Goal: Task Accomplishment & Management: Complete application form

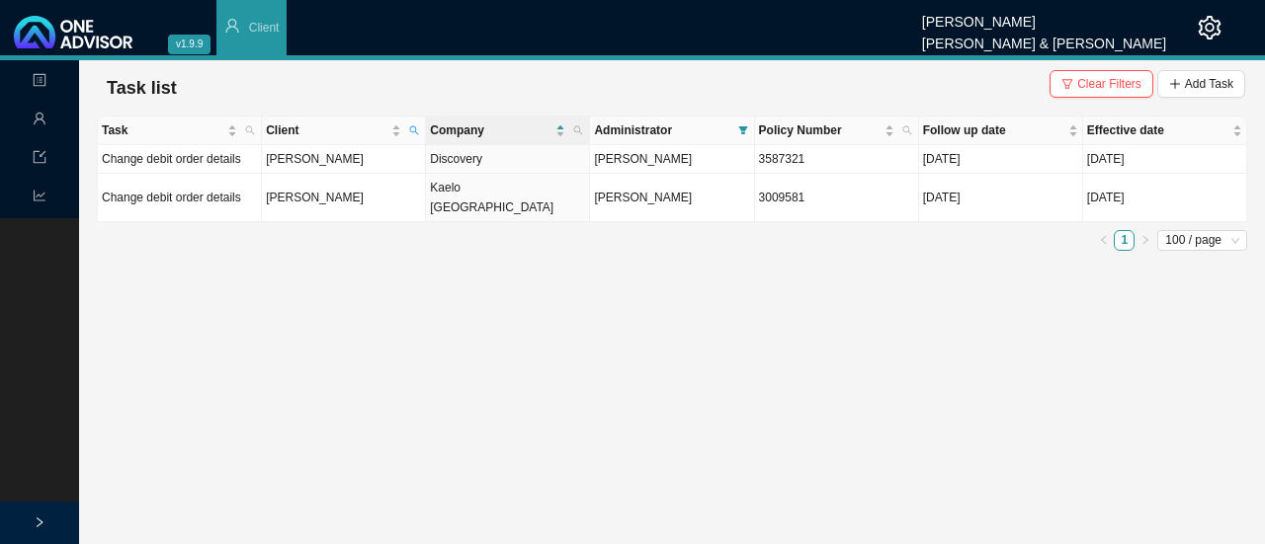
click at [376, 285] on main "Landing Management Data Reports Task list Clear Filters Add Task Task Client Co…" at bounding box center [632, 302] width 1265 height 484
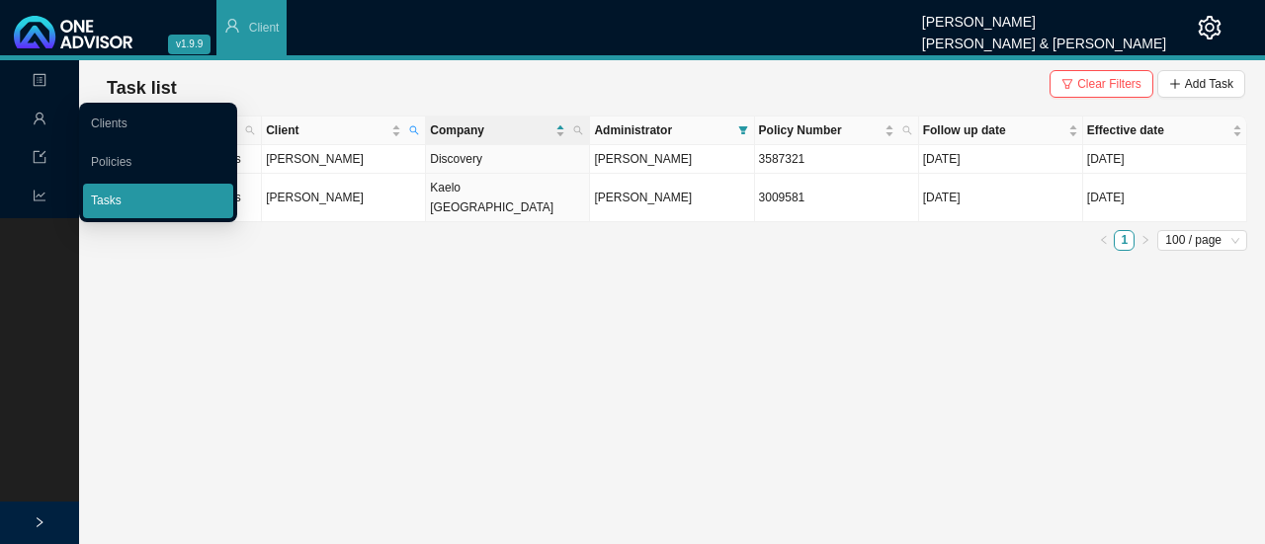
click at [121, 204] on link "Tasks" at bounding box center [106, 201] width 31 height 14
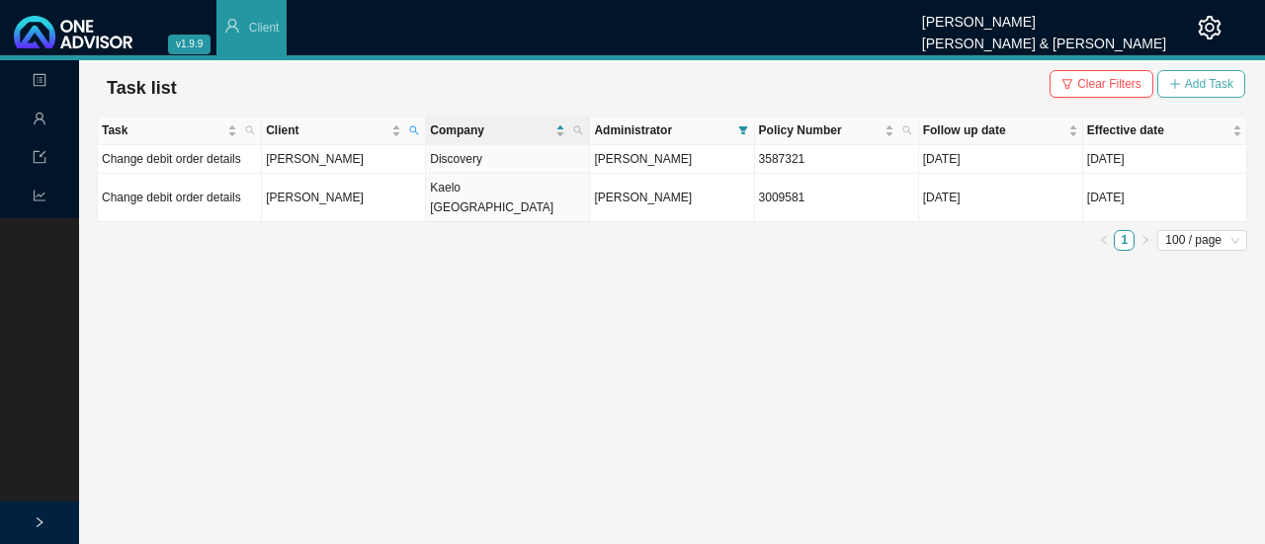
click at [1214, 81] on span "Add Task" at bounding box center [1209, 84] width 48 height 20
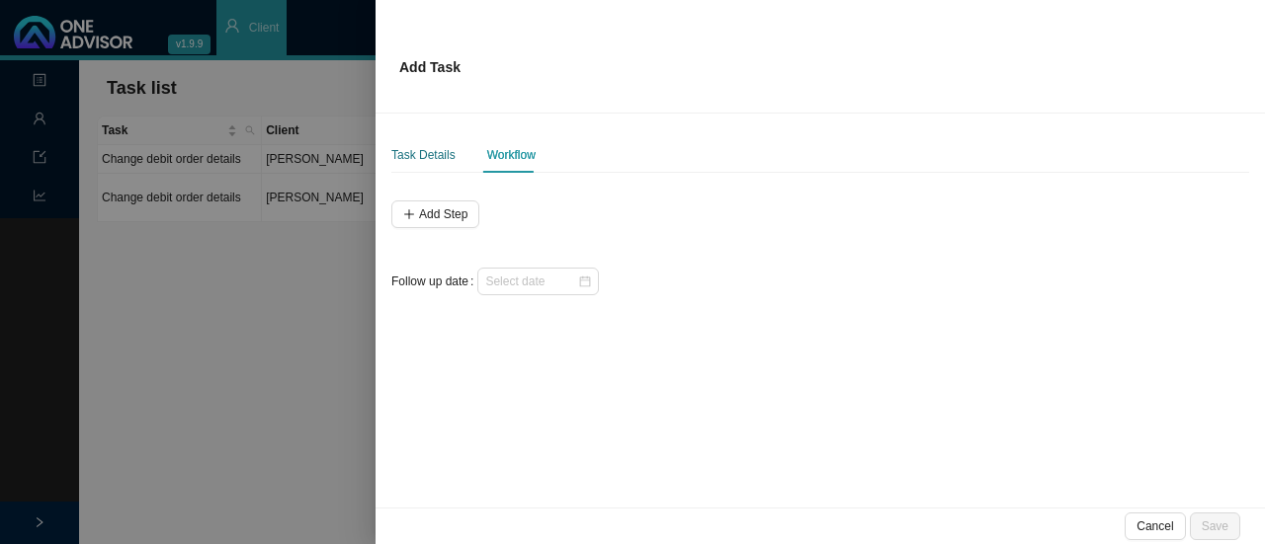
click at [421, 148] on div "Task Details" at bounding box center [423, 155] width 64 height 20
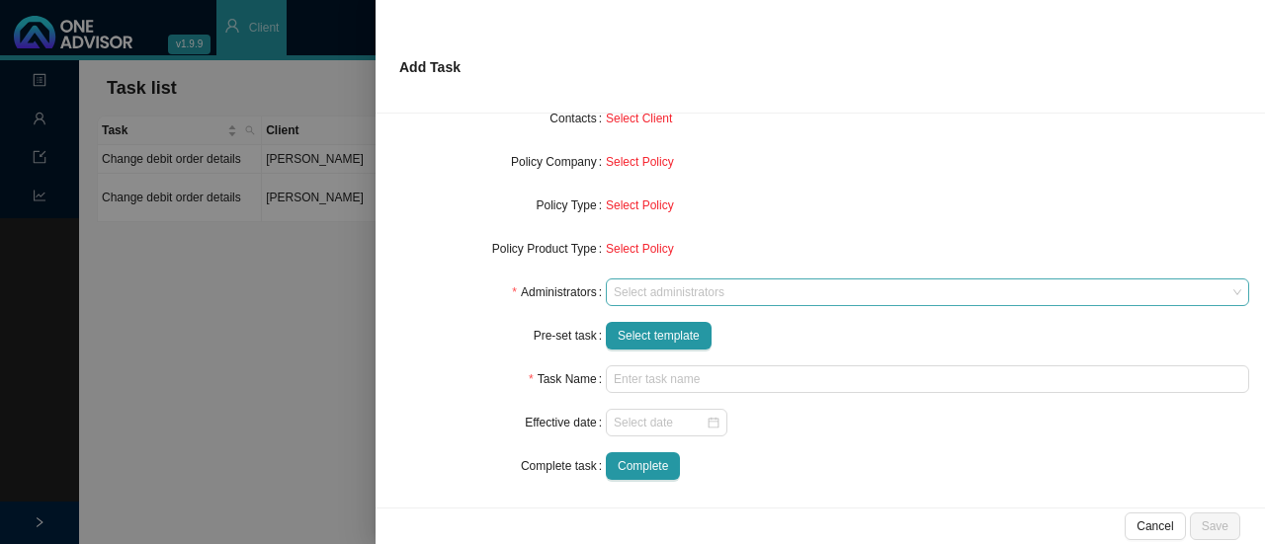
scroll to position [209, 0]
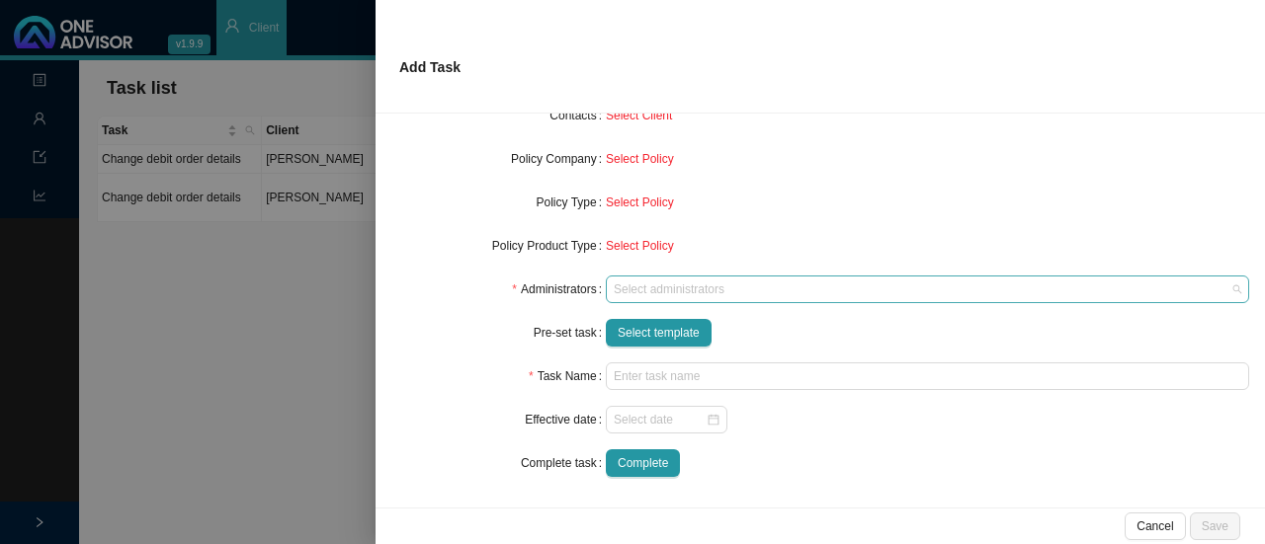
click at [627, 297] on div at bounding box center [918, 290] width 617 height 15
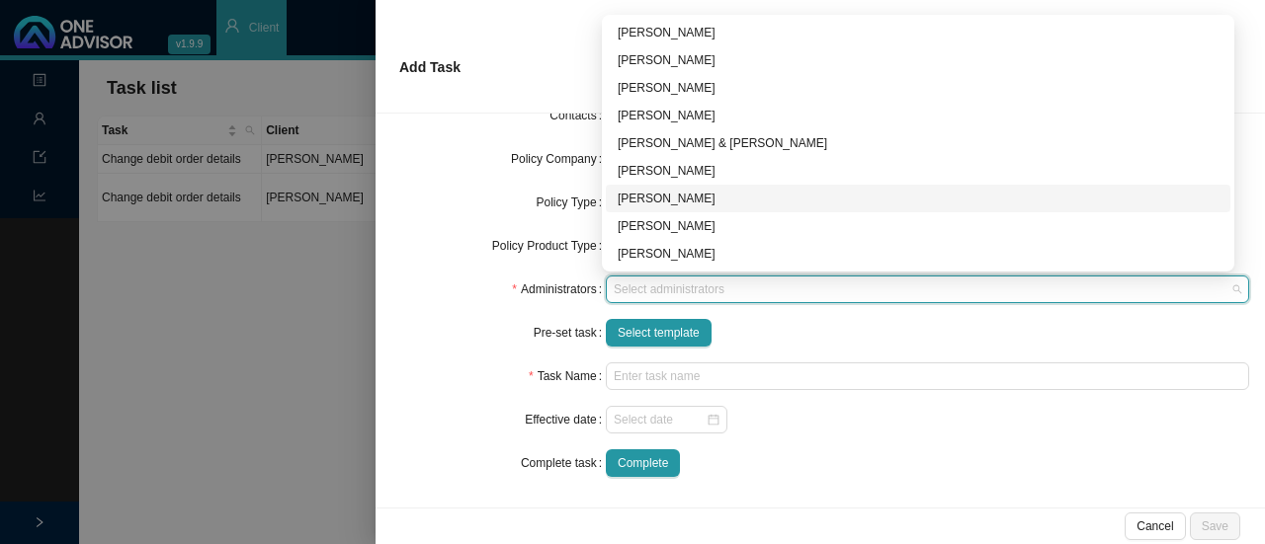
click at [652, 194] on div "[PERSON_NAME]" at bounding box center [918, 199] width 601 height 20
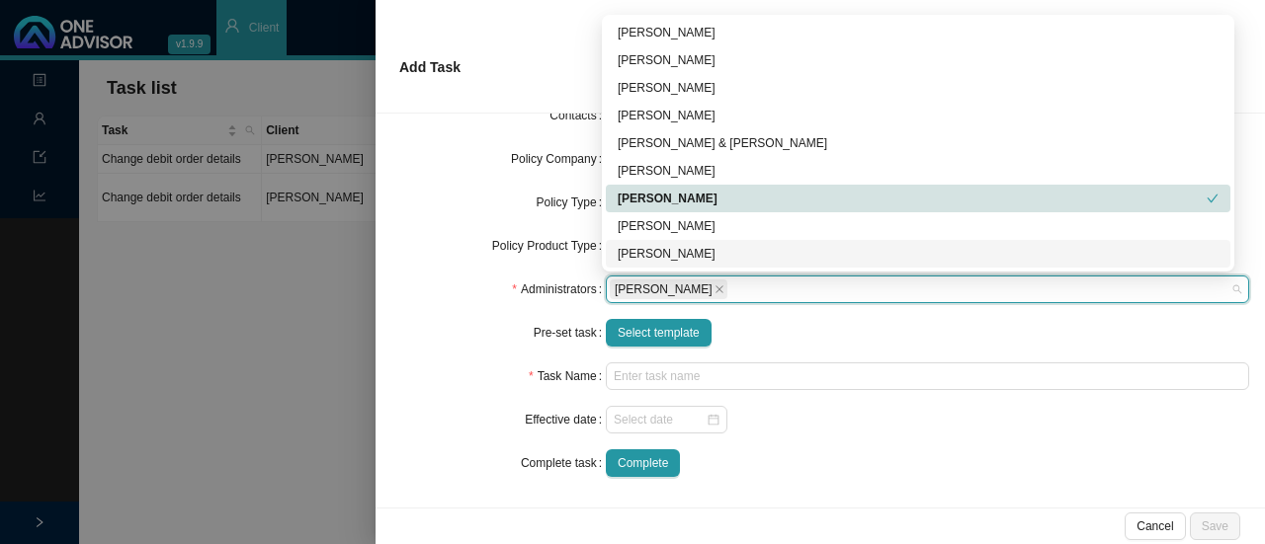
click at [869, 333] on div "Select template" at bounding box center [927, 333] width 643 height 28
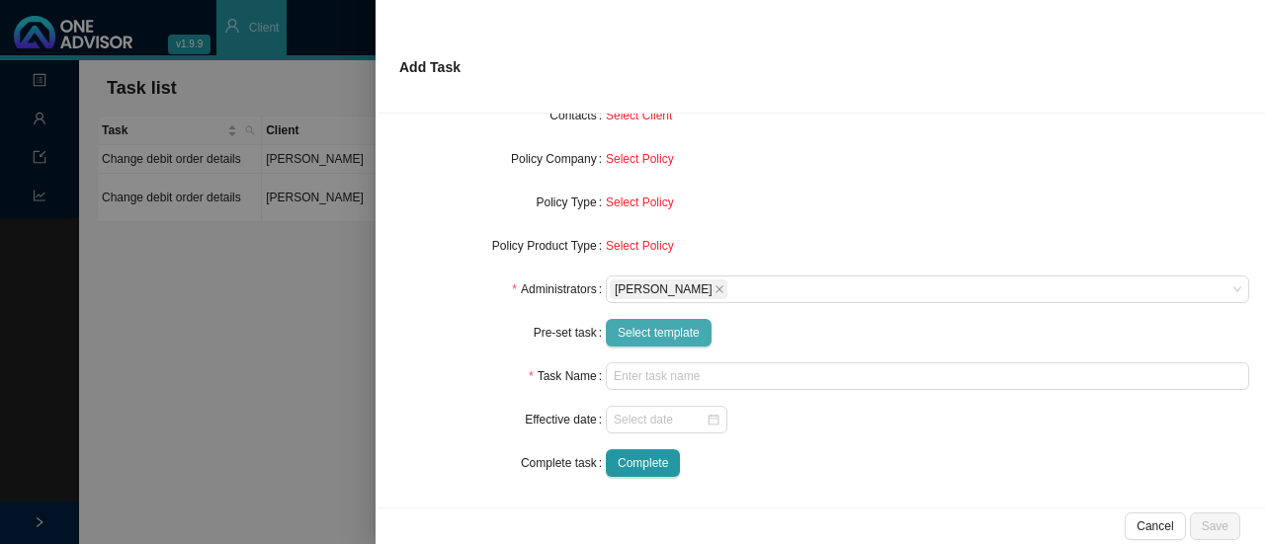
click at [645, 336] on span "Select template" at bounding box center [659, 333] width 82 height 20
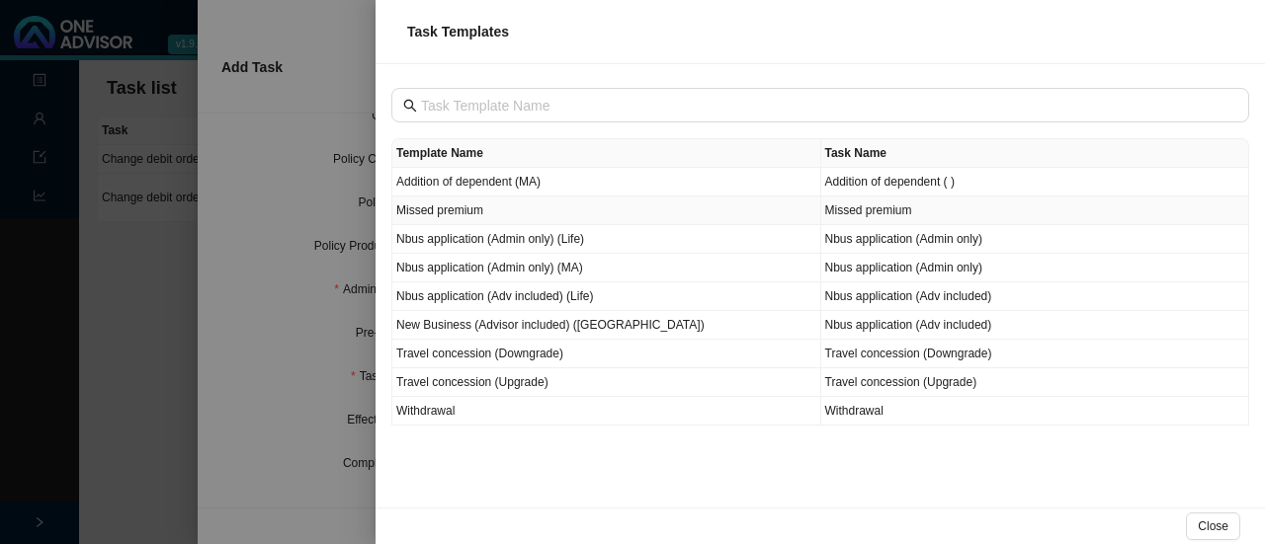
click at [441, 208] on td "Missed premium" at bounding box center [606, 211] width 429 height 29
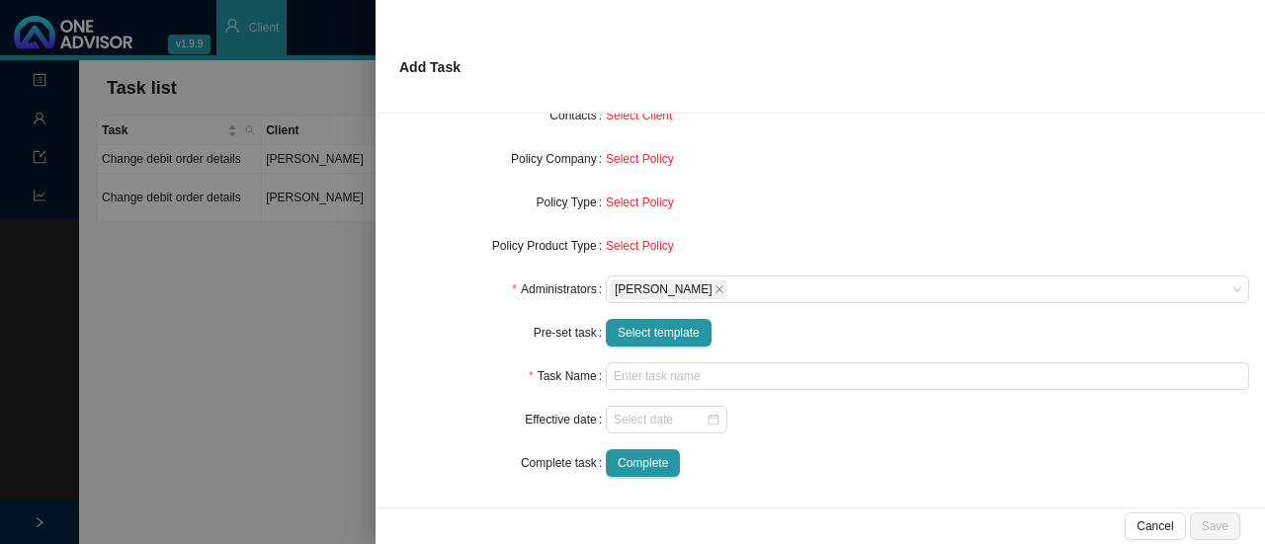
type input "Missed premium"
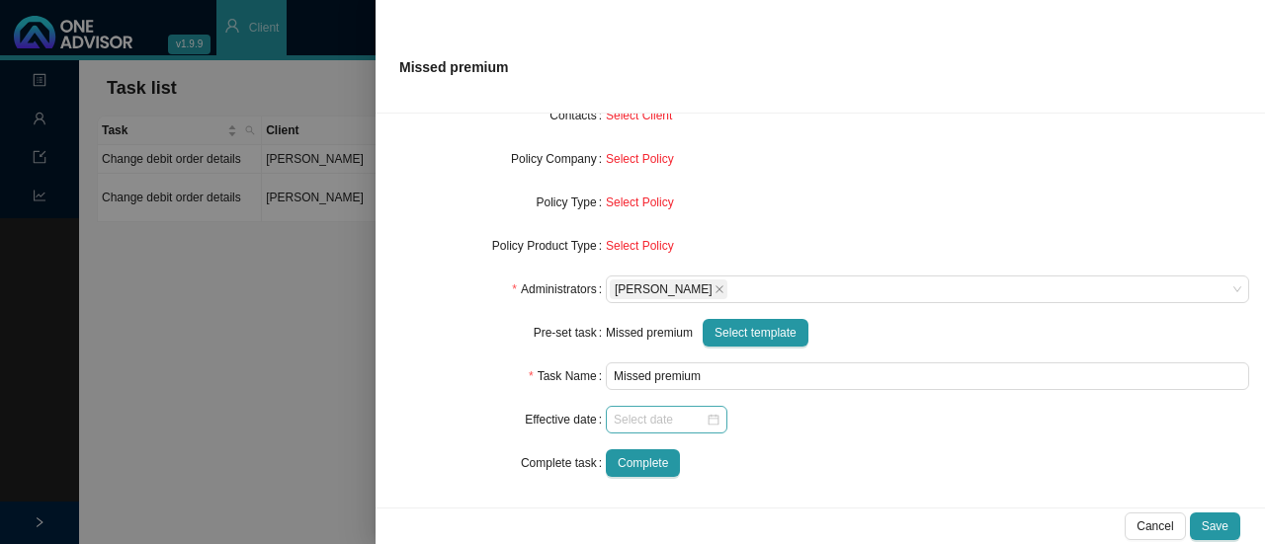
click at [701, 417] on div at bounding box center [667, 420] width 106 height 20
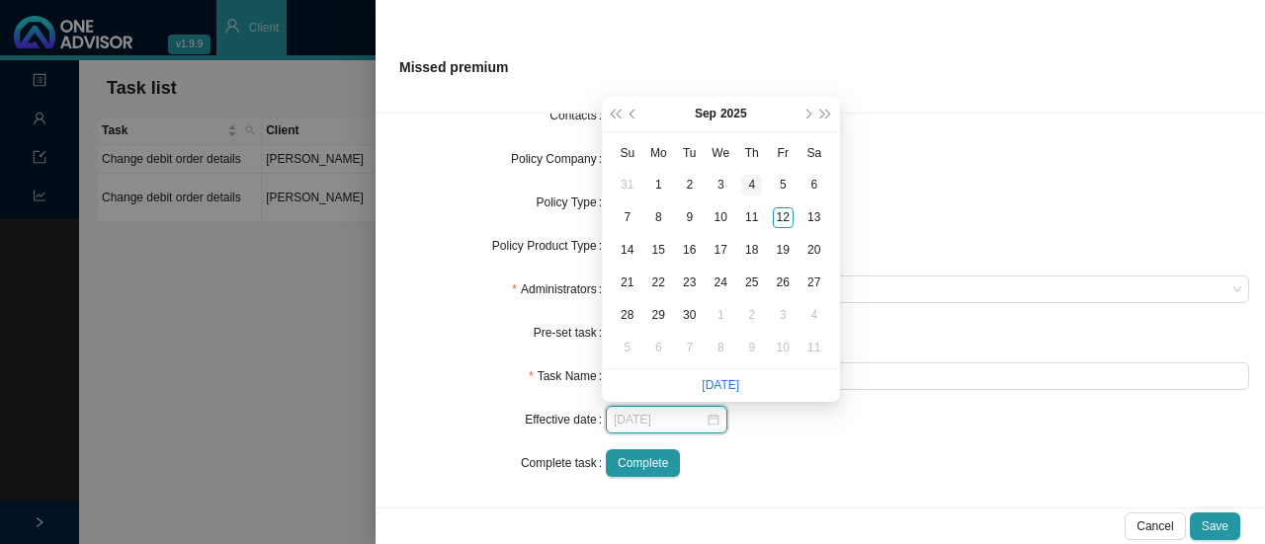
type input "[DATE]"
drag, startPoint x: 656, startPoint y: 182, endPoint x: 697, endPoint y: 250, distance: 79.3
click at [657, 183] on div "1" at bounding box center [658, 185] width 21 height 21
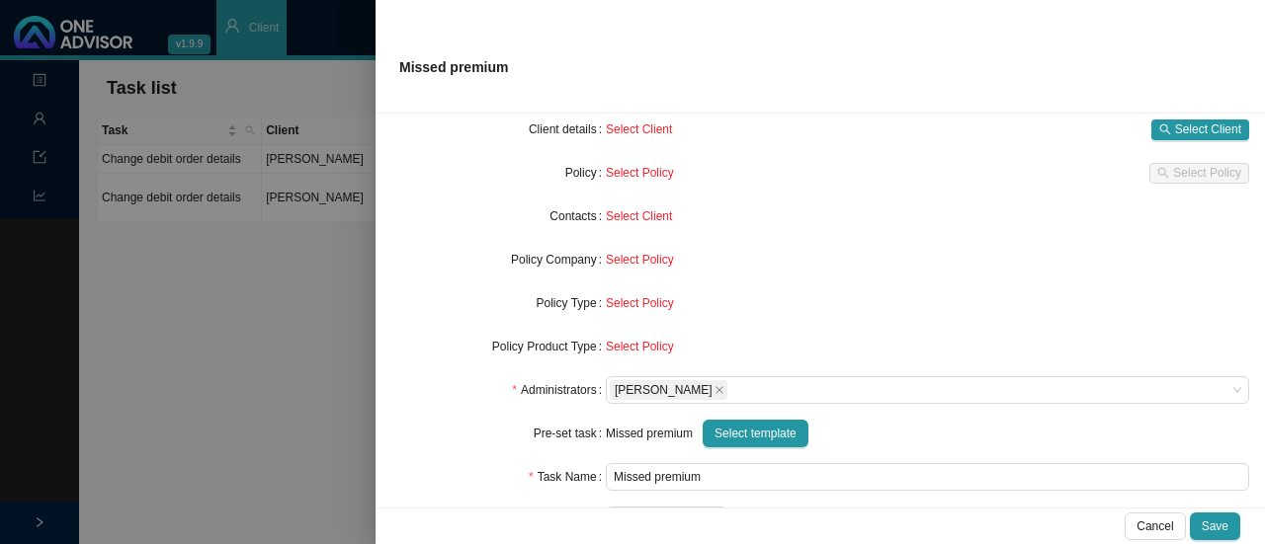
scroll to position [12, 0]
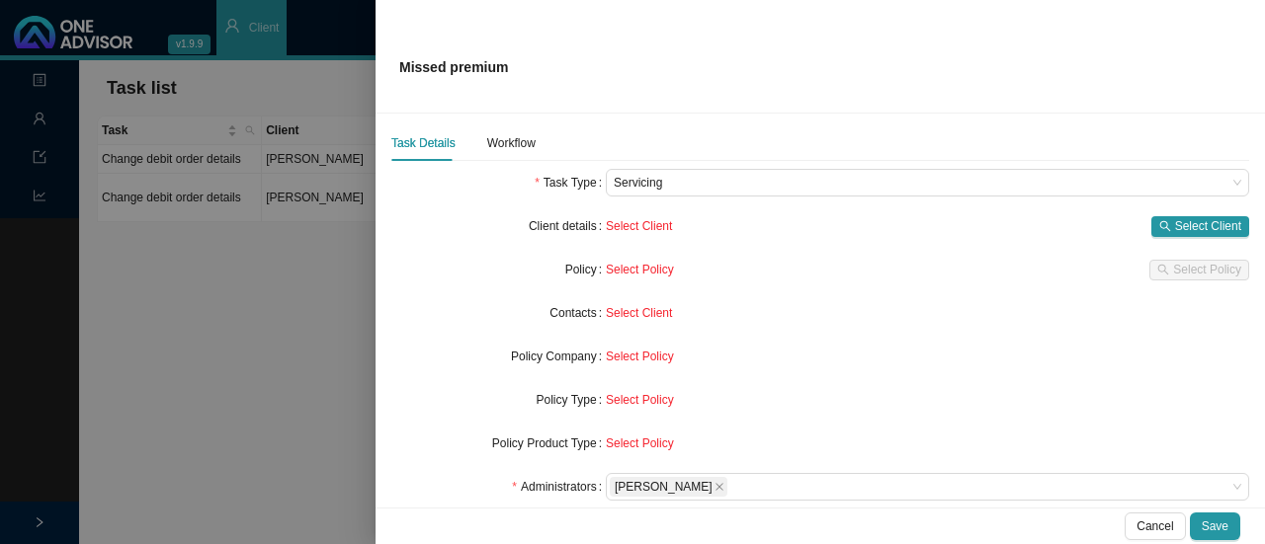
click at [638, 228] on span "Select Client" at bounding box center [639, 226] width 66 height 14
click at [1202, 221] on span "Select Client" at bounding box center [1208, 226] width 66 height 20
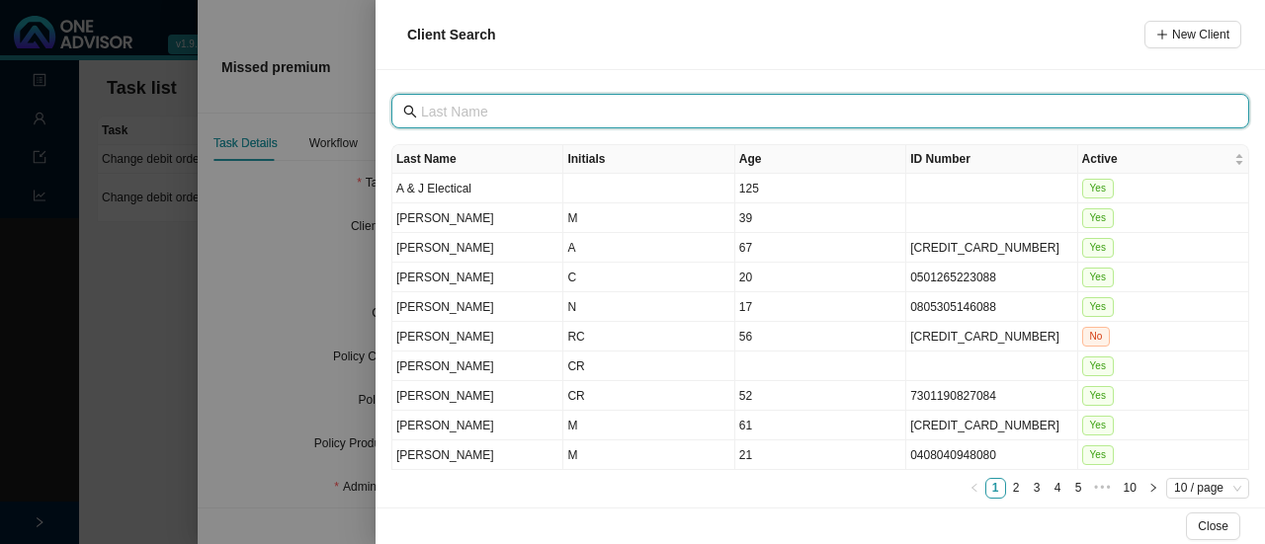
click at [472, 109] on input "text" at bounding box center [822, 112] width 802 height 22
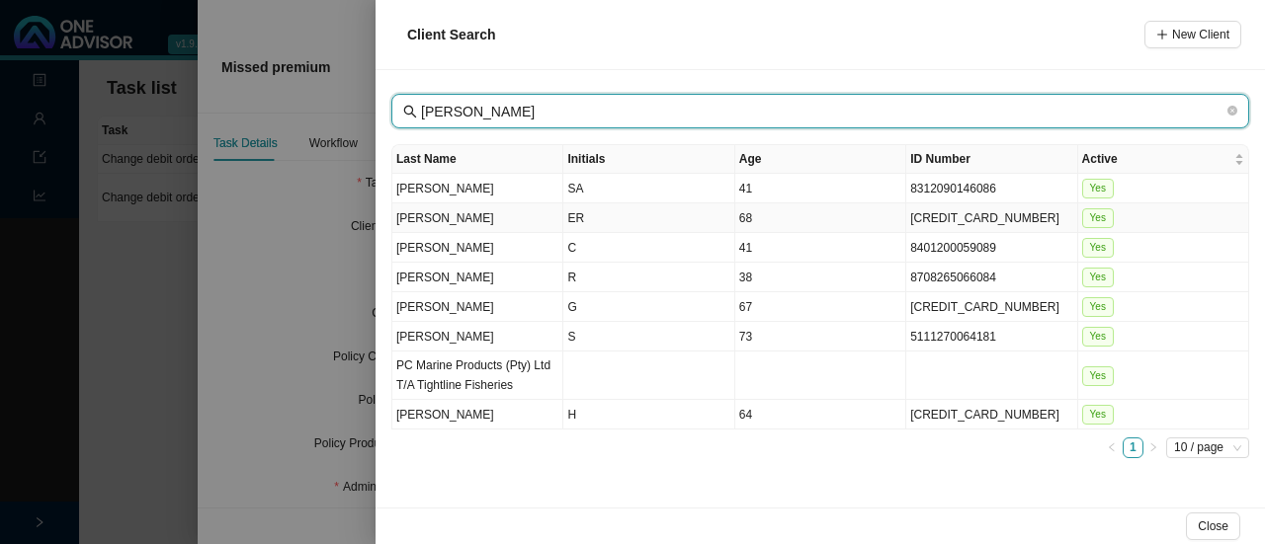
type input "[PERSON_NAME]"
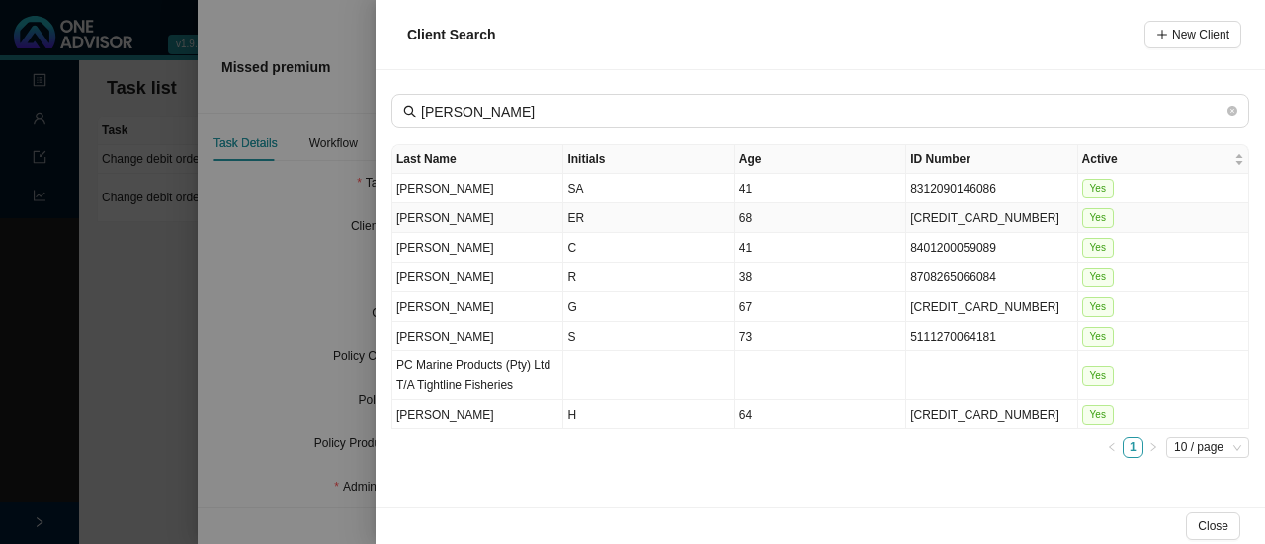
click at [477, 216] on td "[PERSON_NAME]" at bounding box center [477, 219] width 171 height 30
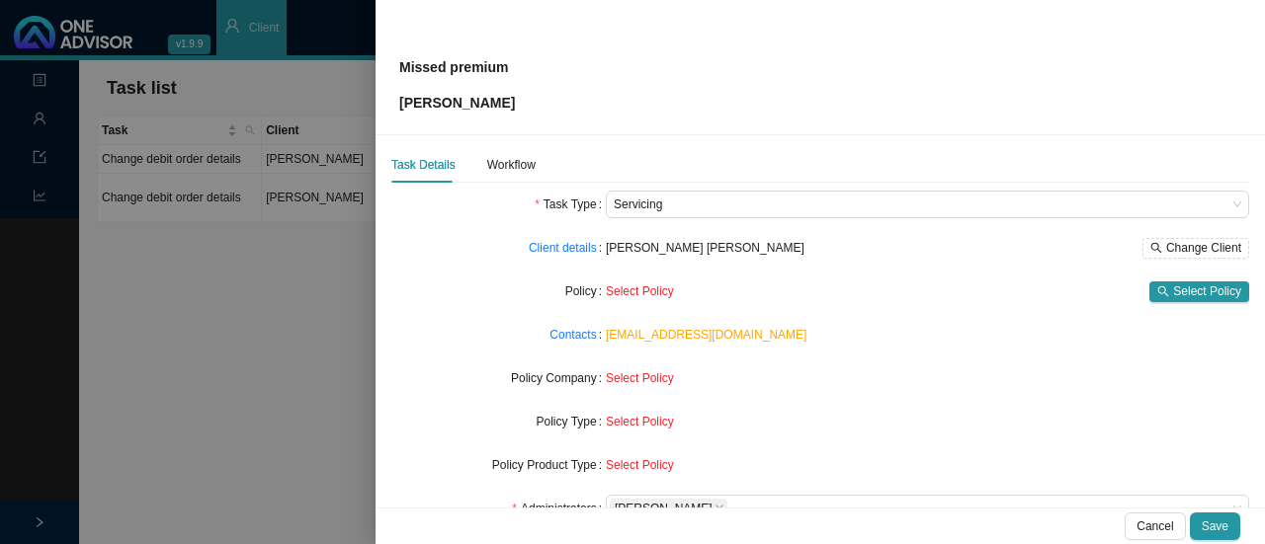
click at [661, 291] on span "Select Policy" at bounding box center [640, 292] width 68 height 14
click at [1182, 287] on span "Select Policy" at bounding box center [1207, 292] width 68 height 20
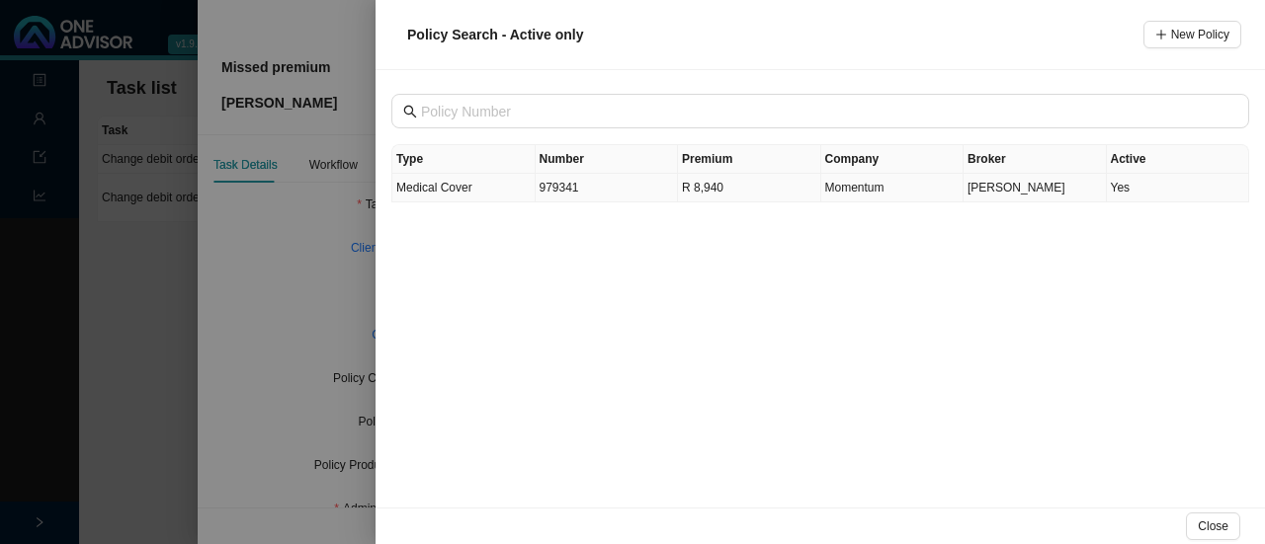
click at [453, 185] on span "Medical Cover" at bounding box center [434, 188] width 76 height 14
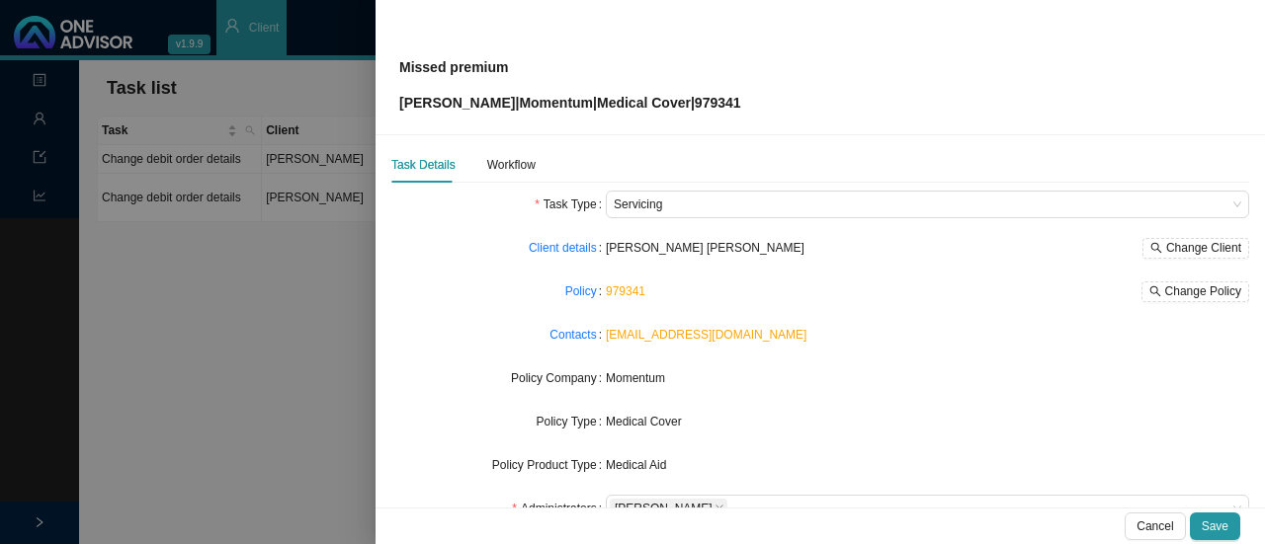
click at [905, 315] on form "Task Type Servicing Client details [PERSON_NAME] [PERSON_NAME] Change Client Po…" at bounding box center [820, 444] width 858 height 506
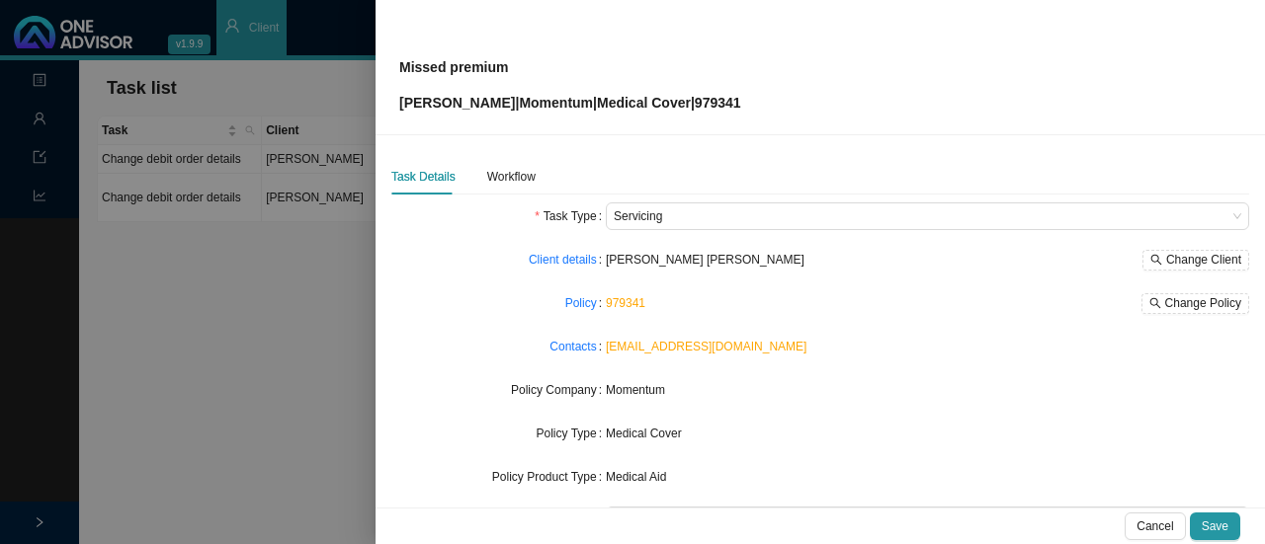
scroll to position [0, 0]
click at [512, 175] on div "Workflow" at bounding box center [511, 177] width 48 height 20
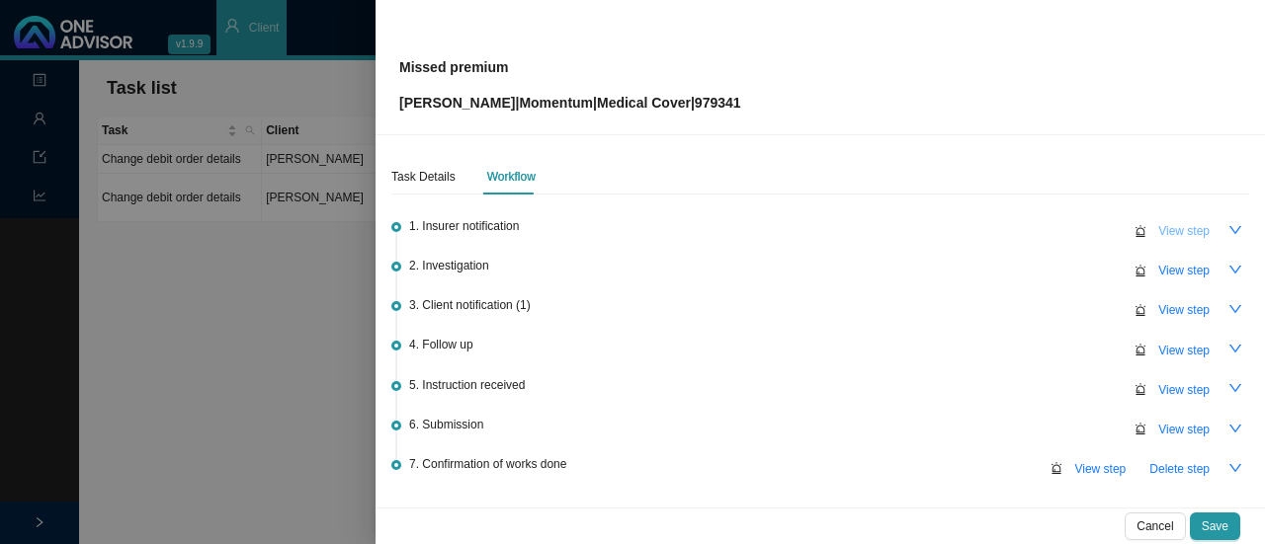
click at [1184, 232] on span "View step" at bounding box center [1183, 231] width 51 height 20
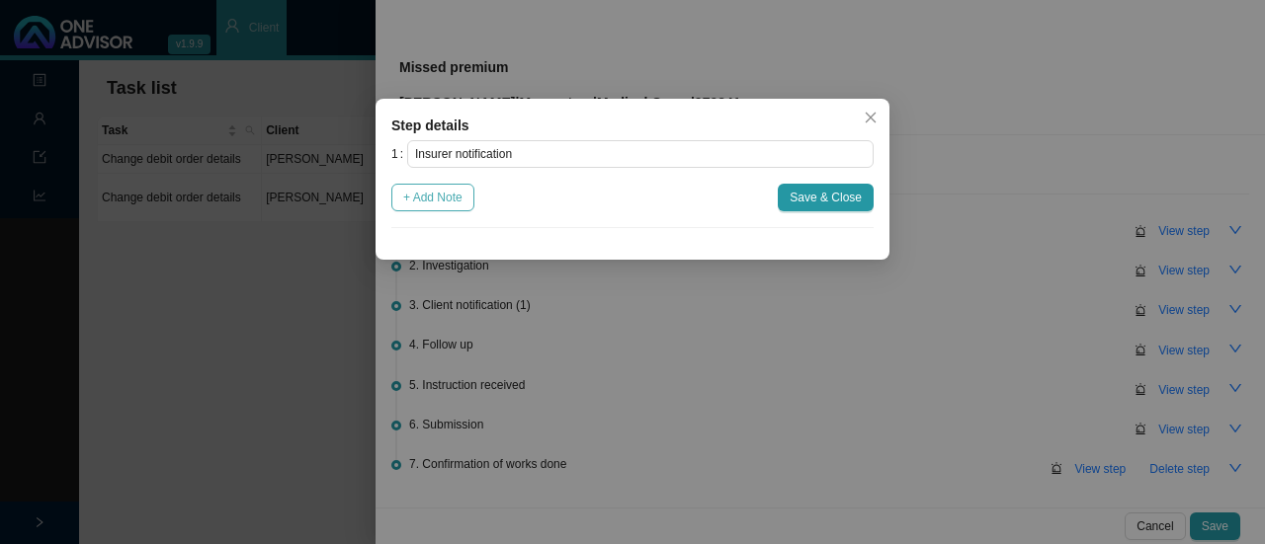
click at [429, 200] on span "+ Add Note" at bounding box center [432, 198] width 59 height 20
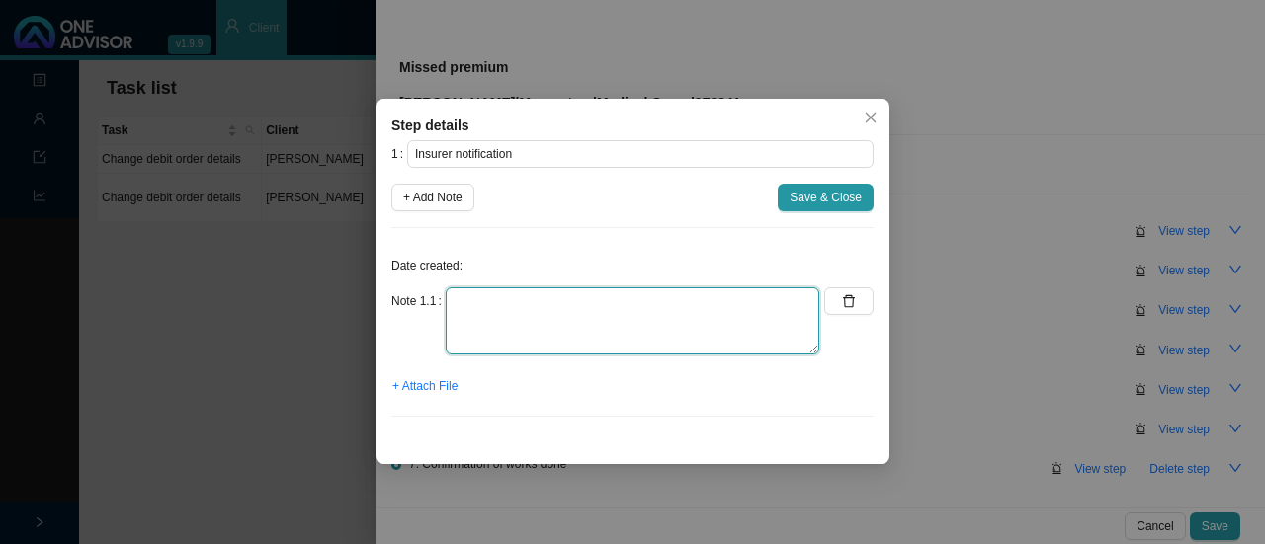
click at [492, 314] on textarea at bounding box center [632, 321] width 373 height 67
drag, startPoint x: 587, startPoint y: 299, endPoint x: 418, endPoint y: 301, distance: 169.0
click at [418, 301] on div "Note 1.1 Unpaid notification" at bounding box center [605, 321] width 428 height 67
type textarea "On suspended list"
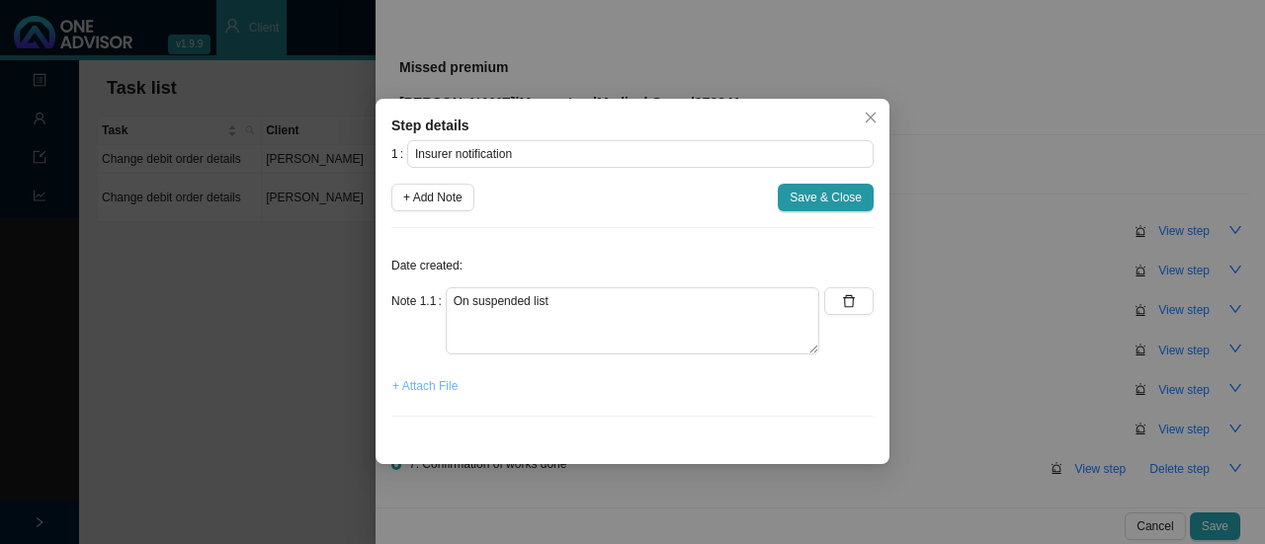
click at [441, 391] on span "+ Attach File" at bounding box center [424, 386] width 65 height 20
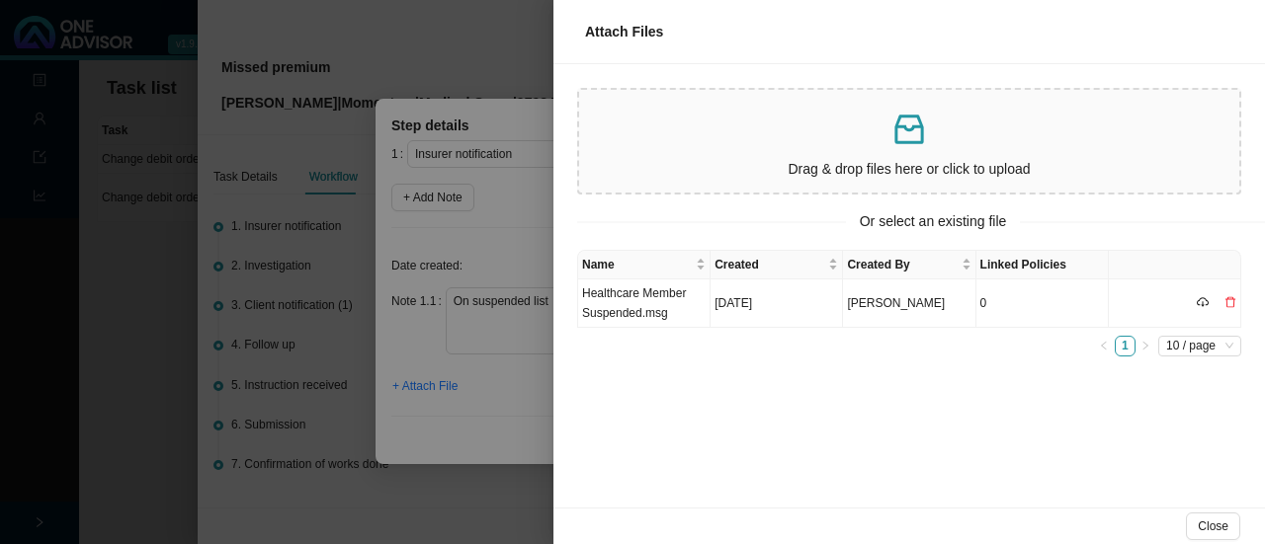
click at [838, 165] on p "Drag & drop files here or click to upload" at bounding box center [909, 169] width 644 height 23
click at [411, 53] on div at bounding box center [632, 272] width 1265 height 544
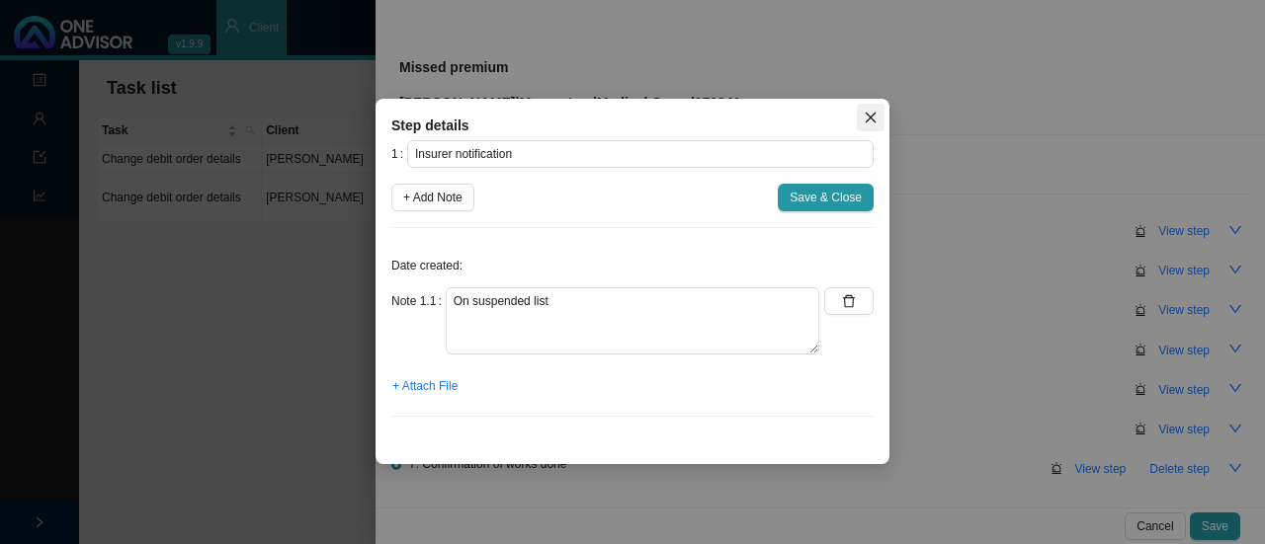
click at [870, 117] on icon "close" at bounding box center [870, 118] width 11 height 11
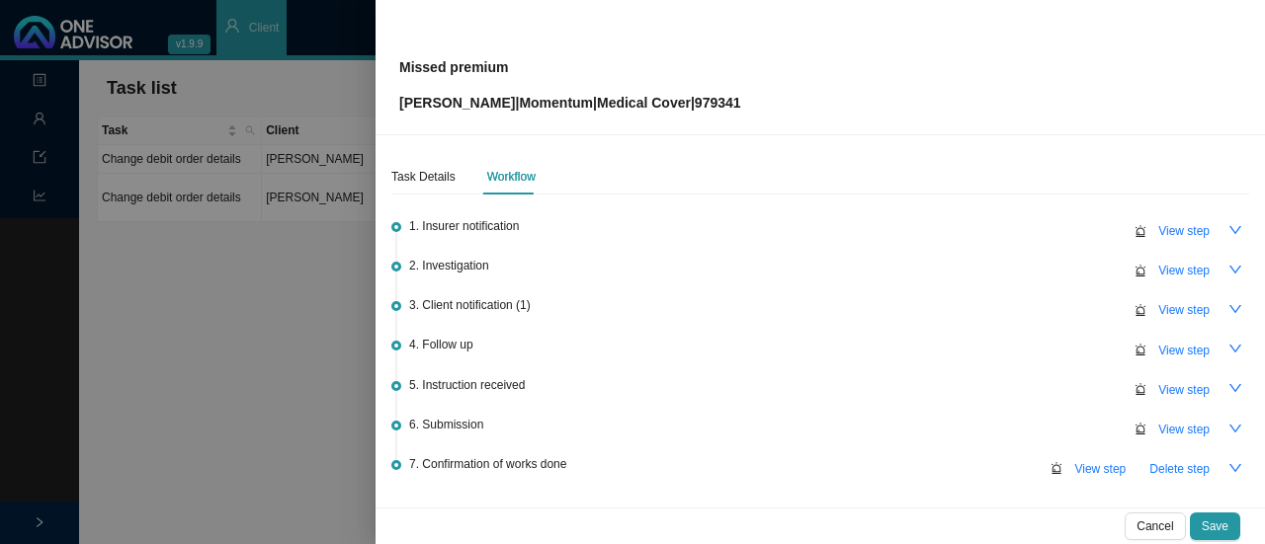
click at [261, 274] on div at bounding box center [632, 272] width 1265 height 544
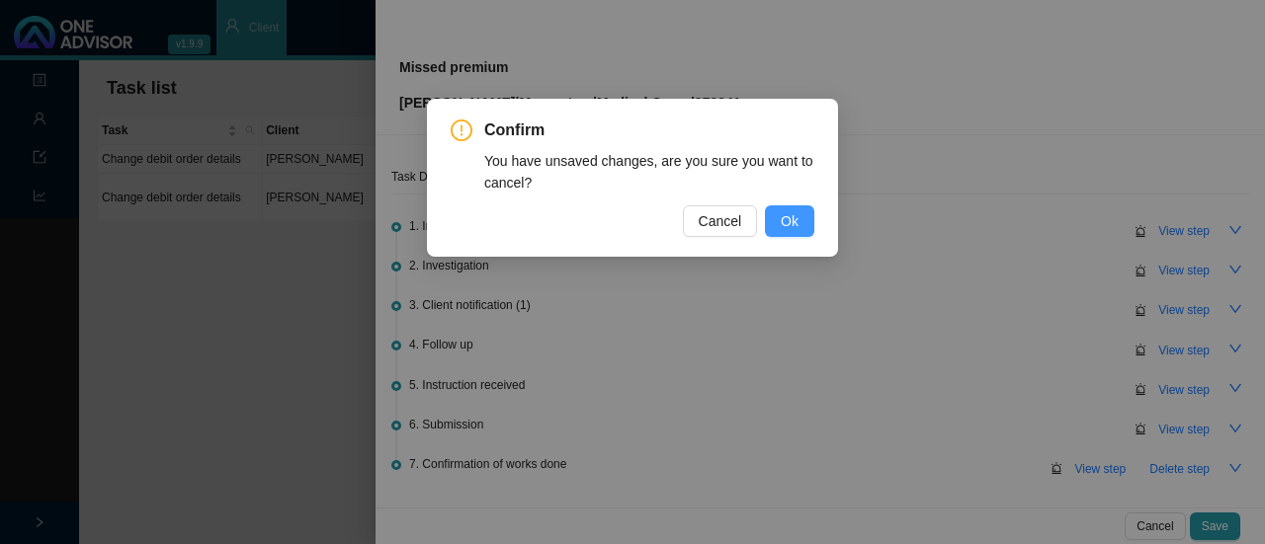
click at [788, 224] on span "Ok" at bounding box center [790, 221] width 18 height 22
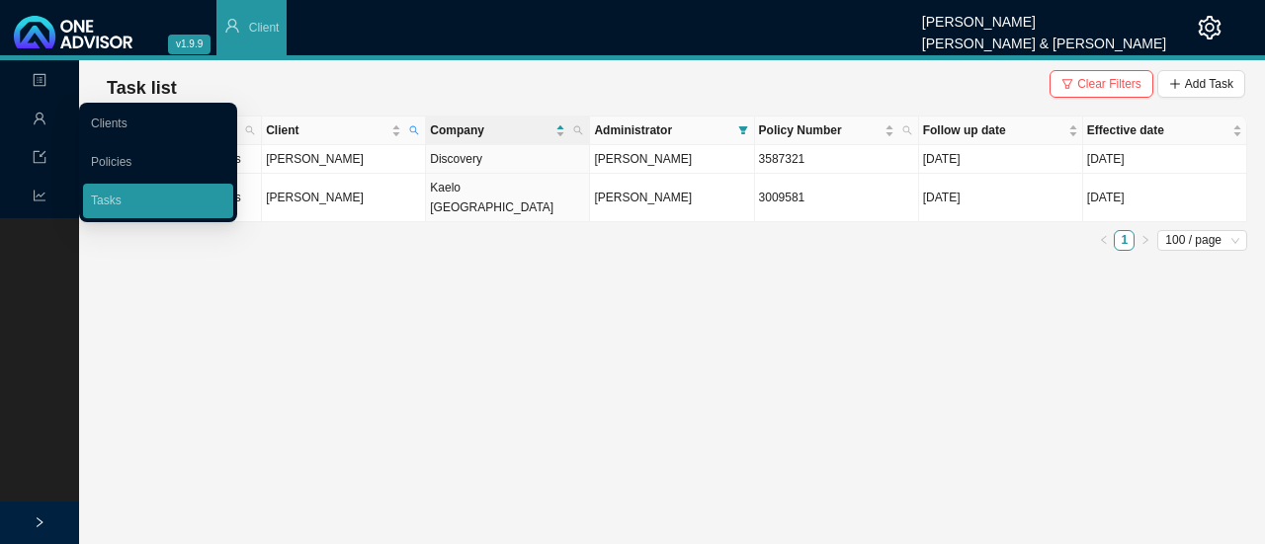
click at [43, 118] on icon "user" at bounding box center [40, 119] width 14 height 14
click at [36, 116] on icon "user" at bounding box center [40, 119] width 14 height 14
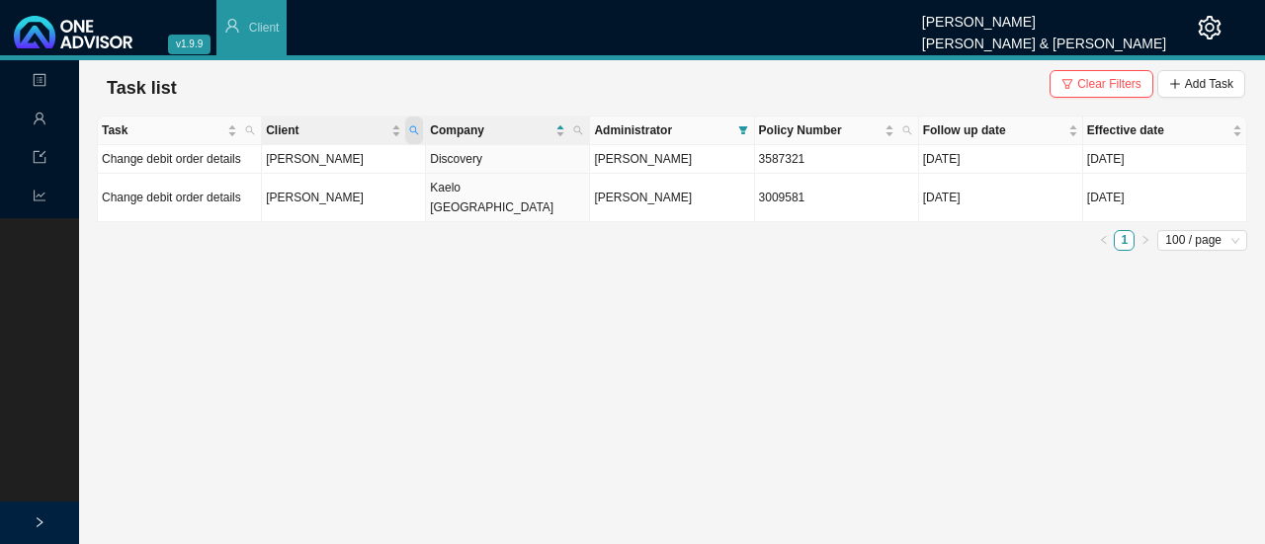
click at [415, 127] on icon "search" at bounding box center [414, 130] width 9 height 9
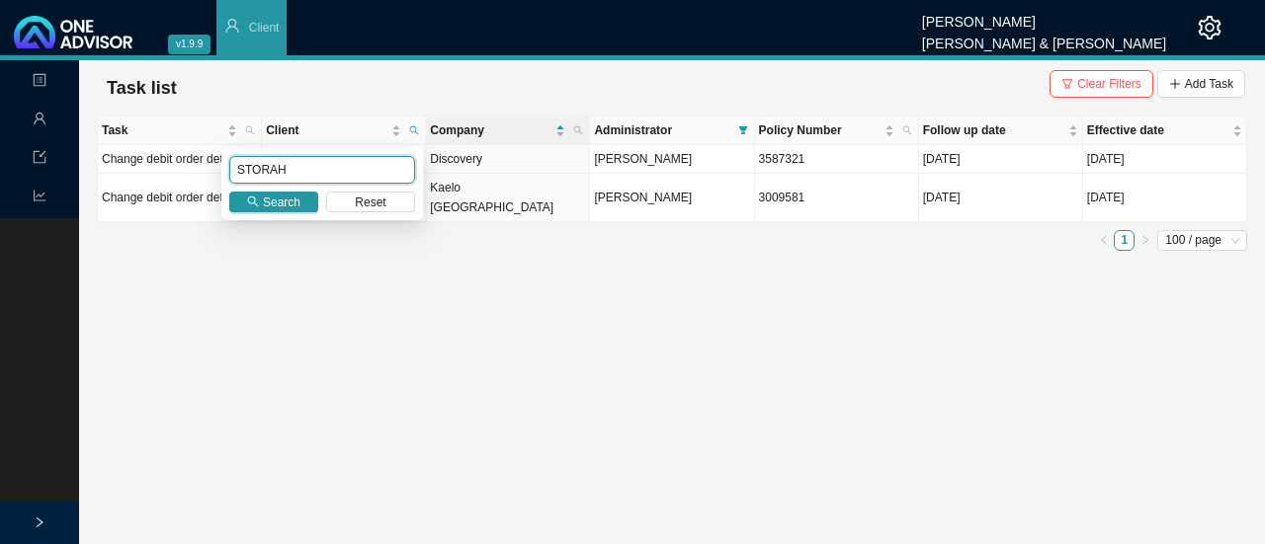
click at [287, 171] on input "STORAH" at bounding box center [322, 170] width 186 height 28
drag, startPoint x: 220, startPoint y: 161, endPoint x: 151, endPoint y: 151, distance: 69.9
click at [151, 151] on body "v1.9.9 [PERSON_NAME] & [PERSON_NAME] Client Landing Management Data Reports Tas…" at bounding box center [632, 272] width 1265 height 544
click at [285, 198] on span "Search" at bounding box center [282, 203] width 38 height 20
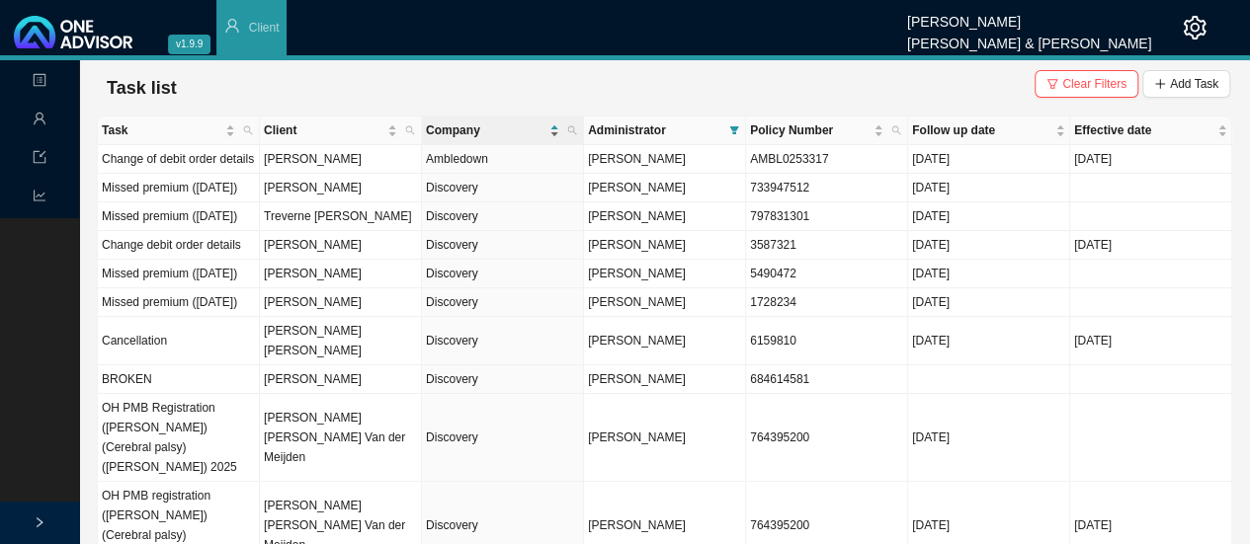
click at [450, 131] on span "Company" at bounding box center [486, 131] width 120 height 20
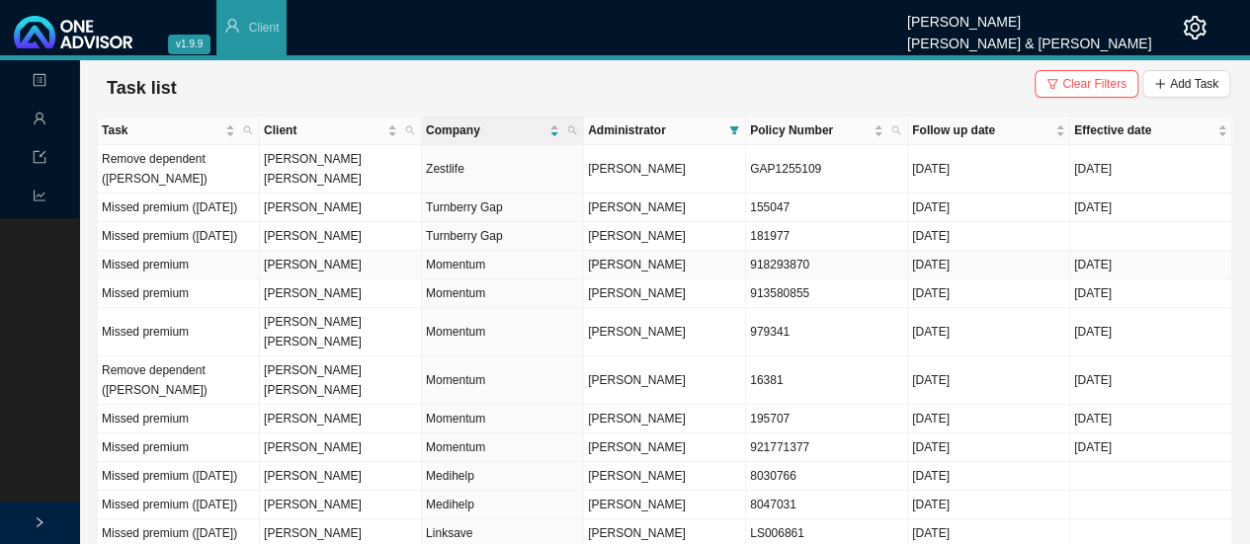
click at [468, 280] on td "Momentum" at bounding box center [503, 265] width 162 height 29
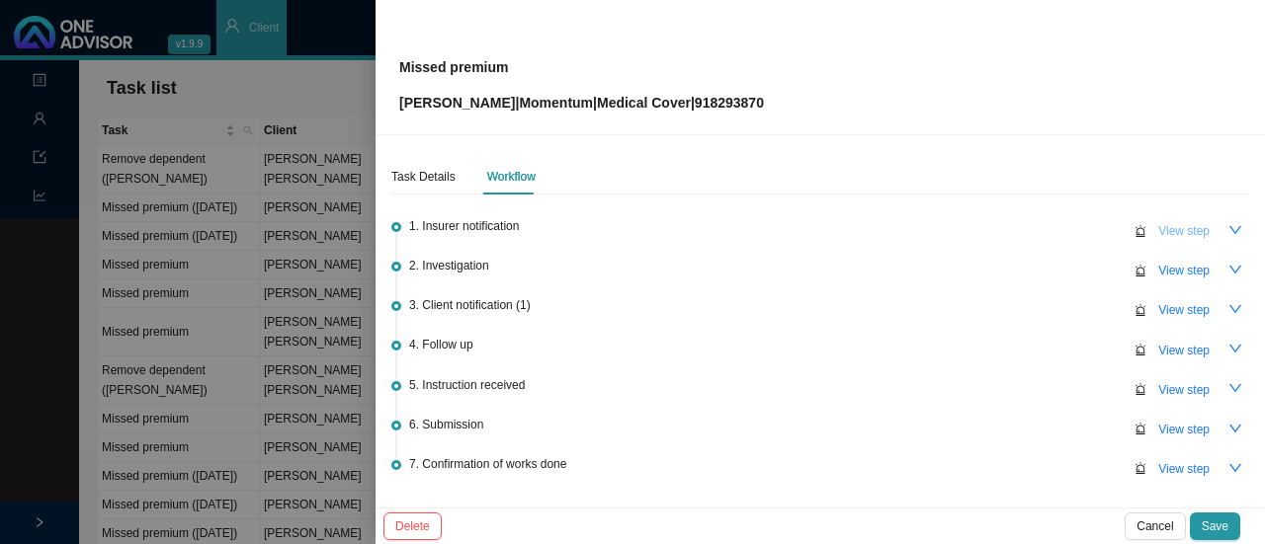
click at [1158, 235] on span "View step" at bounding box center [1183, 231] width 51 height 20
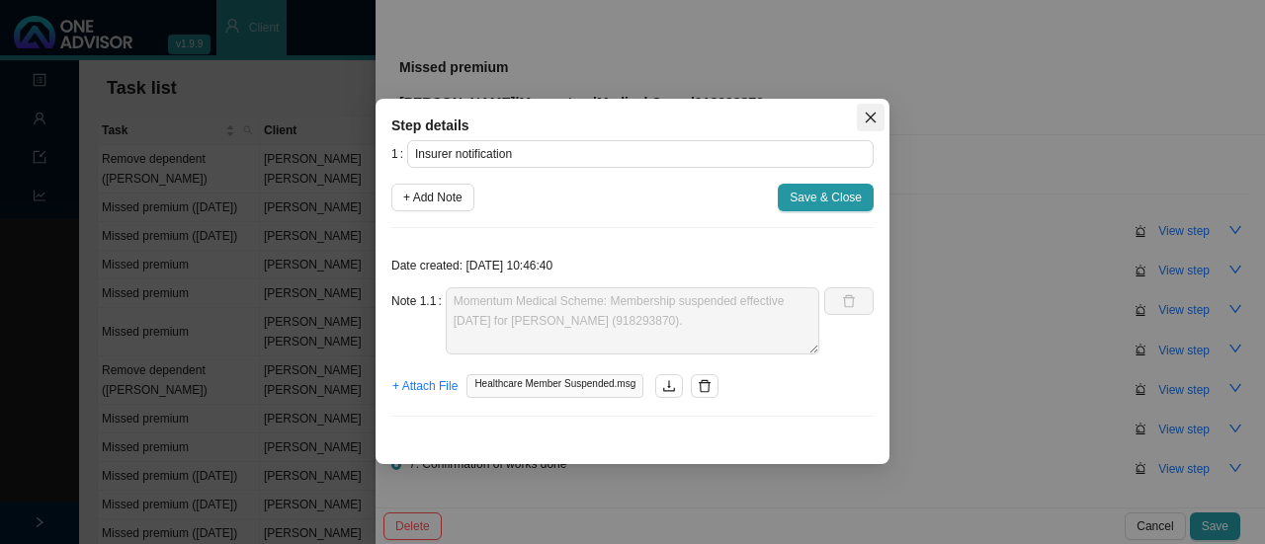
click at [866, 111] on icon "close" at bounding box center [871, 118] width 14 height 14
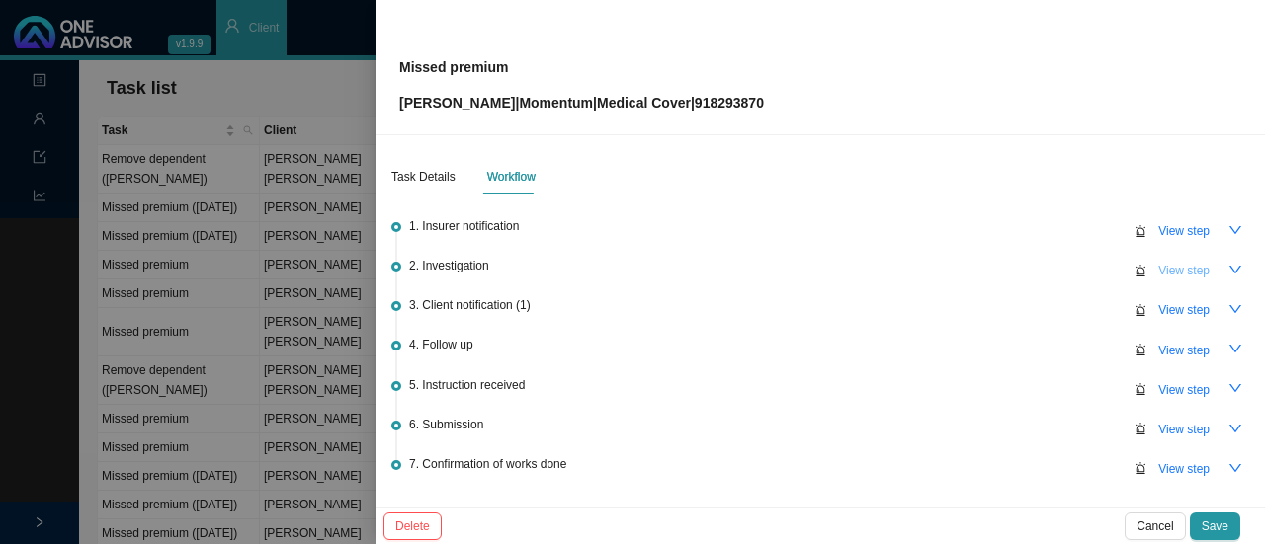
click at [1170, 270] on span "View step" at bounding box center [1183, 271] width 51 height 20
type input "Investigation"
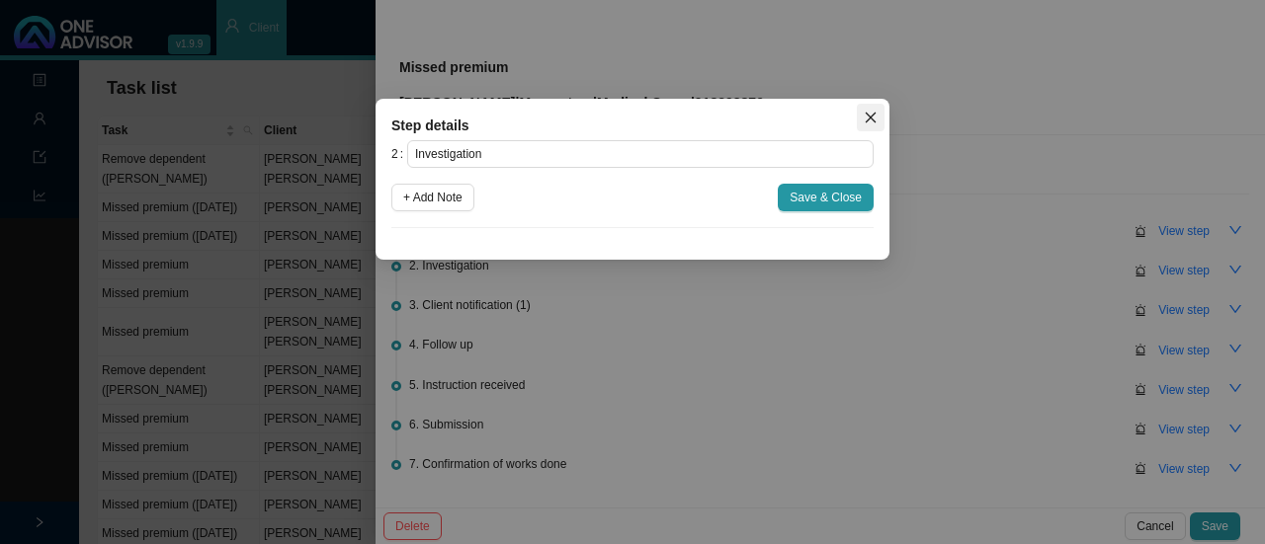
click at [870, 114] on icon "close" at bounding box center [871, 118] width 14 height 14
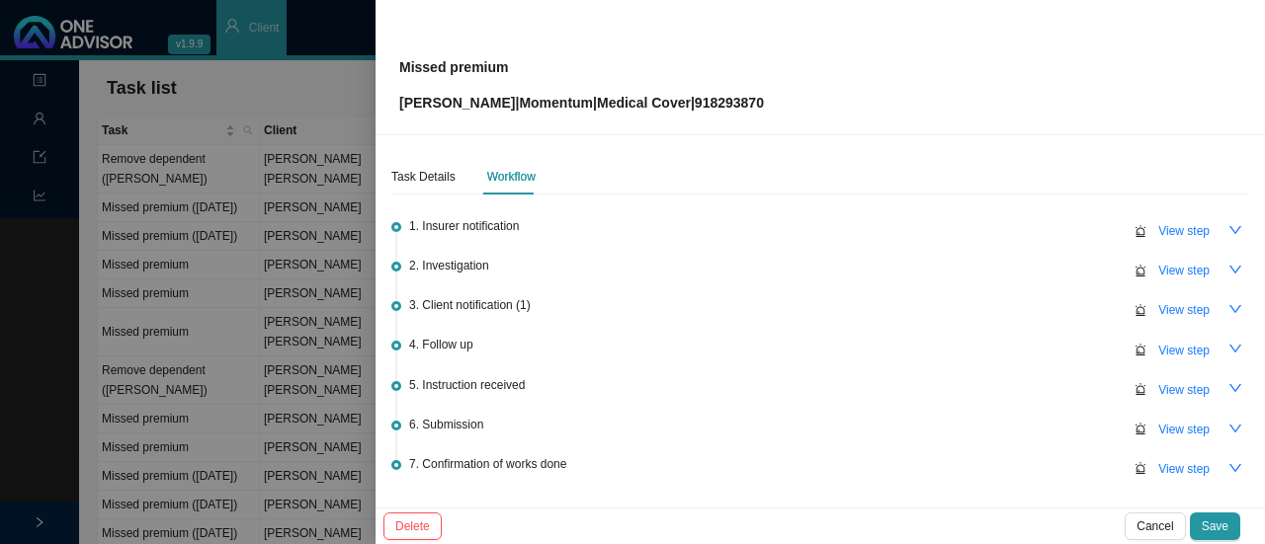
click at [237, 100] on div at bounding box center [632, 272] width 1265 height 544
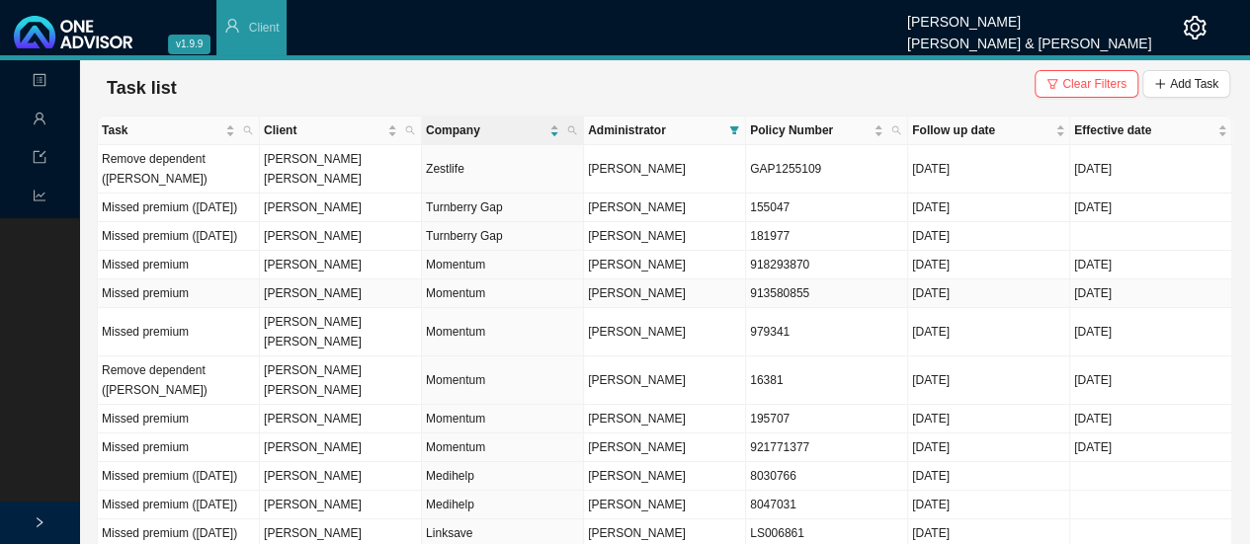
click at [459, 307] on td "Momentum" at bounding box center [503, 294] width 162 height 29
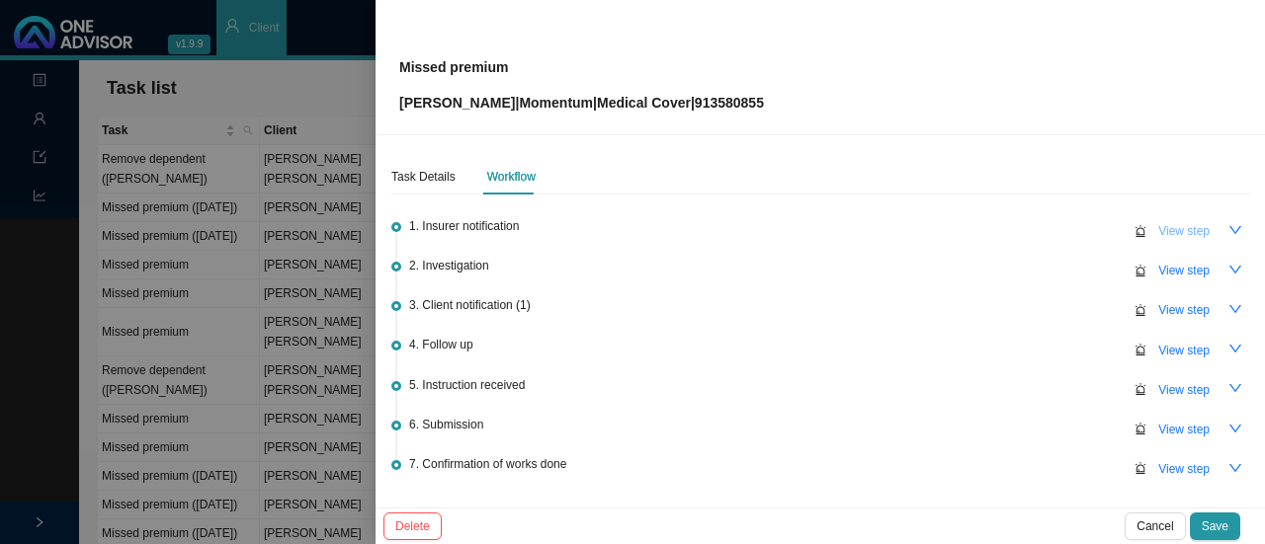
click at [1166, 230] on span "View step" at bounding box center [1183, 231] width 51 height 20
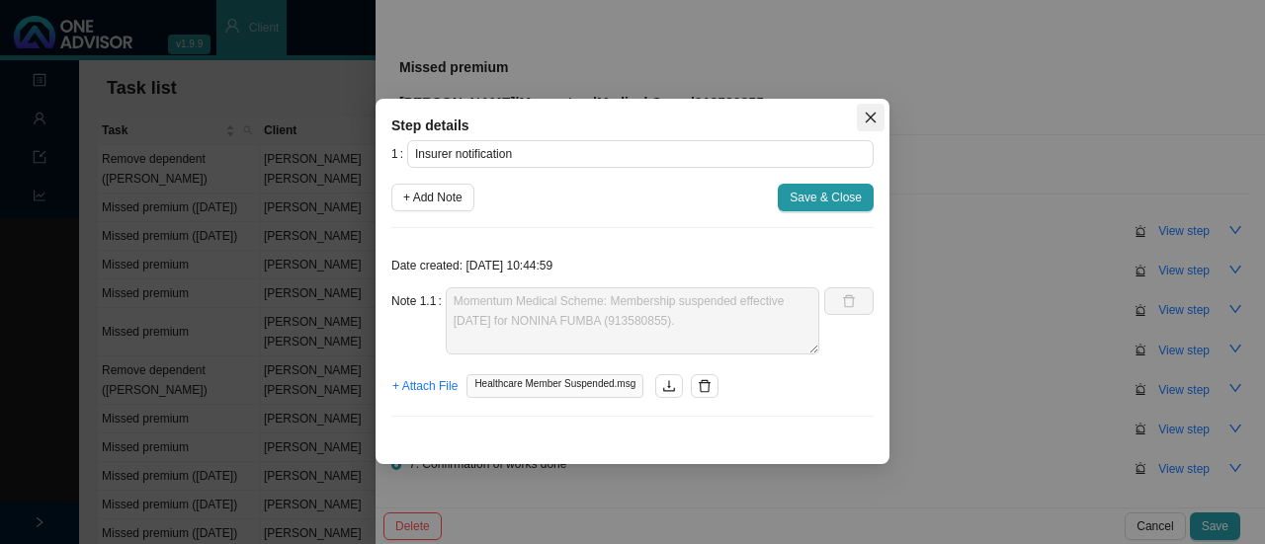
click at [873, 113] on icon "close" at bounding box center [871, 118] width 14 height 14
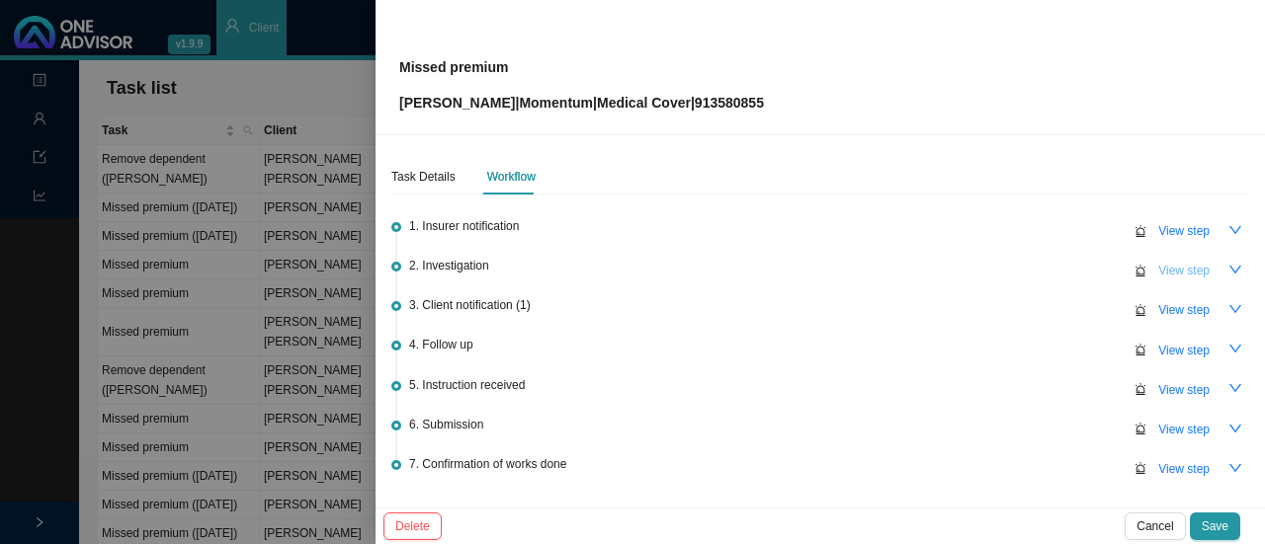
click at [1158, 275] on span "View step" at bounding box center [1183, 271] width 51 height 20
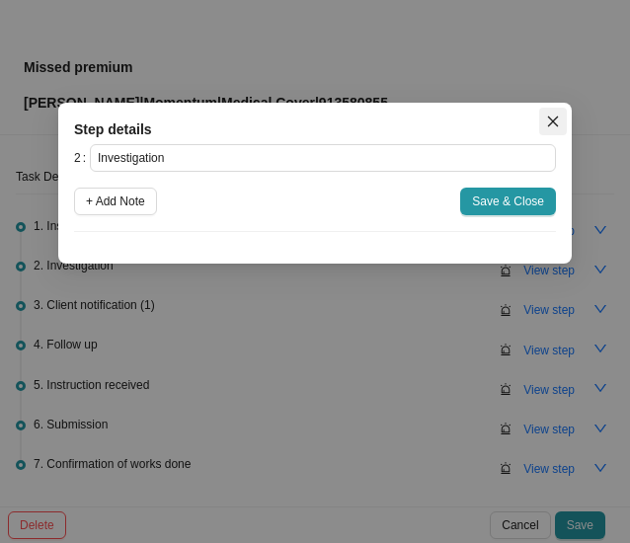
click at [551, 120] on icon "close" at bounding box center [553, 122] width 11 height 11
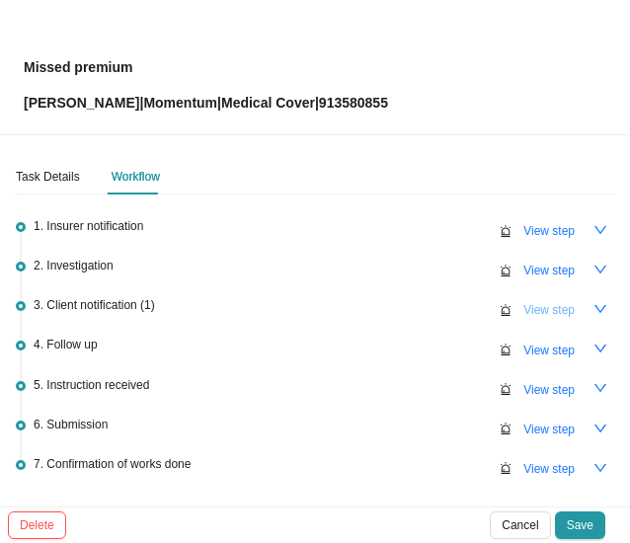
click at [541, 301] on span "View step" at bounding box center [549, 310] width 51 height 20
type input "Client notification (1)"
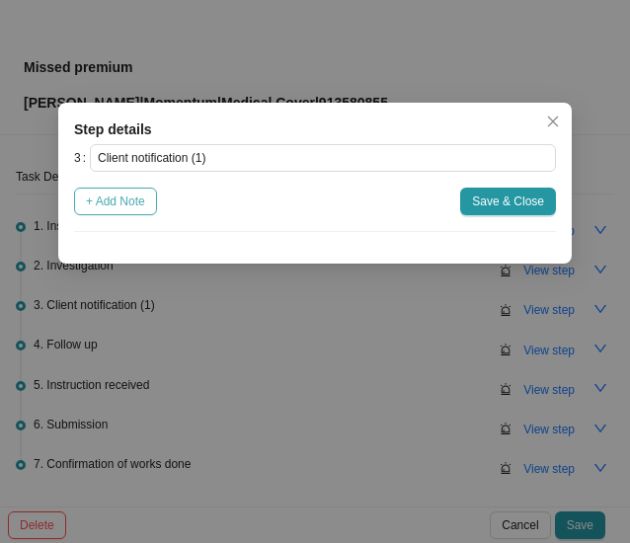
click at [124, 206] on span "+ Add Note" at bounding box center [115, 202] width 59 height 20
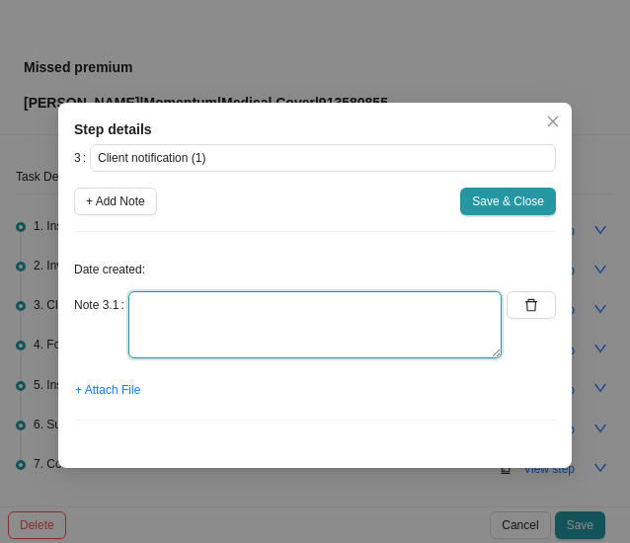
click at [169, 324] on textarea at bounding box center [314, 324] width 373 height 67
type textarea "Member sent pop before she was notified"
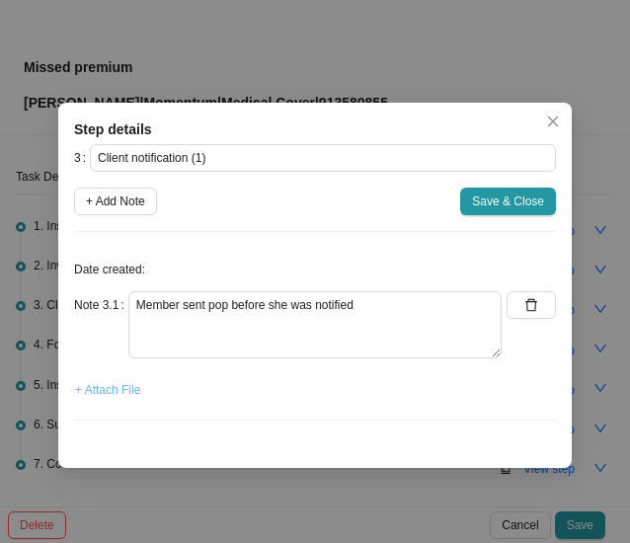
click at [114, 385] on span "+ Attach File" at bounding box center [107, 390] width 65 height 20
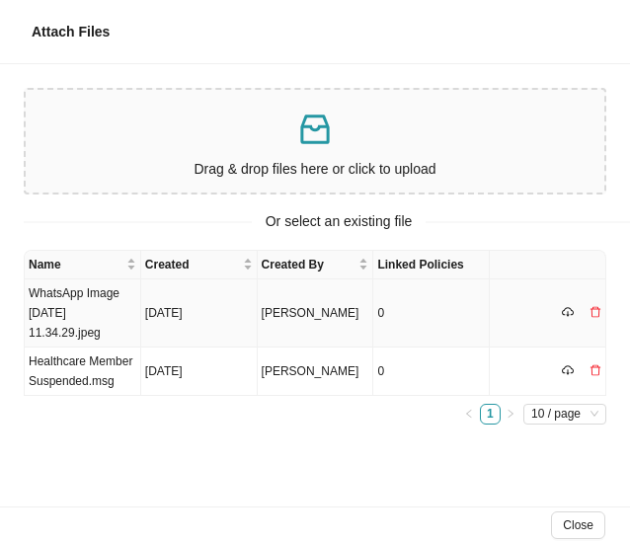
click at [74, 319] on td "WhatsApp Image [DATE] 11.34.29.jpeg" at bounding box center [83, 314] width 117 height 68
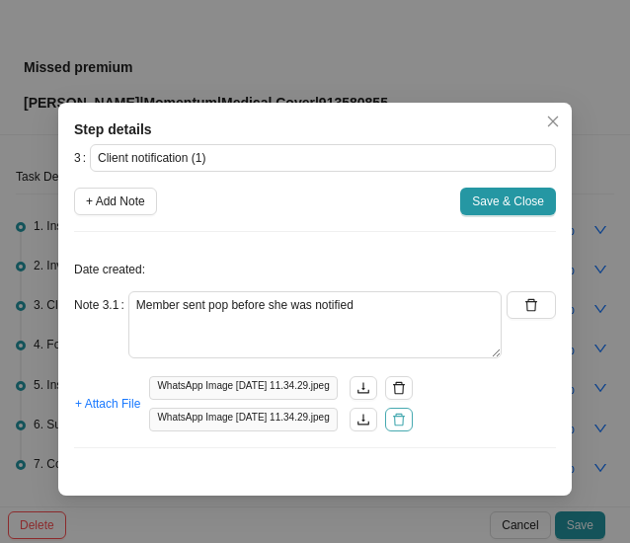
click at [413, 420] on button "button" at bounding box center [399, 420] width 28 height 24
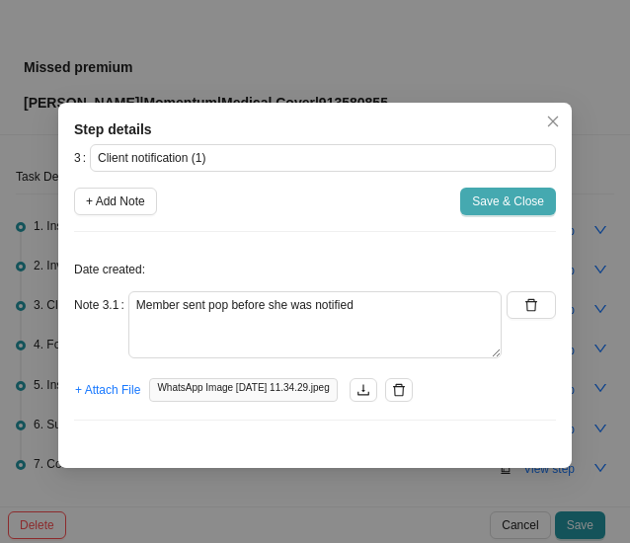
click at [510, 195] on span "Save & Close" at bounding box center [508, 202] width 72 height 20
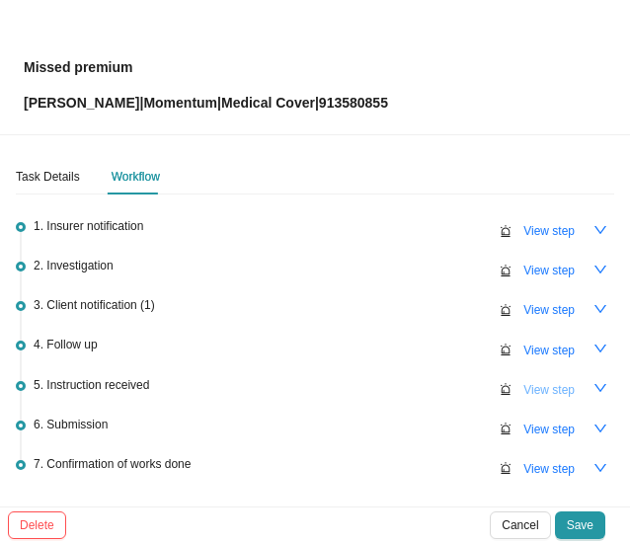
click at [530, 384] on span "View step" at bounding box center [549, 390] width 51 height 20
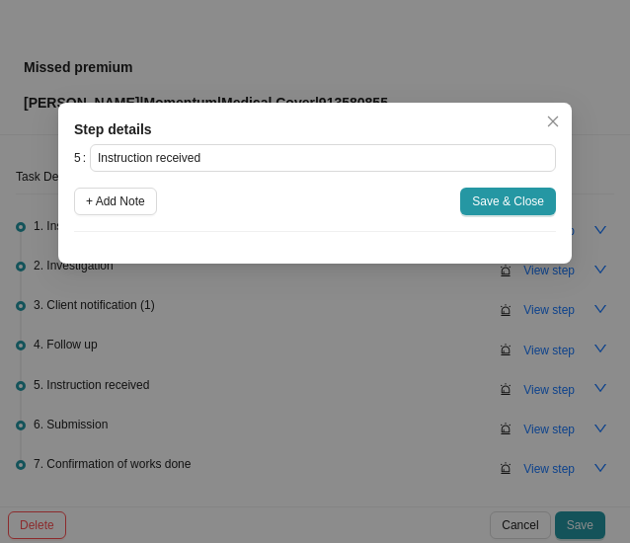
drag, startPoint x: 128, startPoint y: 206, endPoint x: 141, endPoint y: 231, distance: 27.8
click at [130, 206] on span "+ Add Note" at bounding box center [115, 202] width 59 height 20
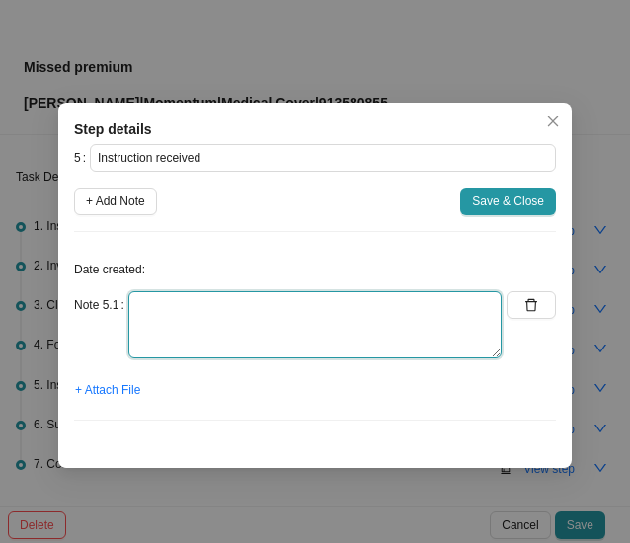
click at [156, 319] on textarea at bounding box center [314, 324] width 373 height 67
type textarea "POP received"
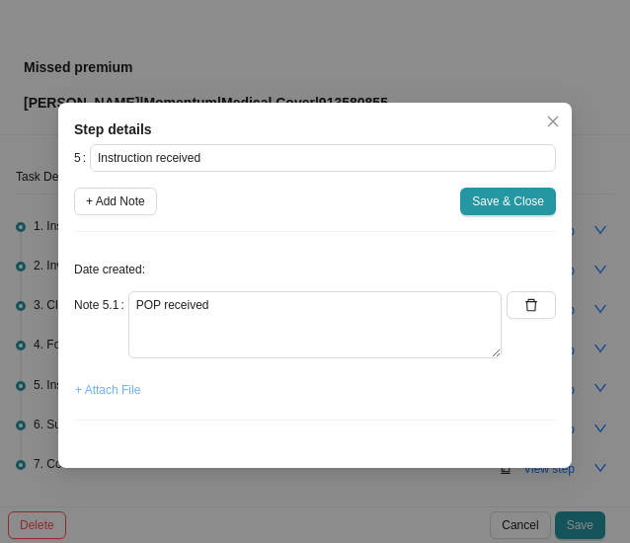
click at [112, 396] on span "+ Attach File" at bounding box center [107, 390] width 65 height 20
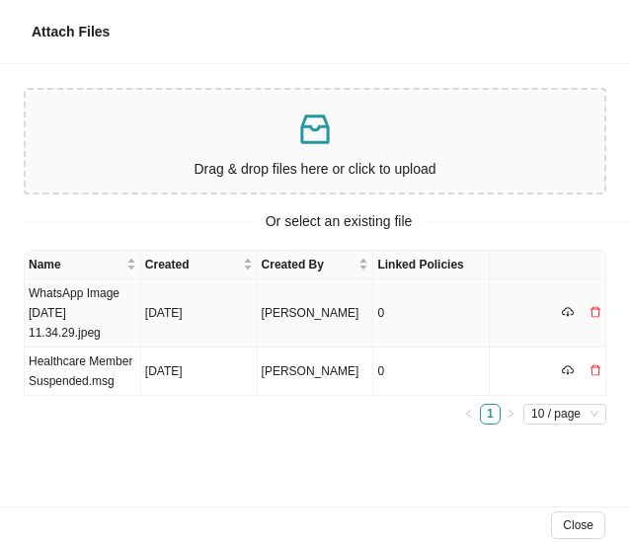
click at [109, 299] on td "WhatsApp Image [DATE] 11.34.29.jpeg" at bounding box center [83, 314] width 117 height 68
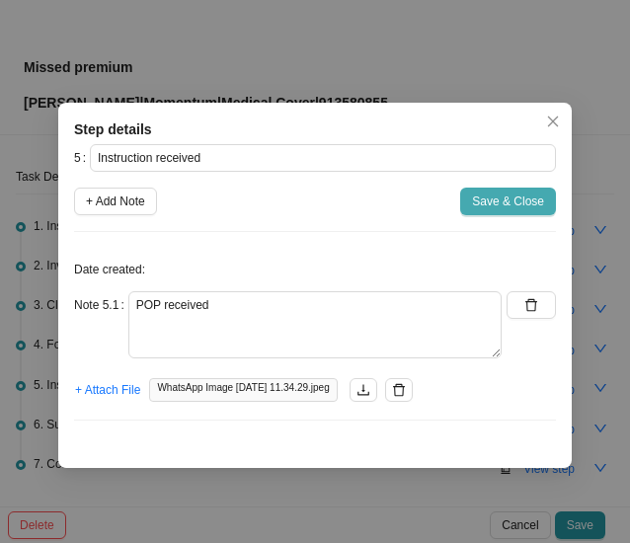
click at [502, 202] on span "Save & Close" at bounding box center [508, 202] width 72 height 20
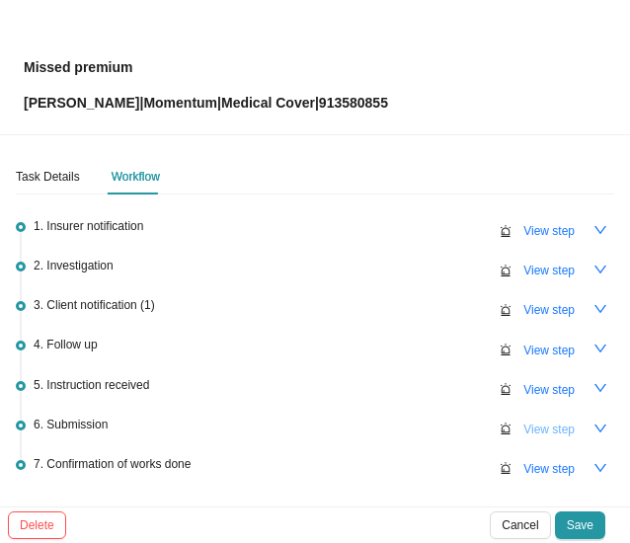
click at [561, 424] on button "View step" at bounding box center [549, 430] width 75 height 28
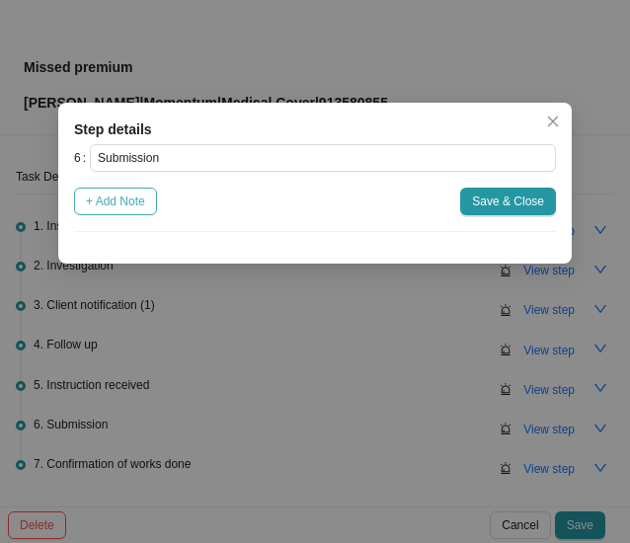
click at [121, 205] on span "+ Add Note" at bounding box center [115, 202] width 59 height 20
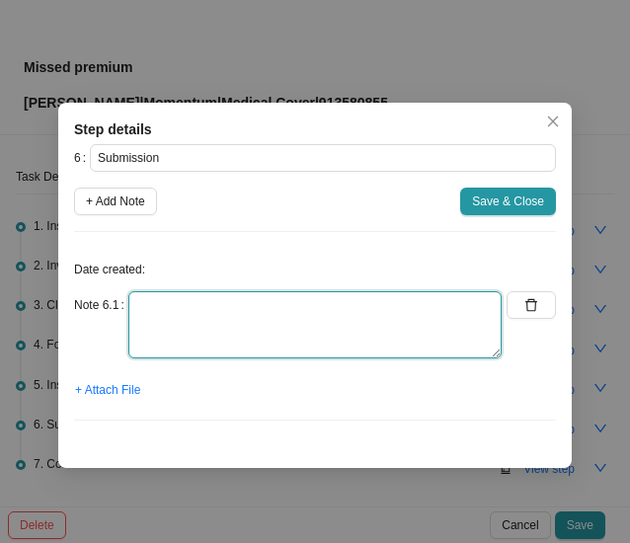
click at [194, 320] on textarea at bounding box center [314, 324] width 373 height 67
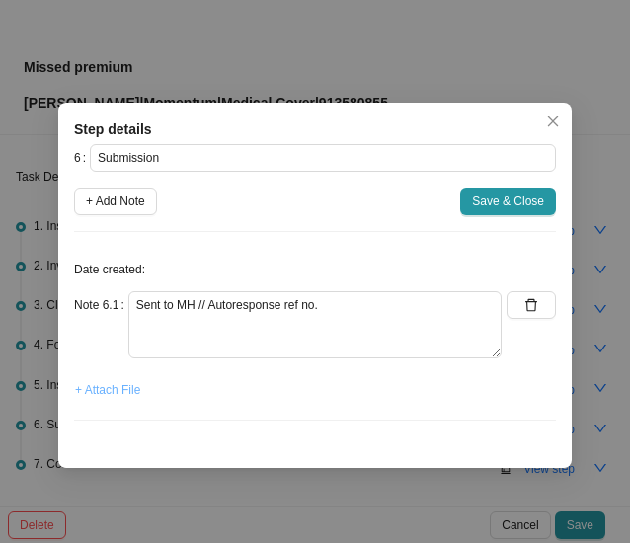
click at [123, 384] on span "+ Attach File" at bounding box center [107, 390] width 65 height 20
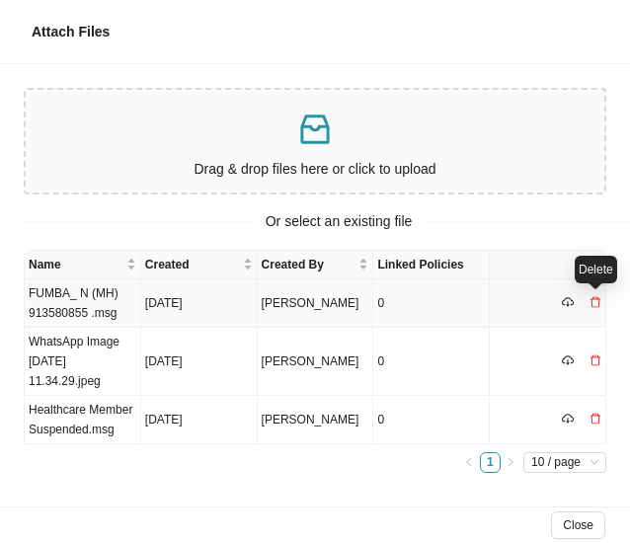
click at [598, 302] on icon "delete" at bounding box center [596, 302] width 12 height 12
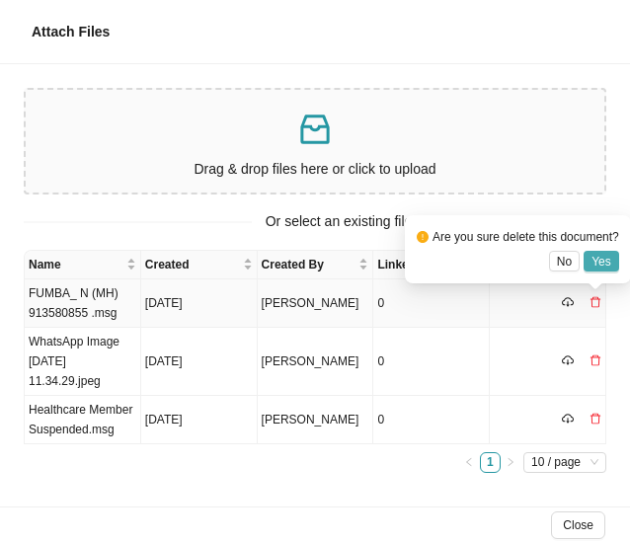
click at [600, 254] on span "Yes" at bounding box center [602, 262] width 20 height 20
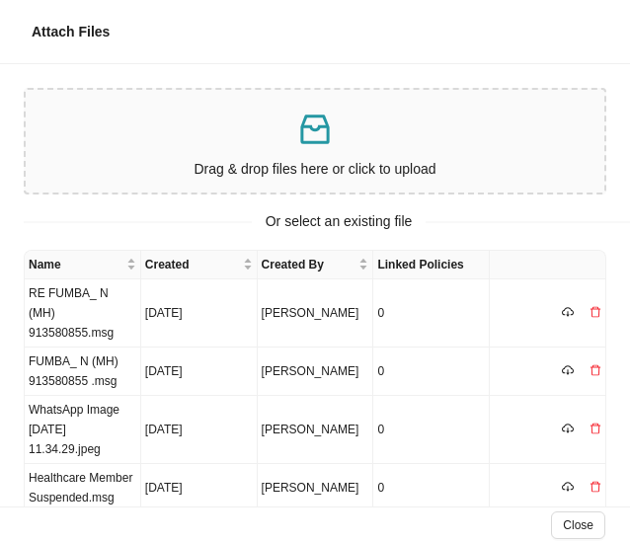
click at [63, 227] on div "Or select an existing file" at bounding box center [339, 221] width 630 height 23
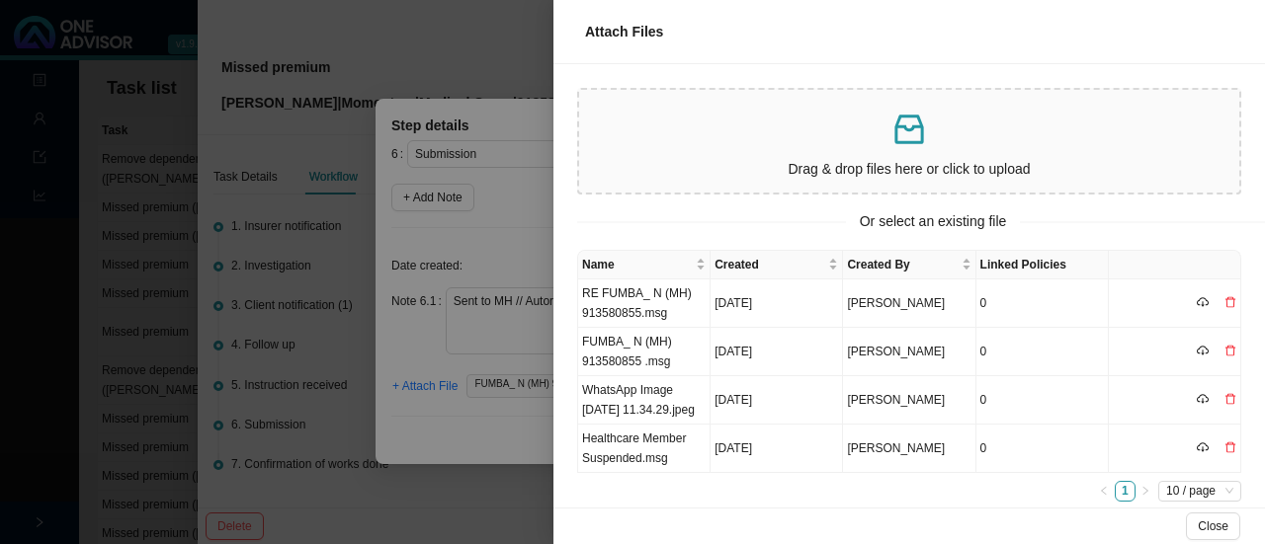
click at [456, 248] on div at bounding box center [632, 272] width 1265 height 544
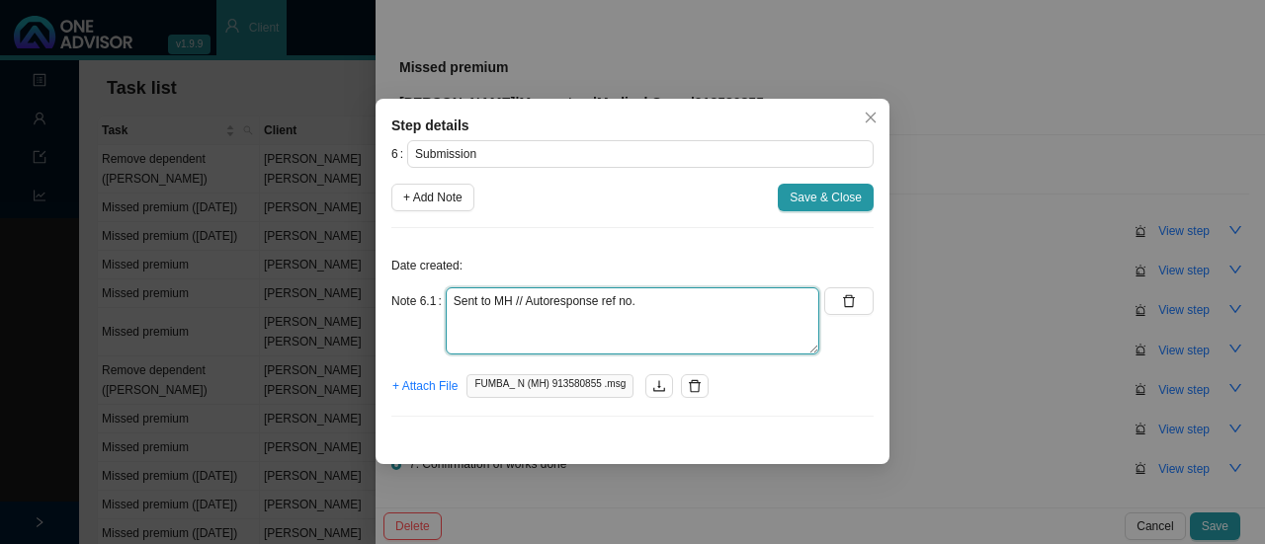
click at [769, 302] on textarea "Sent to MH // Autoresponse ref no." at bounding box center [632, 321] width 373 height 67
paste textarea "697573875."
type textarea "Sent to MH // Autoresponse ref no. 697573875."
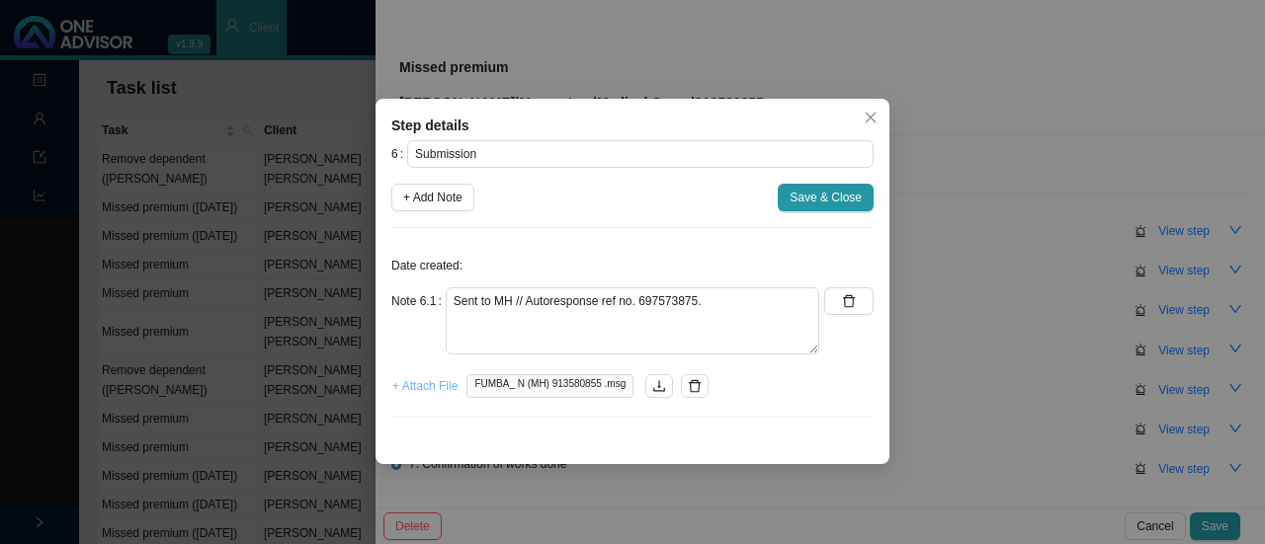
click at [422, 391] on span "+ Attach File" at bounding box center [424, 386] width 65 height 20
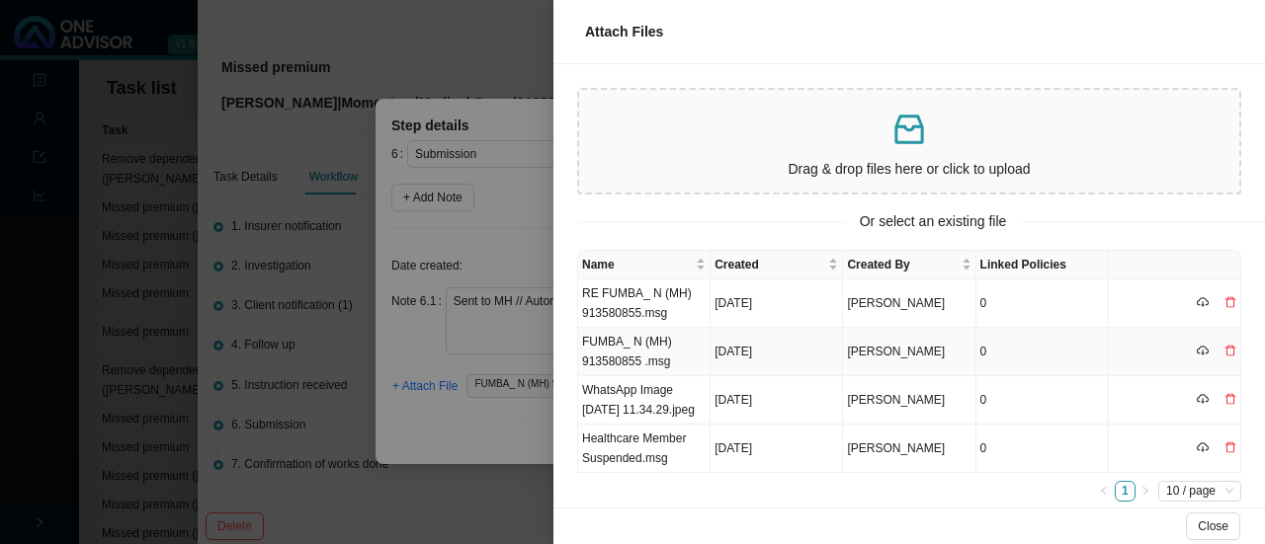
click at [619, 346] on td "FUMBA_ N (MH) 913580855 .msg" at bounding box center [644, 352] width 132 height 48
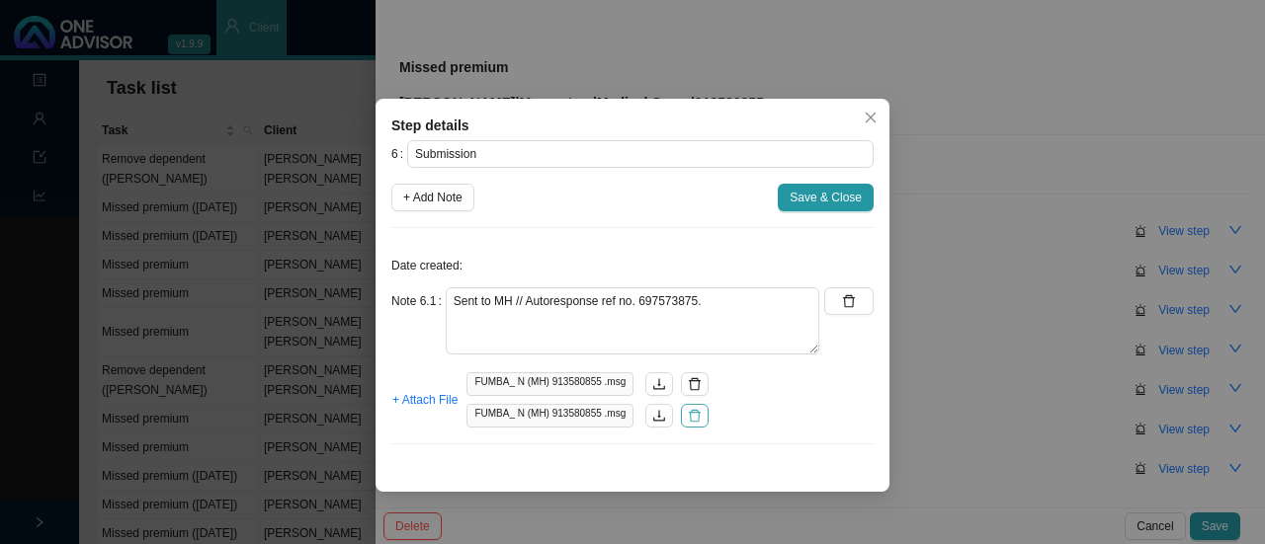
click at [696, 414] on button "button" at bounding box center [695, 416] width 28 height 24
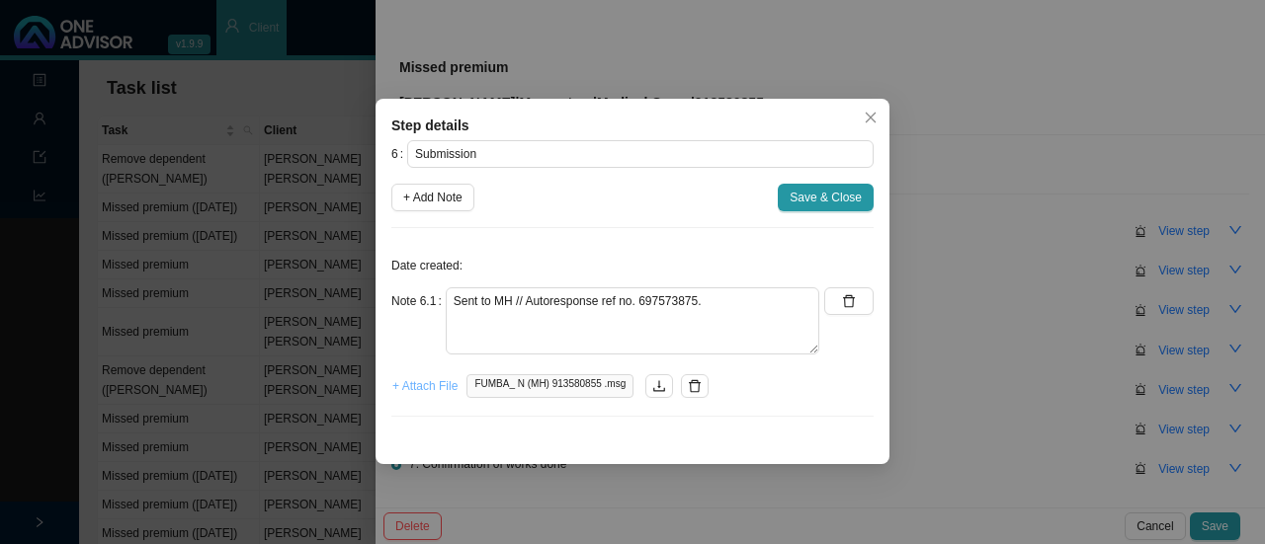
click at [429, 389] on span "+ Attach File" at bounding box center [424, 386] width 65 height 20
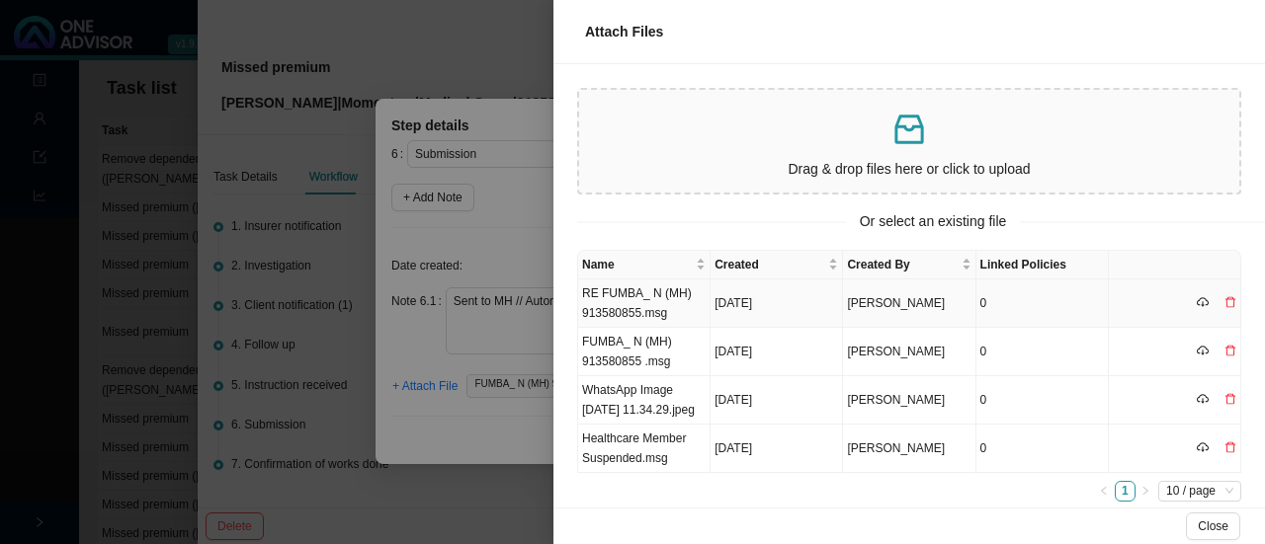
click at [628, 297] on td "RE FUMBA_ N (MH) 913580855.msg" at bounding box center [644, 304] width 132 height 48
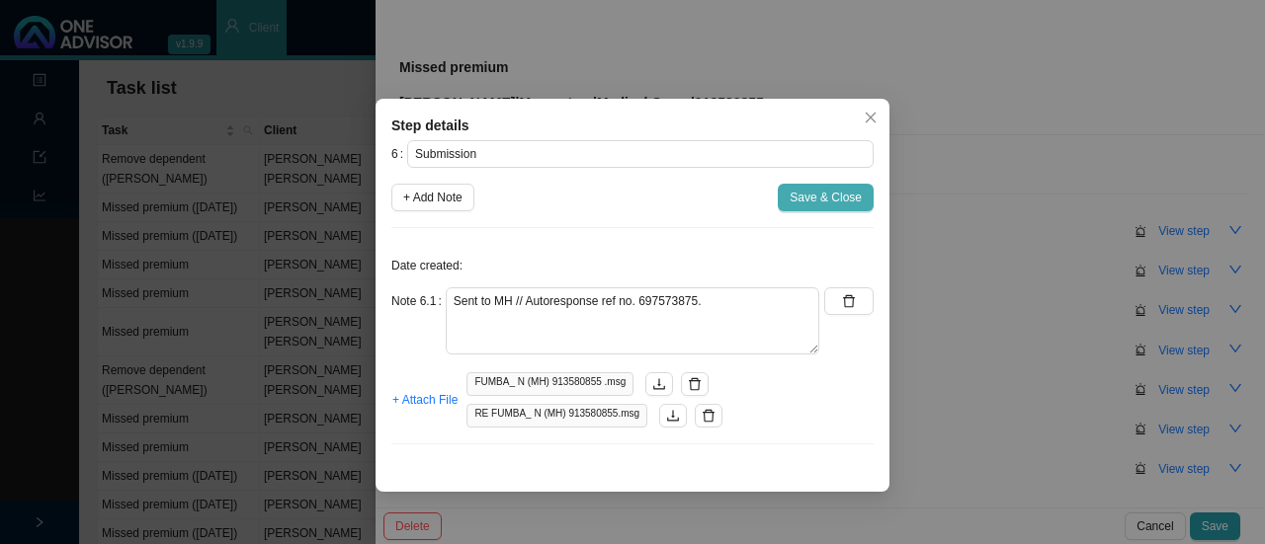
click at [807, 200] on span "Save & Close" at bounding box center [825, 198] width 72 height 20
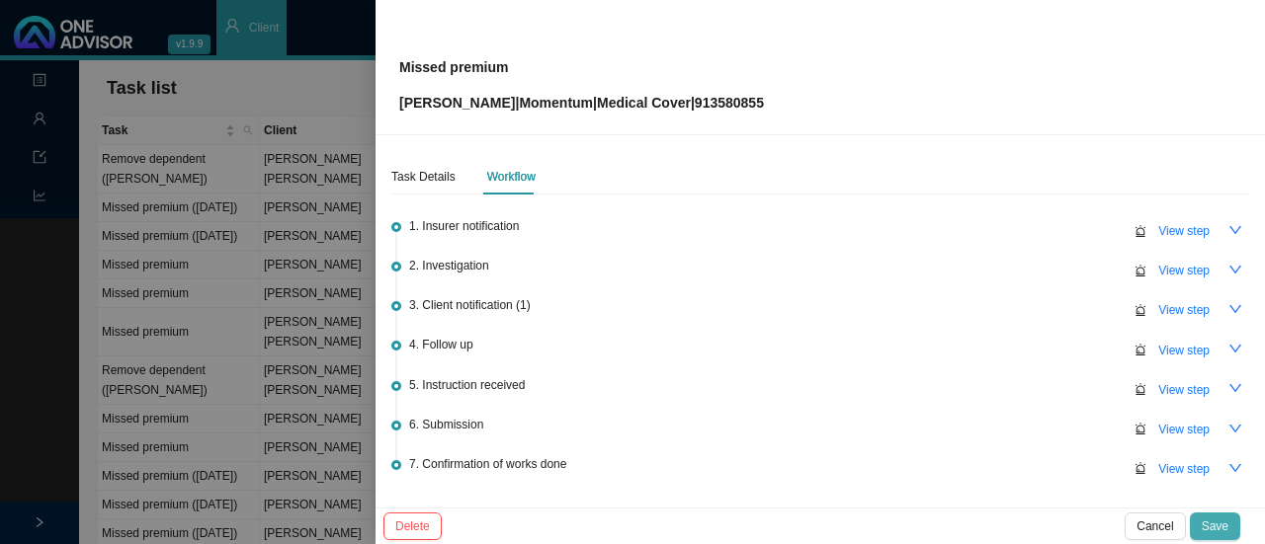
click at [1222, 527] on span "Save" at bounding box center [1214, 527] width 27 height 20
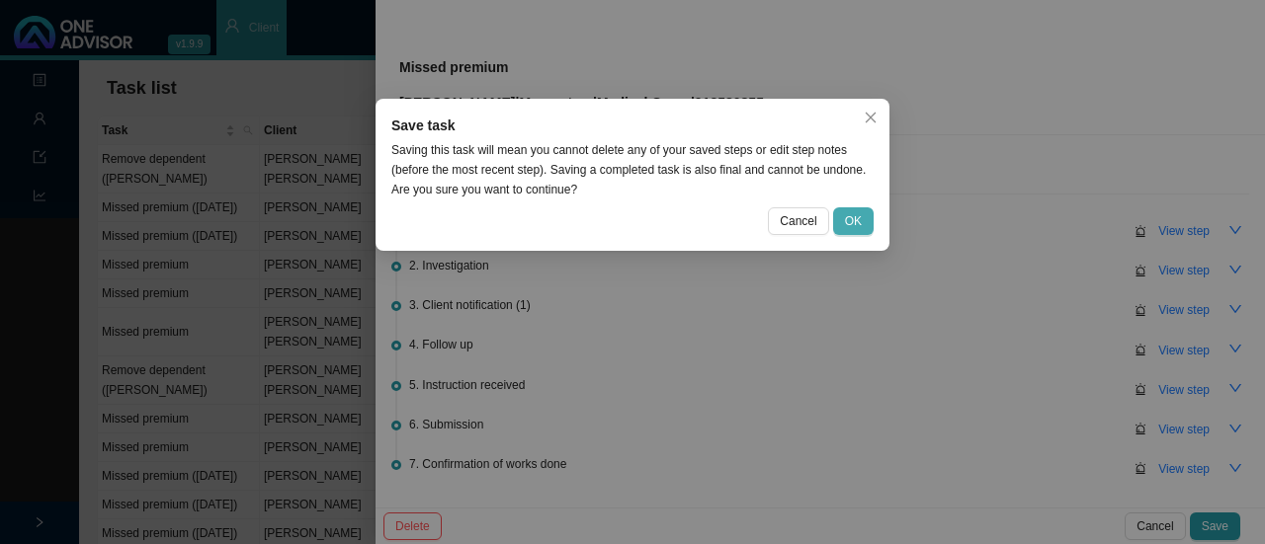
click at [858, 217] on span "OK" at bounding box center [853, 221] width 17 height 20
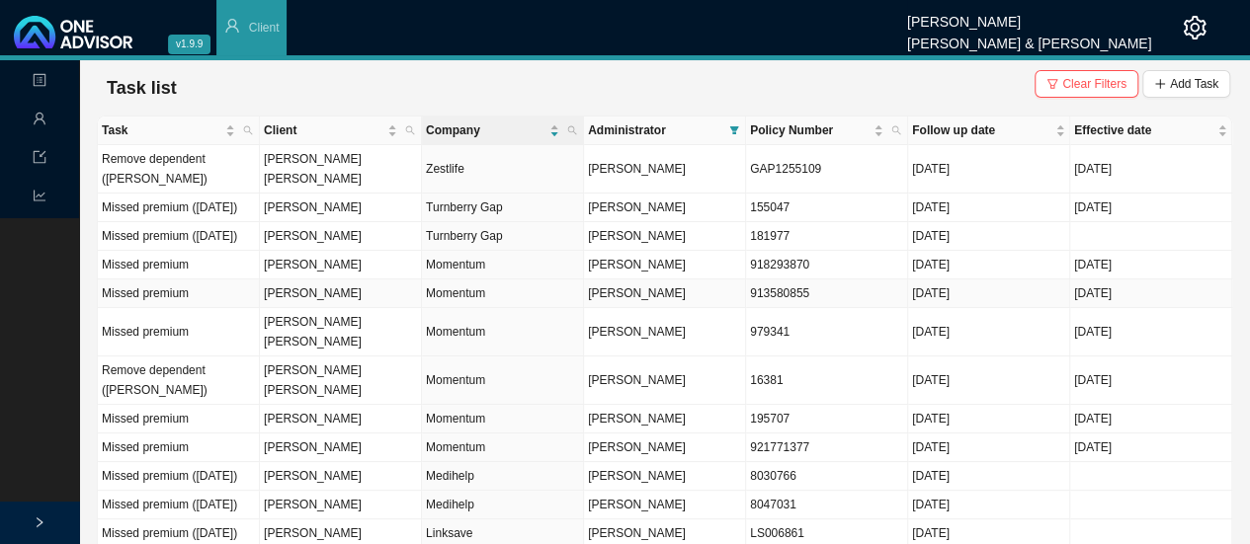
click at [342, 308] on td "[PERSON_NAME]" at bounding box center [341, 294] width 162 height 29
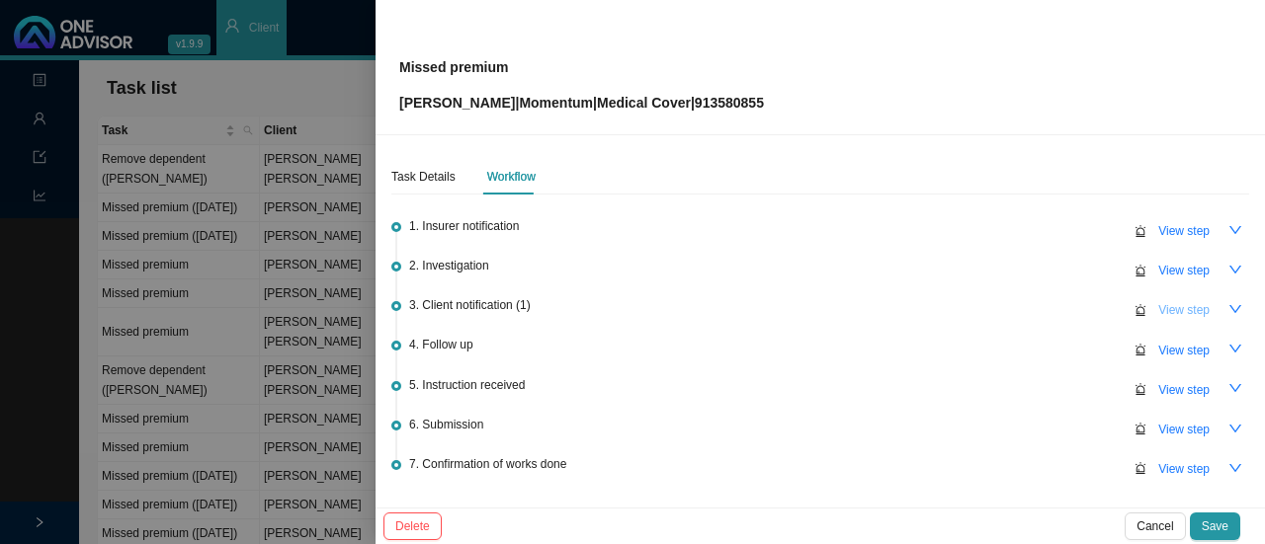
click at [1174, 309] on span "View step" at bounding box center [1183, 310] width 51 height 20
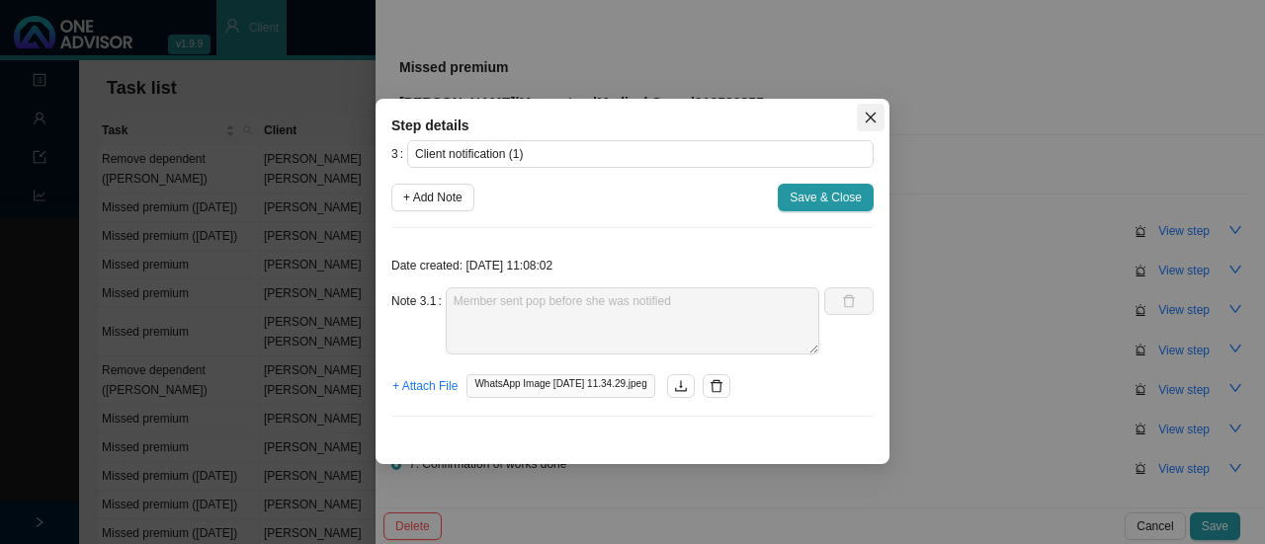
click at [869, 124] on icon "close" at bounding box center [871, 118] width 14 height 14
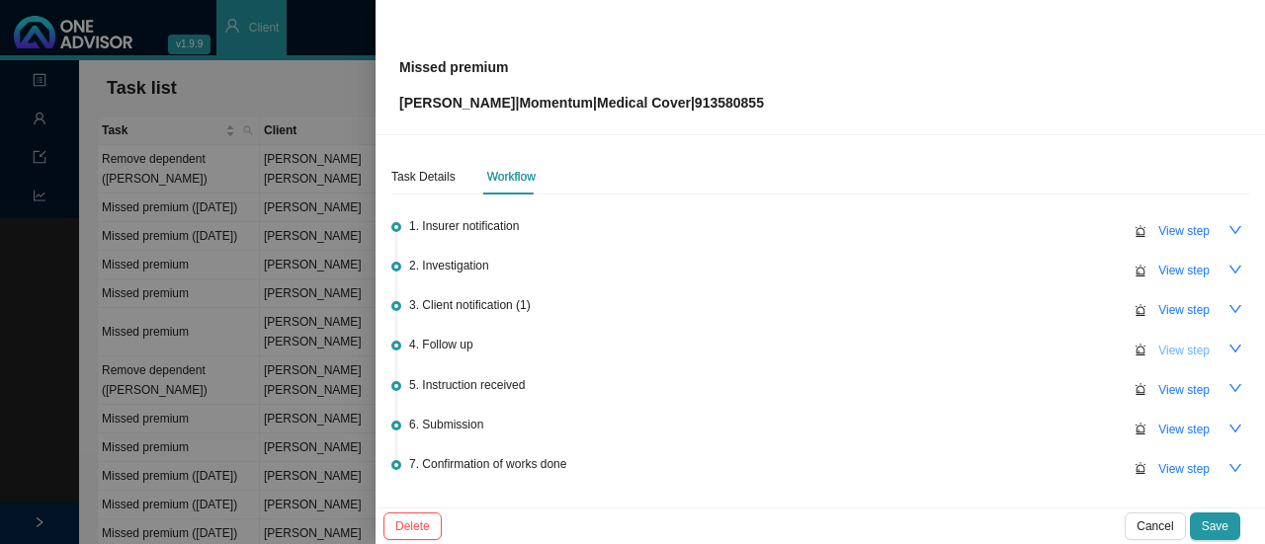
click at [1172, 350] on span "View step" at bounding box center [1183, 351] width 51 height 20
type input "Follow up"
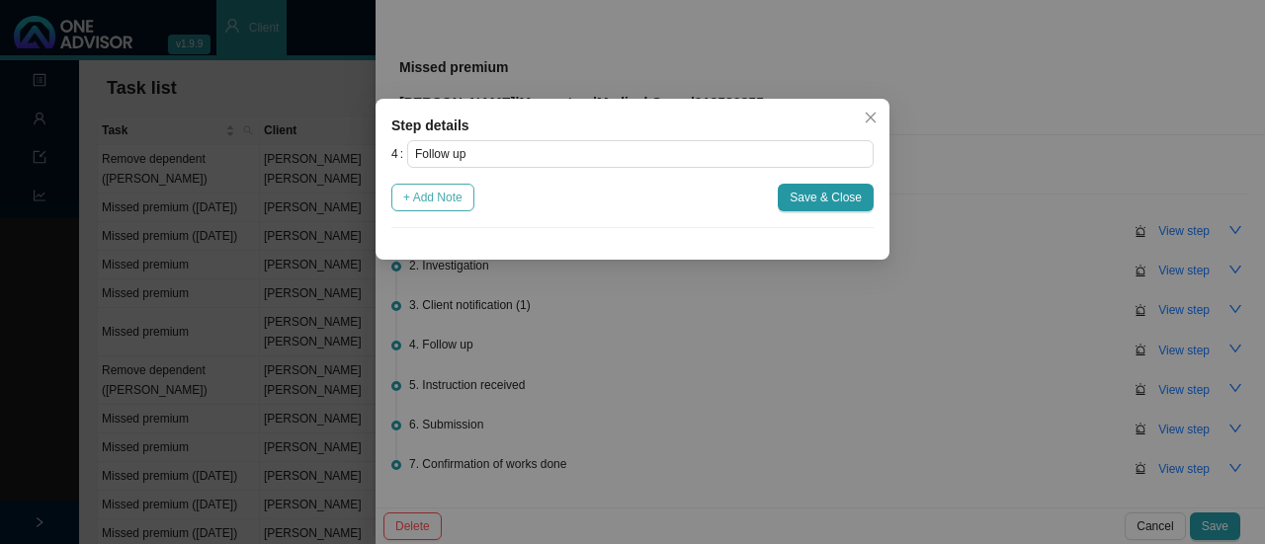
click at [433, 201] on span "+ Add Note" at bounding box center [432, 198] width 59 height 20
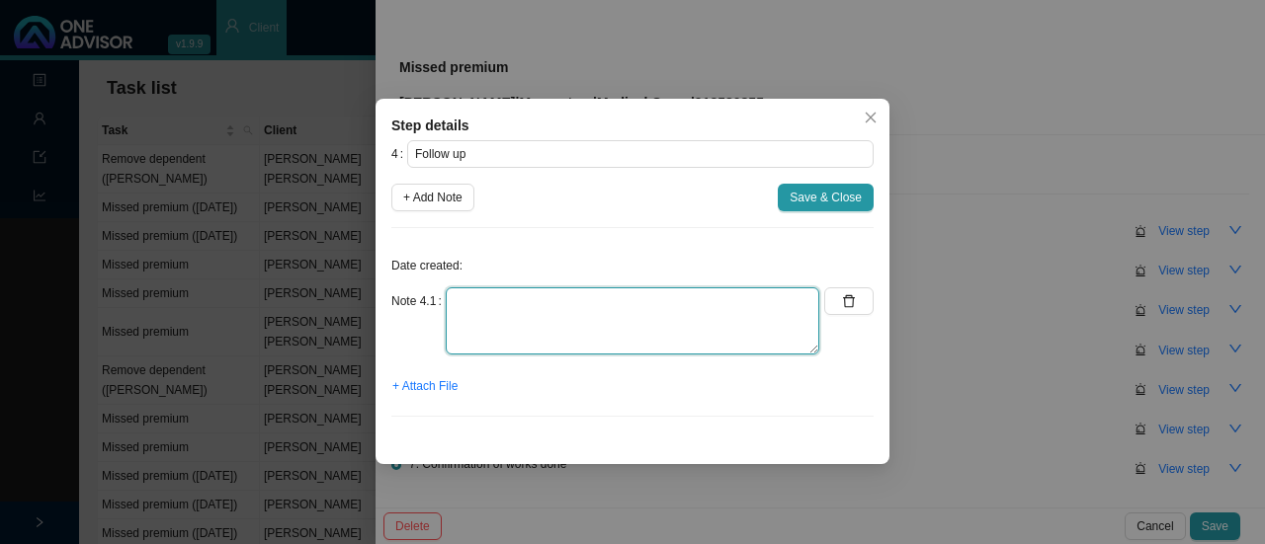
click at [486, 325] on textarea at bounding box center [632, 321] width 373 height 67
type textarea "N/A"
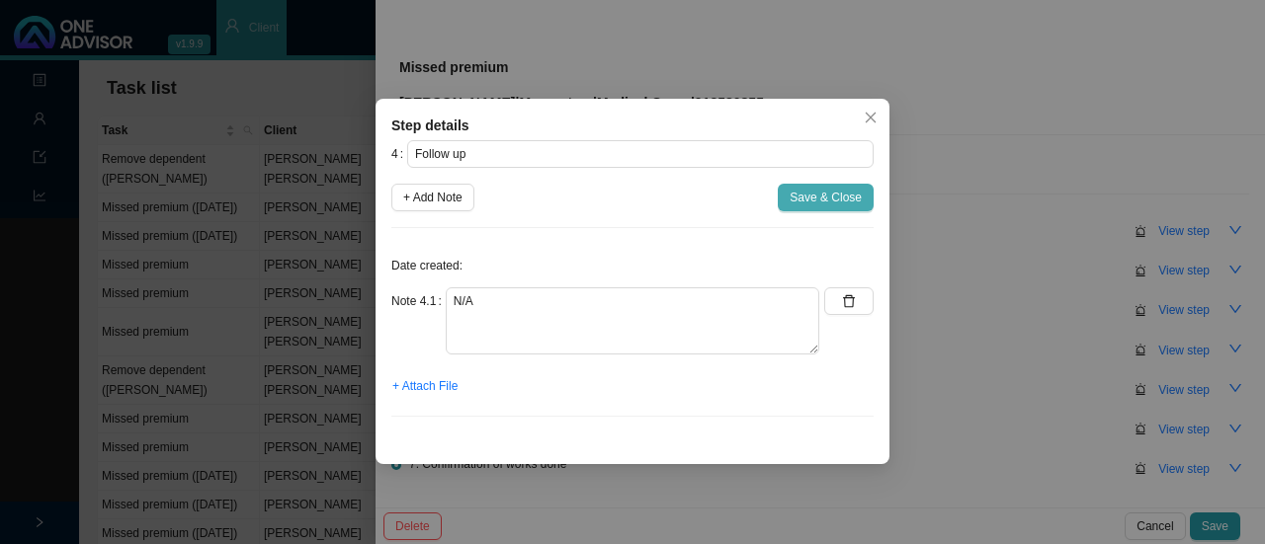
click at [812, 196] on span "Save & Close" at bounding box center [825, 198] width 72 height 20
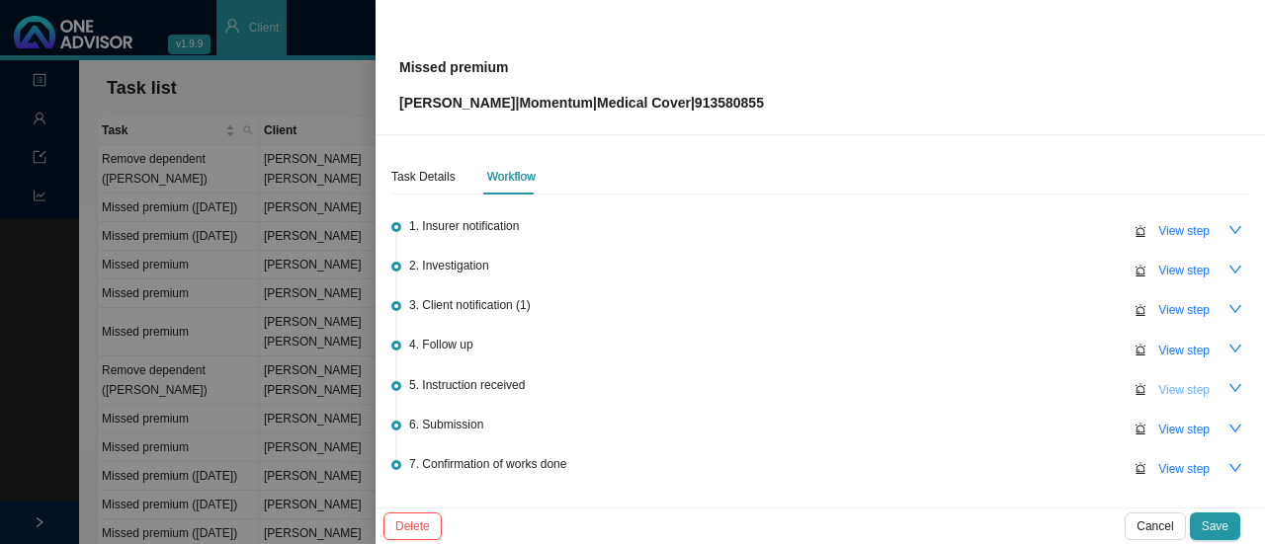
click at [1183, 387] on span "View step" at bounding box center [1183, 390] width 51 height 20
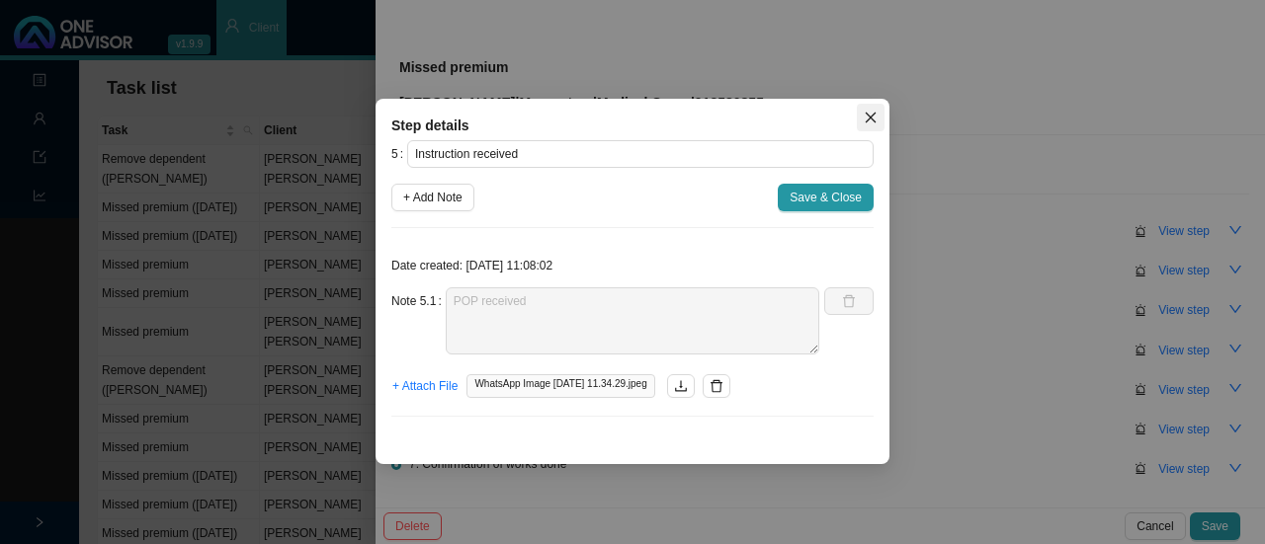
click at [870, 113] on icon "close" at bounding box center [871, 118] width 14 height 14
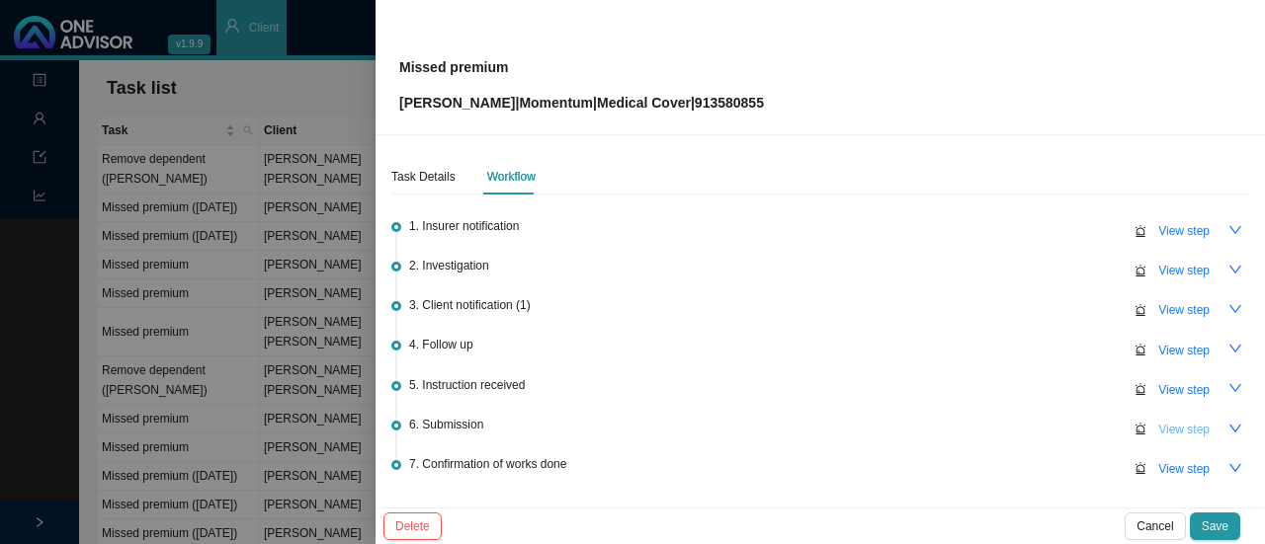
click at [1178, 428] on span "View step" at bounding box center [1183, 430] width 51 height 20
type input "Submission"
type textarea "Sent to MH // Autoresponse ref no. 697573875."
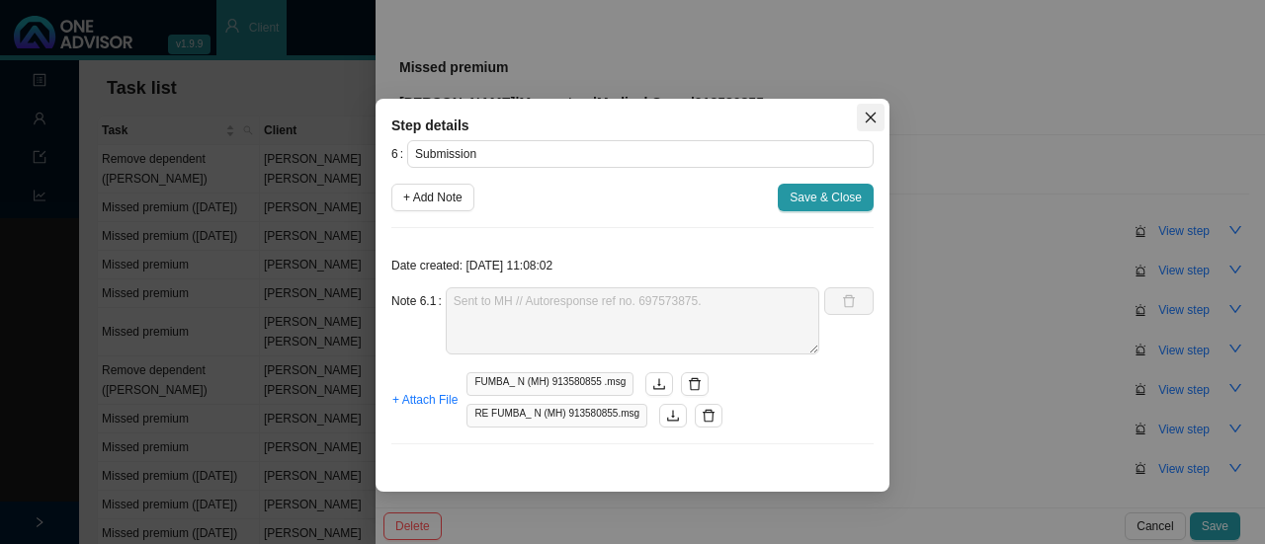
click at [863, 115] on span "Close" at bounding box center [871, 118] width 28 height 14
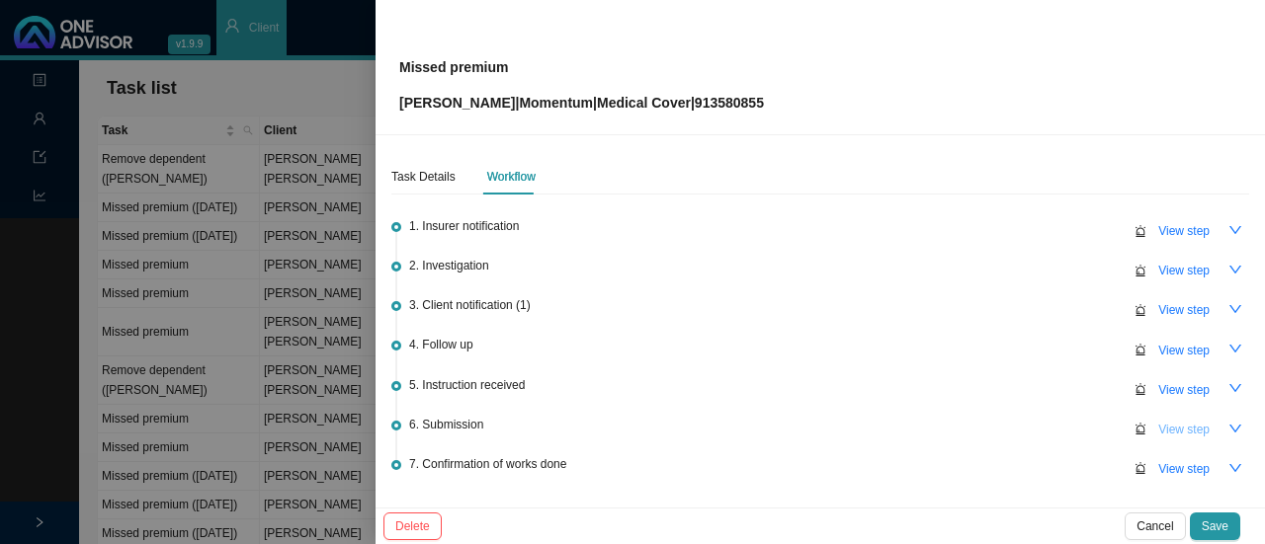
click at [1186, 427] on span "View step" at bounding box center [1183, 430] width 51 height 20
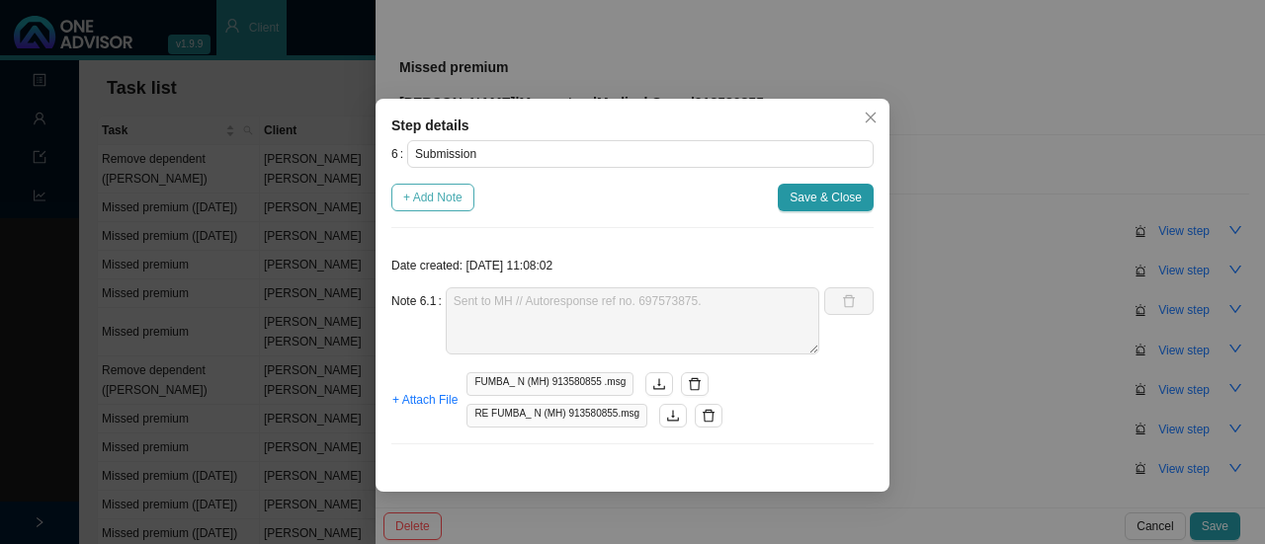
click at [444, 204] on span "+ Add Note" at bounding box center [432, 198] width 59 height 20
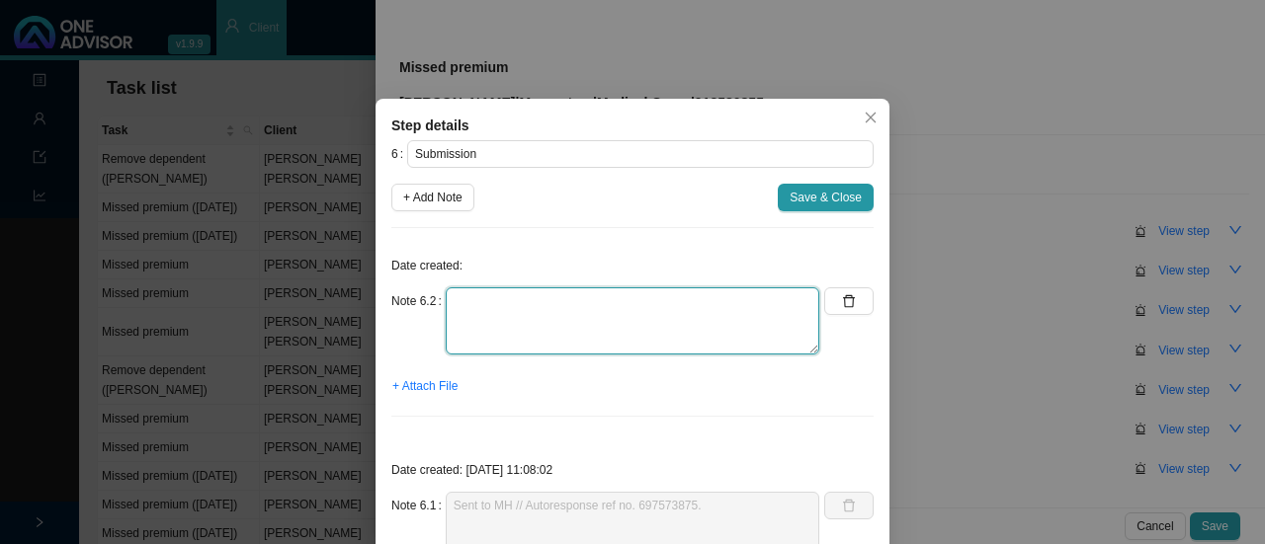
click at [487, 333] on textarea at bounding box center [632, 321] width 373 height 67
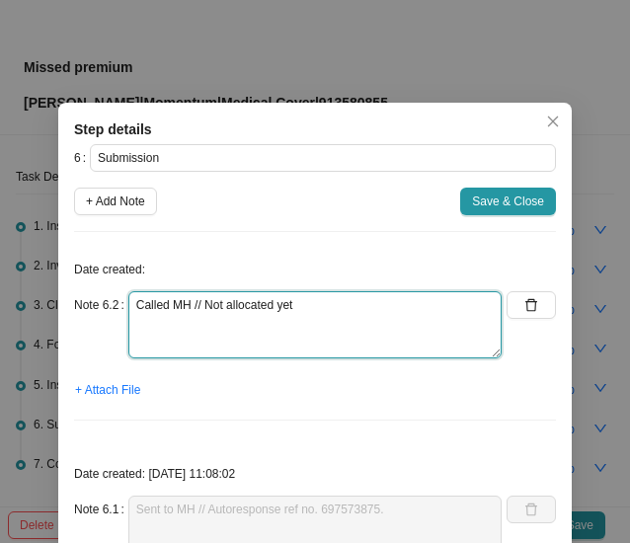
click at [348, 317] on textarea "Called MH // Not allocated yet" at bounding box center [314, 324] width 373 height 67
paste textarea "REF. 697685927"
type textarea "Called MH // Not allocated yet REF. 697685927"
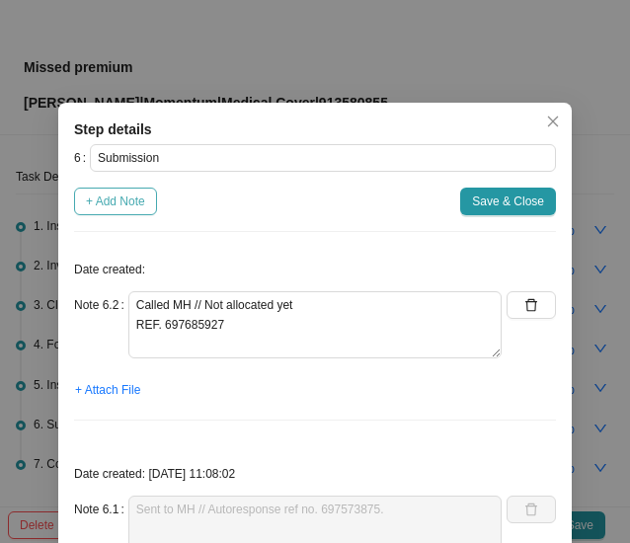
click at [108, 203] on span "+ Add Note" at bounding box center [115, 202] width 59 height 20
type textarea "Called MH // Not allocated yet REF. 697685927"
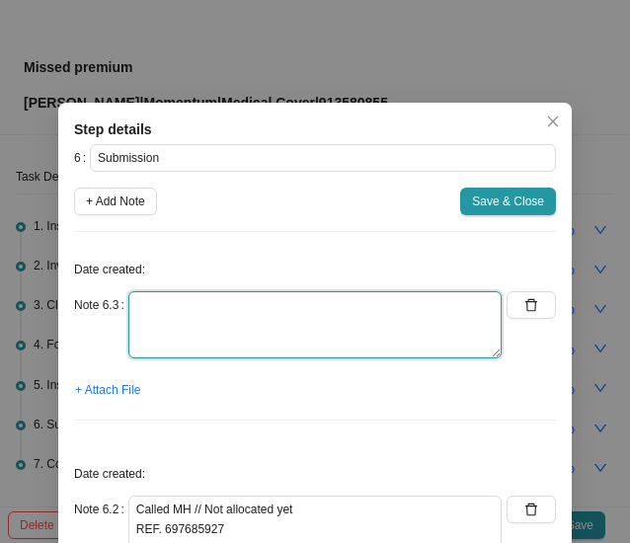
click at [150, 327] on textarea at bounding box center [314, 324] width 373 height 67
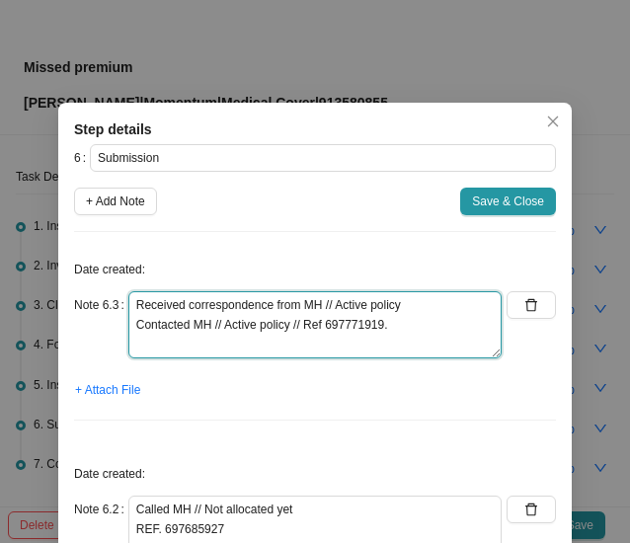
click at [298, 323] on textarea "Received correspondence from MH // Active policy Contacted MH // Active policy …" at bounding box center [314, 324] width 373 height 67
drag, startPoint x: 299, startPoint y: 323, endPoint x: 311, endPoint y: 322, distance: 11.9
click at [299, 323] on textarea "Received correspondence from MH // Active policy Contacted MH // Active policy …" at bounding box center [314, 324] width 373 height 67
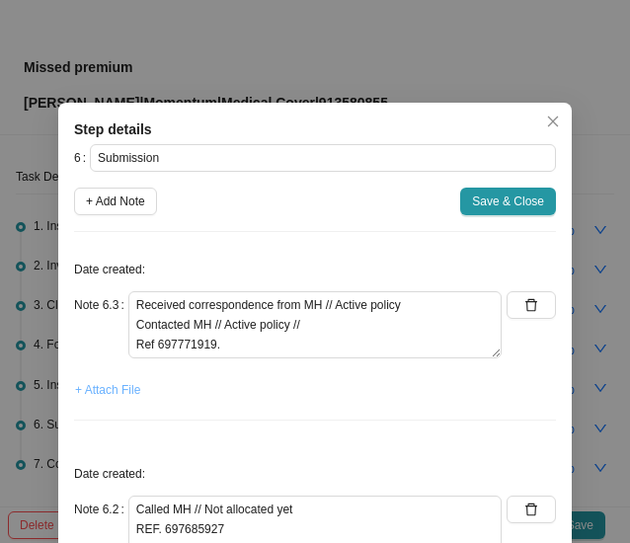
click at [124, 389] on span "+ Attach File" at bounding box center [107, 390] width 65 height 20
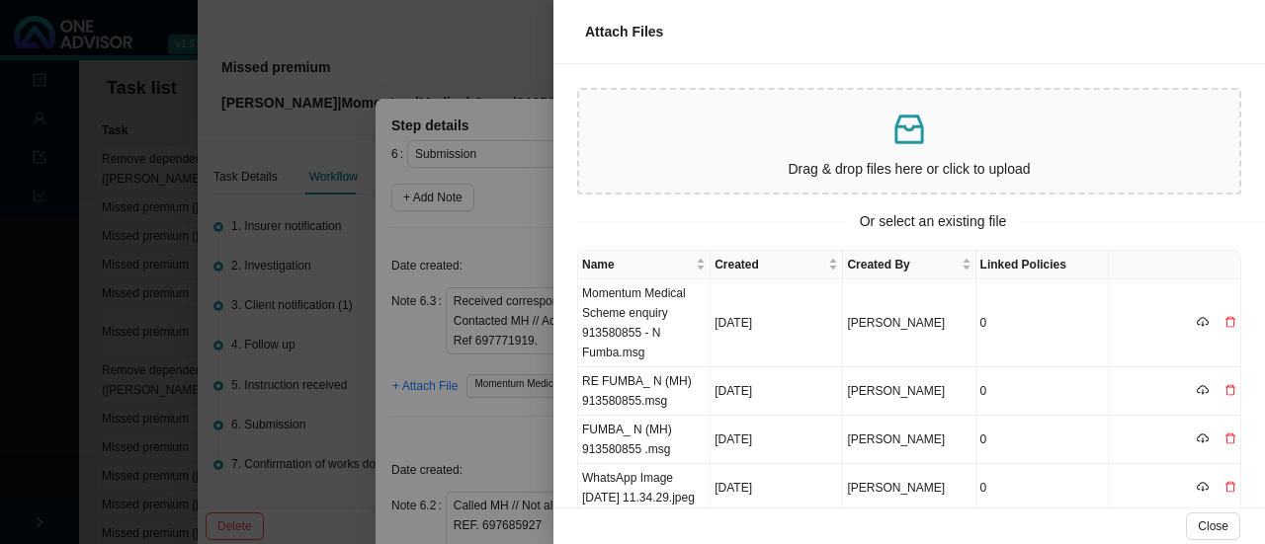
click at [504, 434] on div at bounding box center [632, 272] width 1265 height 544
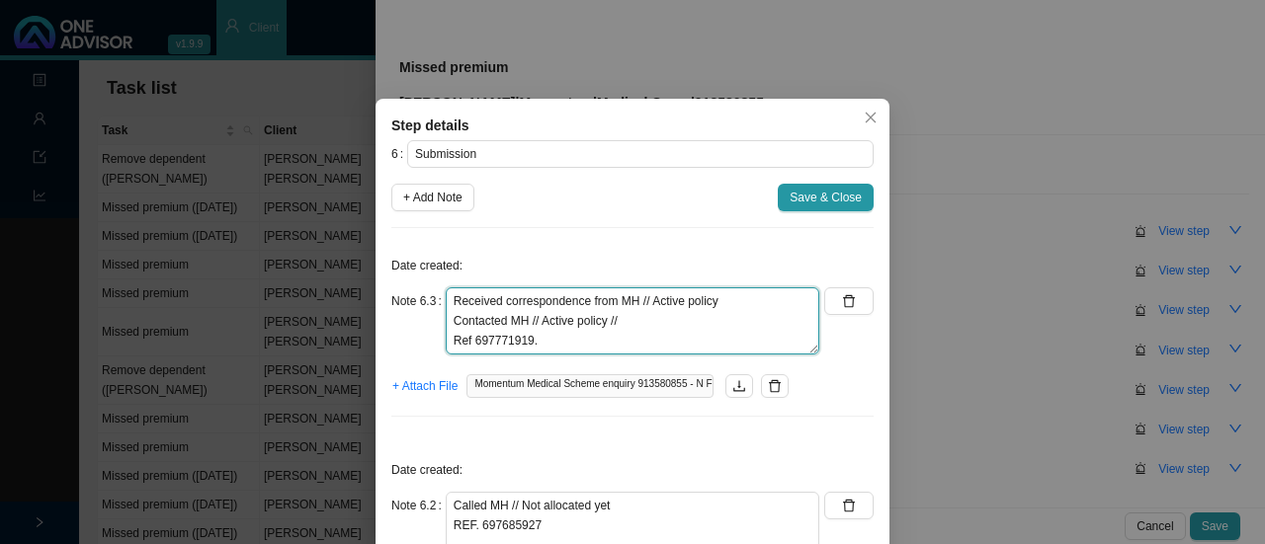
click at [630, 334] on textarea "Received correspondence from MH // Active policy Contacted MH // Active policy …" at bounding box center [632, 321] width 373 height 67
click at [632, 317] on textarea "Received correspondence from MH // Active policy Contacted MH // Active policy …" at bounding box center [632, 321] width 373 height 67
type textarea "Received correspondence from MH // Active policy Contacted MH // Active policy …"
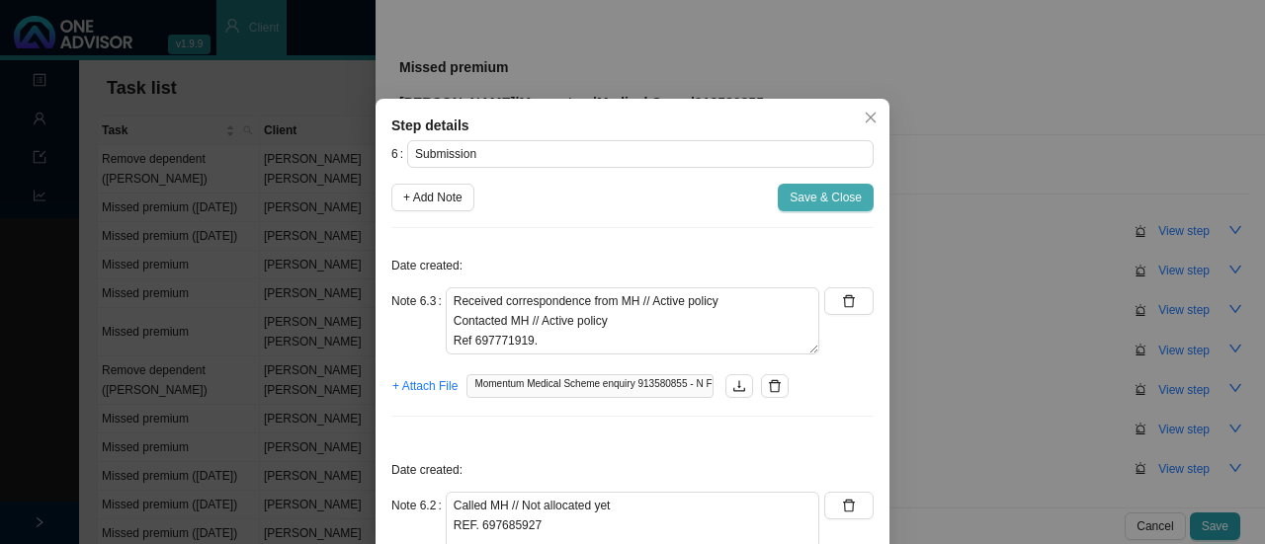
click at [798, 205] on span "Save & Close" at bounding box center [825, 198] width 72 height 20
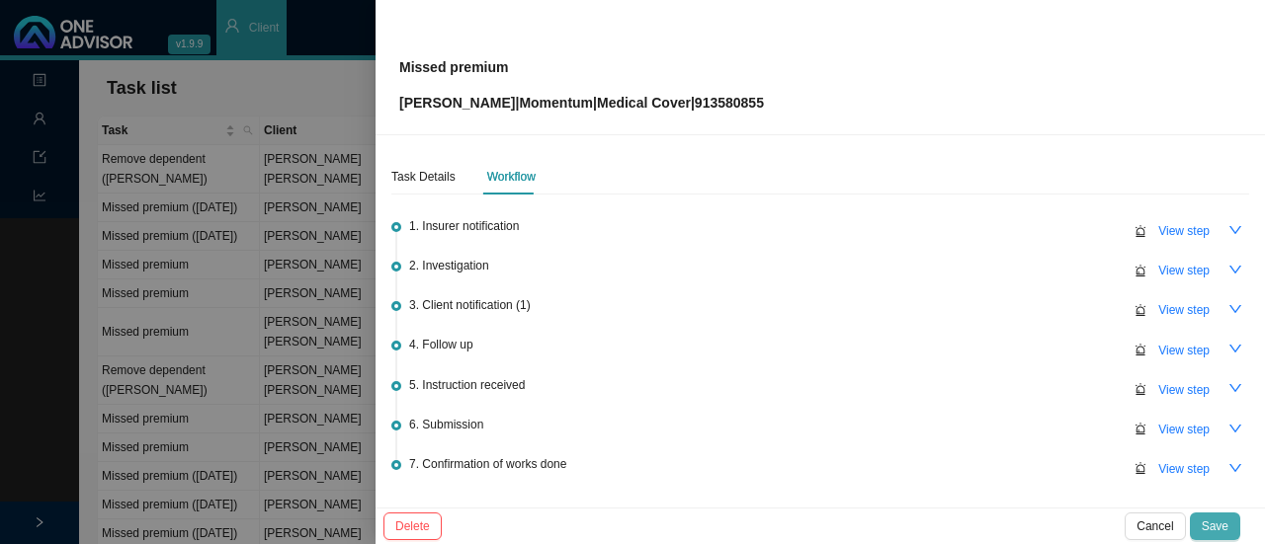
click at [1219, 525] on span "Save" at bounding box center [1214, 527] width 27 height 20
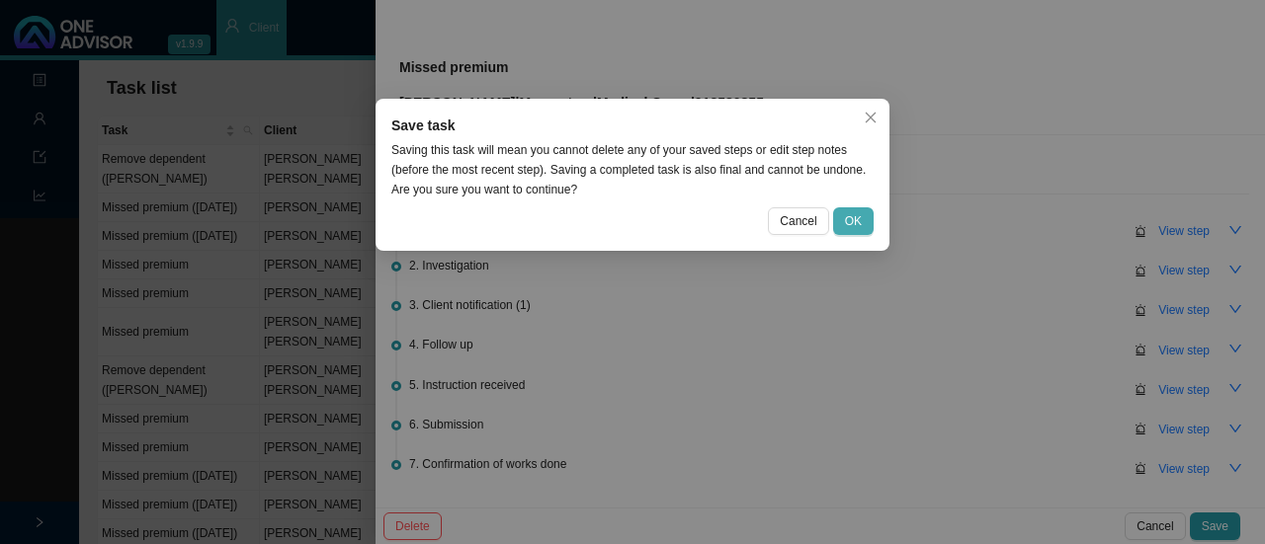
click at [844, 220] on button "OK" at bounding box center [853, 221] width 41 height 28
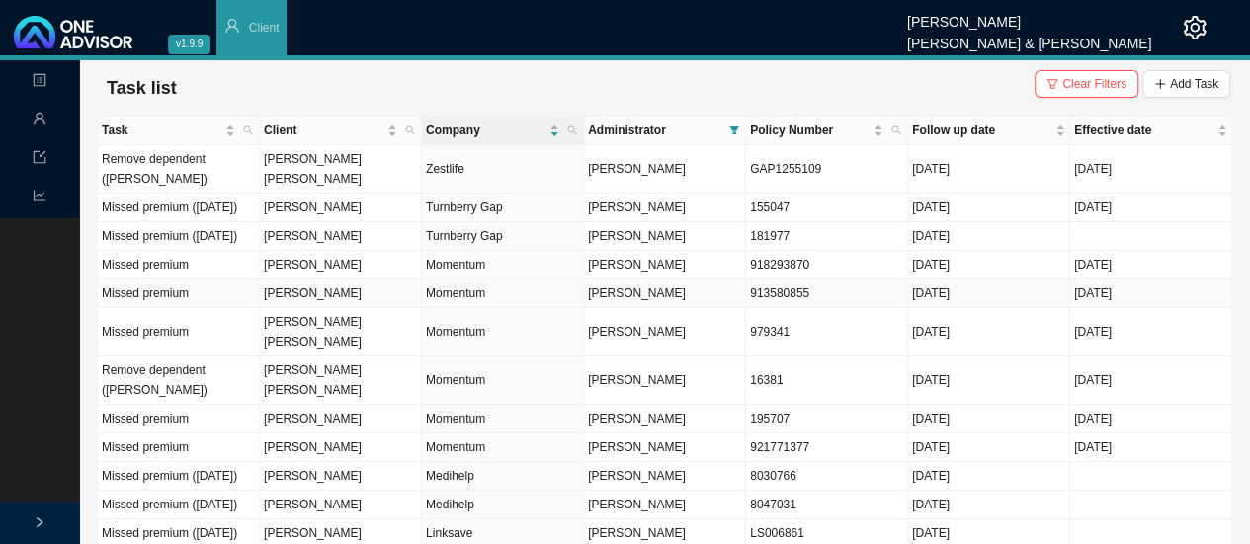
click at [459, 308] on td "Momentum" at bounding box center [503, 294] width 162 height 29
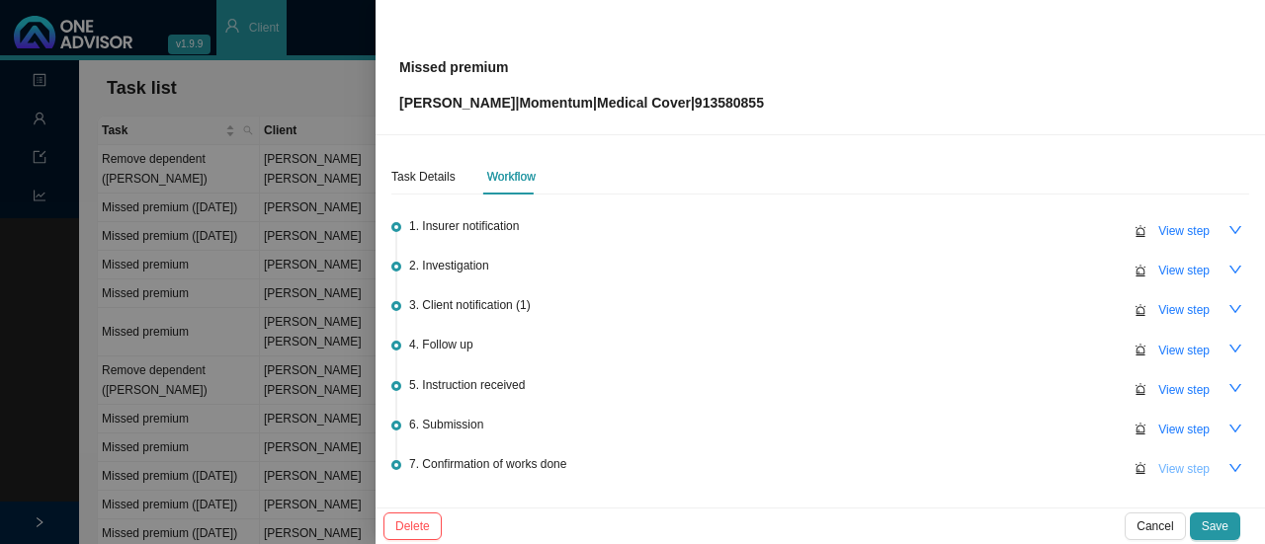
click at [1158, 462] on span "View step" at bounding box center [1183, 469] width 51 height 20
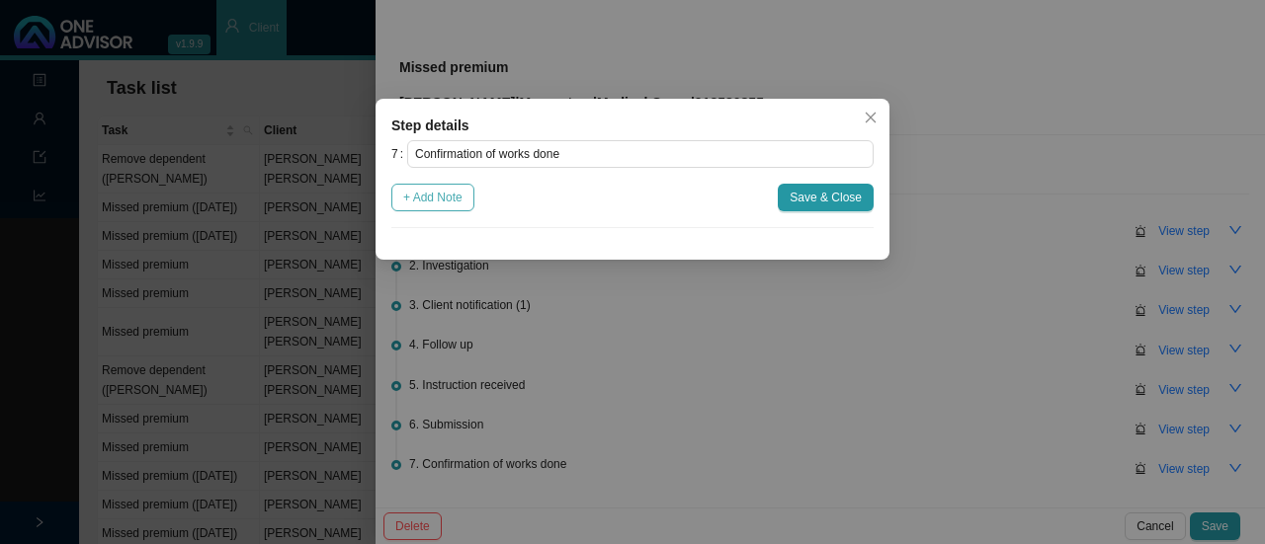
click at [434, 197] on span "+ Add Note" at bounding box center [432, 198] width 59 height 20
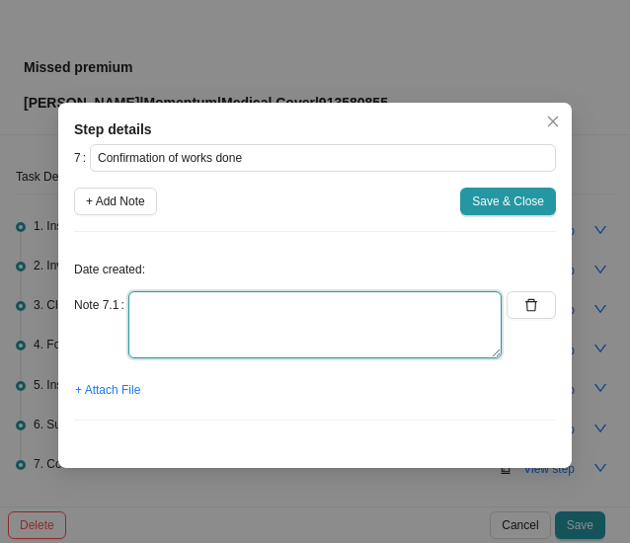
click at [186, 327] on textarea at bounding box center [314, 324] width 373 height 67
type textarea "Informed client: Medical aid is active"
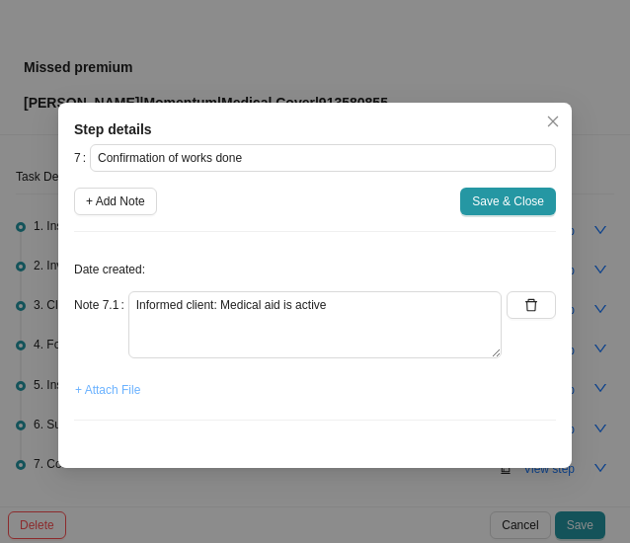
click at [132, 386] on span "+ Attach File" at bounding box center [107, 390] width 65 height 20
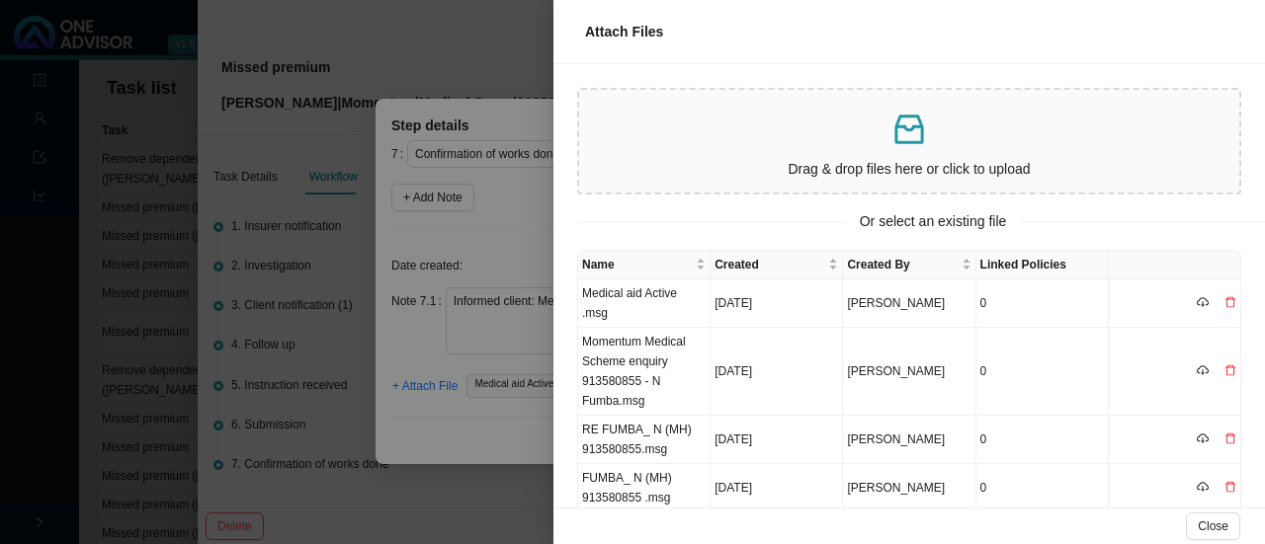
click at [455, 423] on div at bounding box center [632, 272] width 1265 height 544
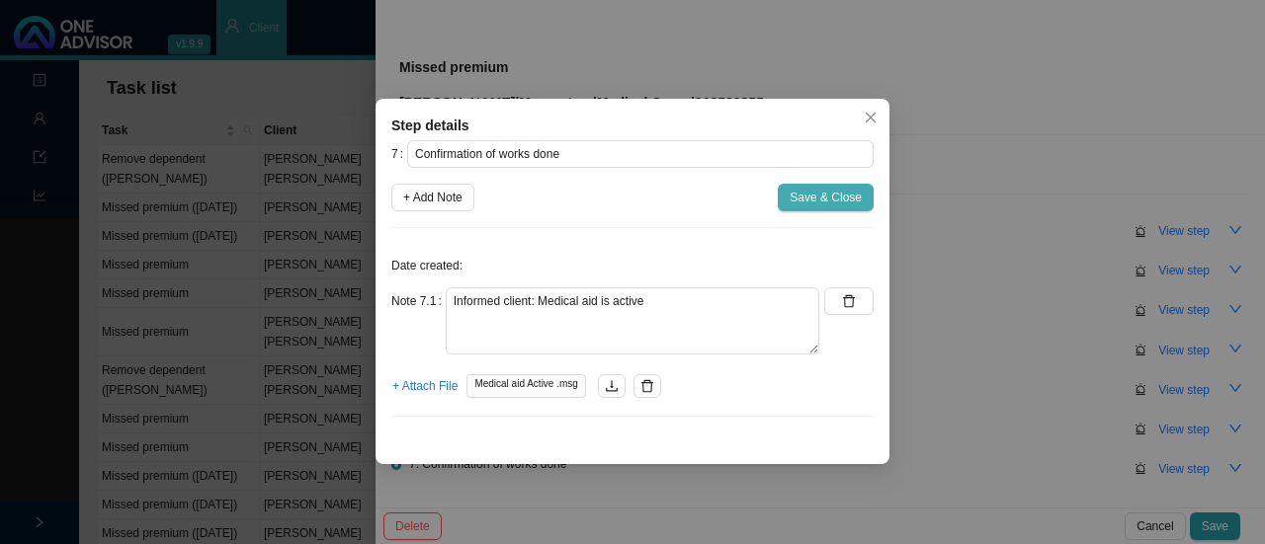
click at [858, 199] on span "Save & Close" at bounding box center [825, 198] width 72 height 20
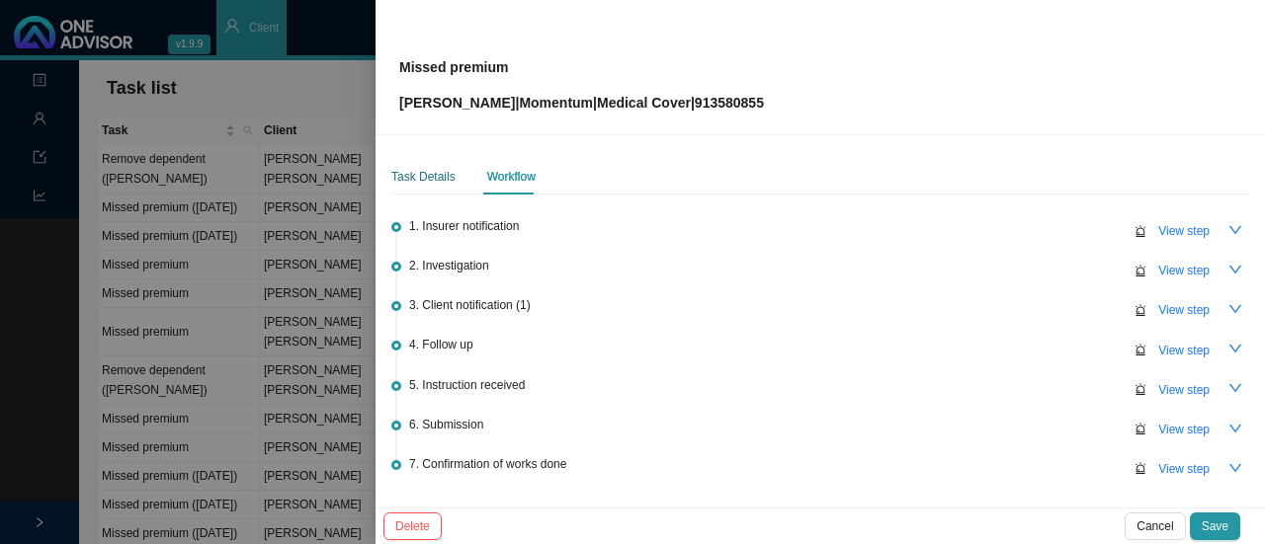
click at [421, 178] on div "Task Details" at bounding box center [423, 177] width 64 height 20
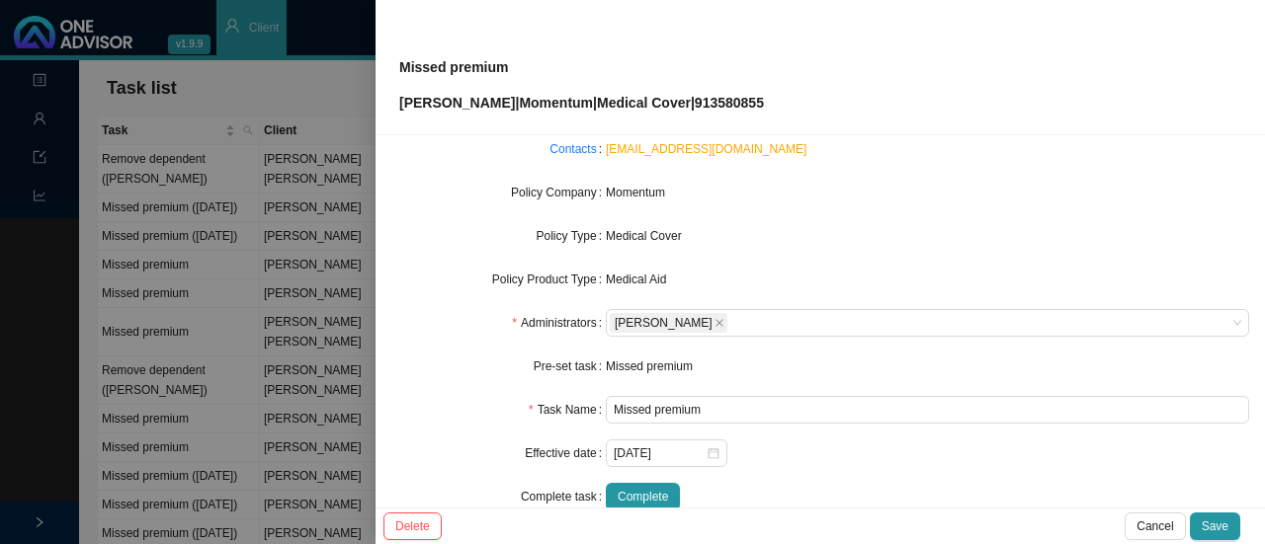
scroll to position [231, 0]
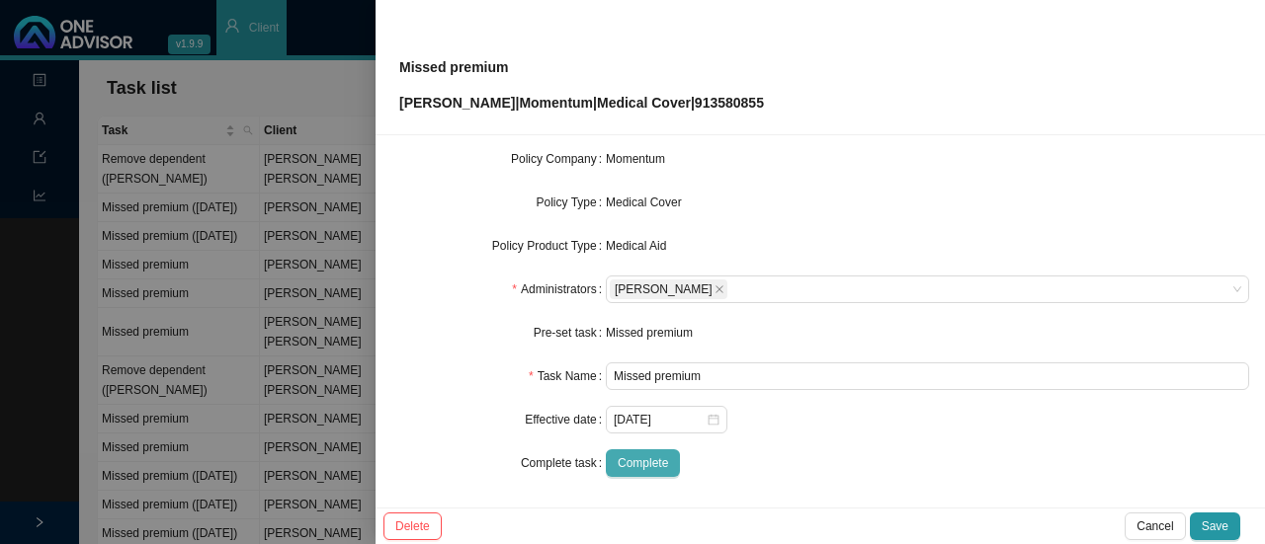
click at [633, 460] on span "Complete" at bounding box center [643, 463] width 50 height 20
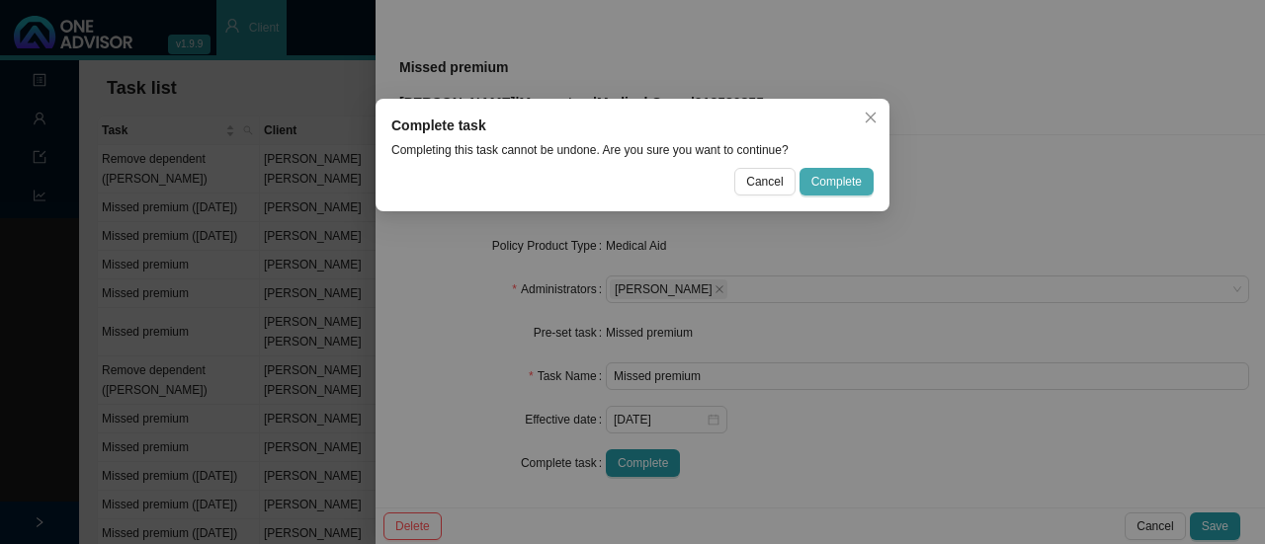
click at [851, 170] on button "Complete" at bounding box center [836, 182] width 74 height 28
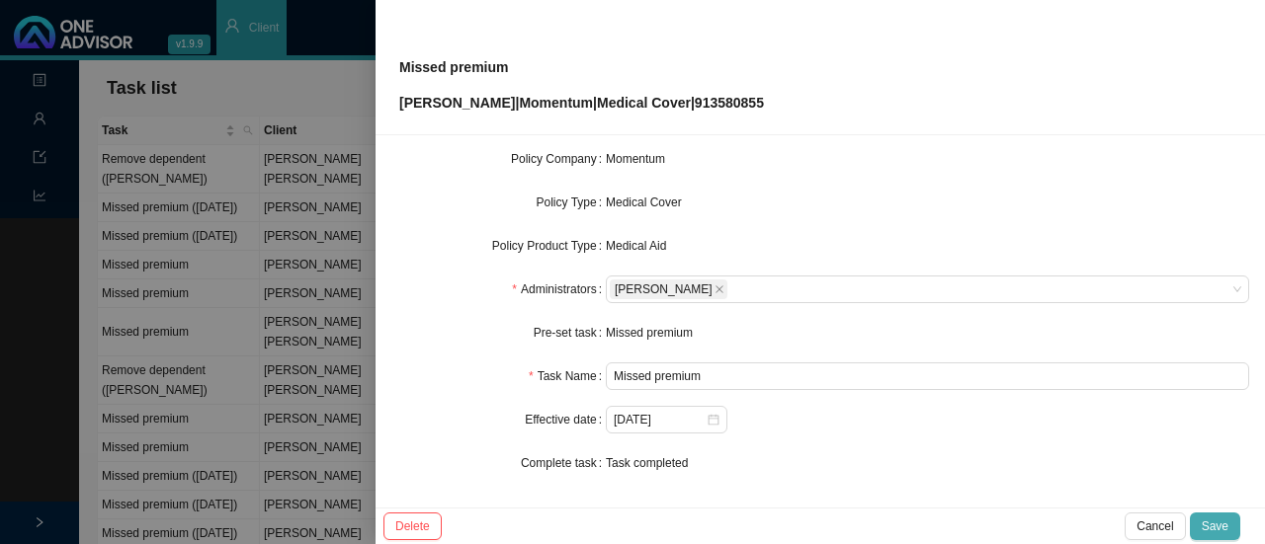
click at [1213, 519] on span "Save" at bounding box center [1214, 527] width 27 height 20
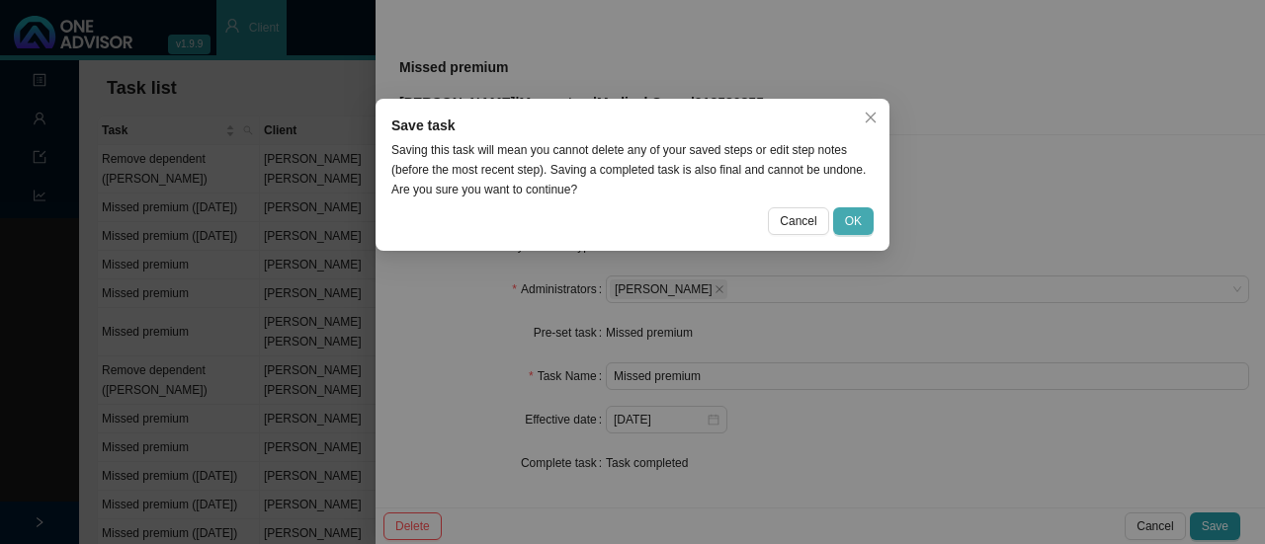
click at [844, 232] on button "OK" at bounding box center [853, 221] width 41 height 28
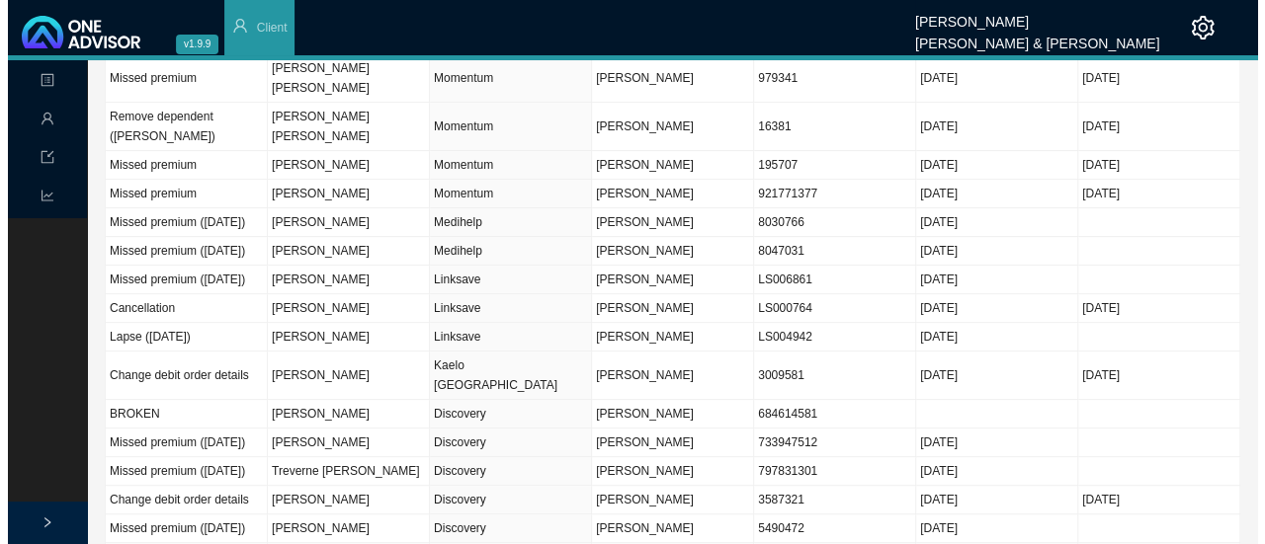
scroll to position [0, 0]
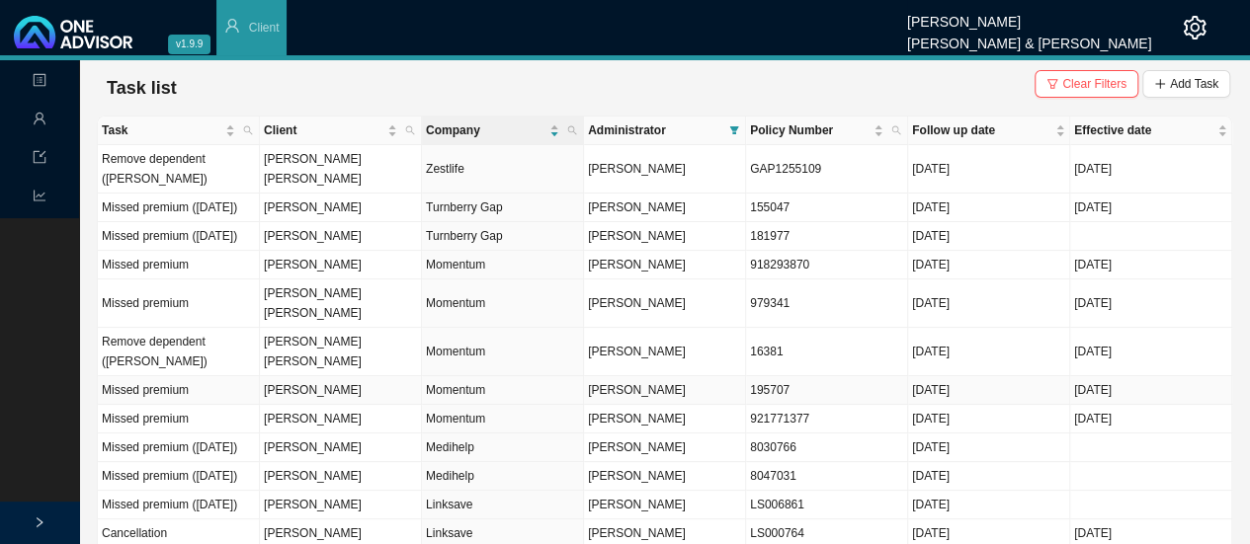
click at [464, 376] on td "Momentum" at bounding box center [503, 390] width 162 height 29
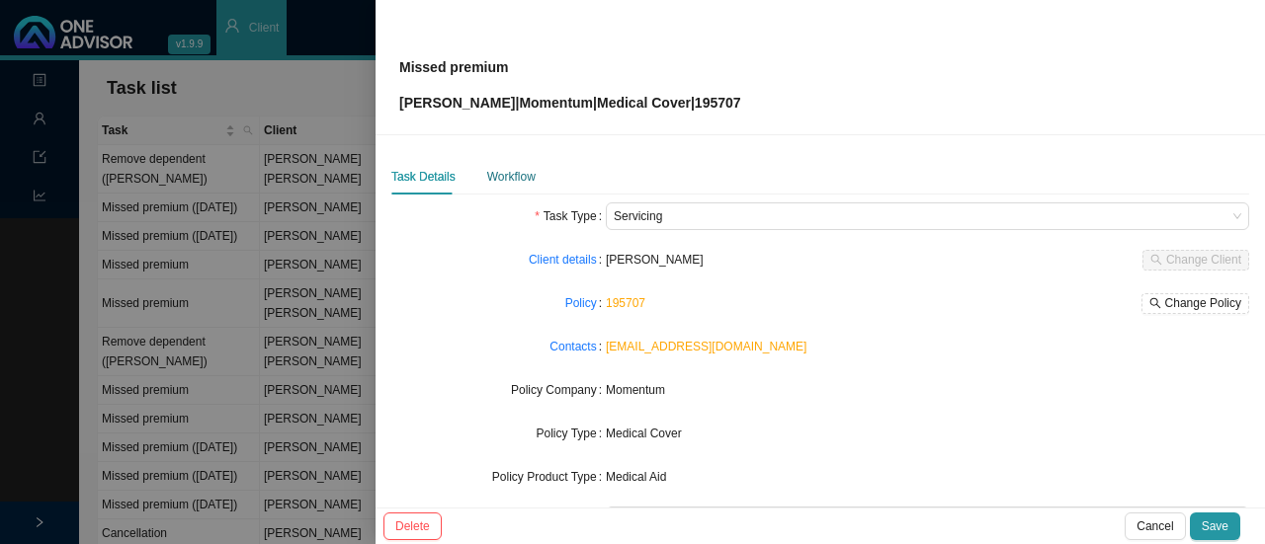
click at [514, 170] on div "Workflow" at bounding box center [511, 177] width 48 height 20
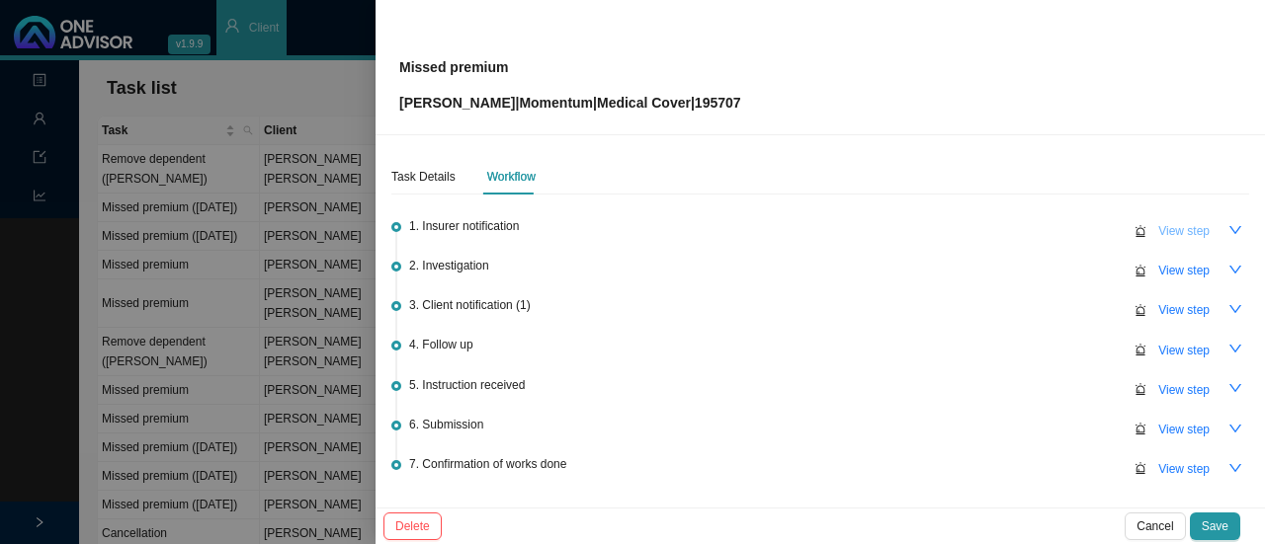
click at [1164, 226] on span "View step" at bounding box center [1183, 231] width 51 height 20
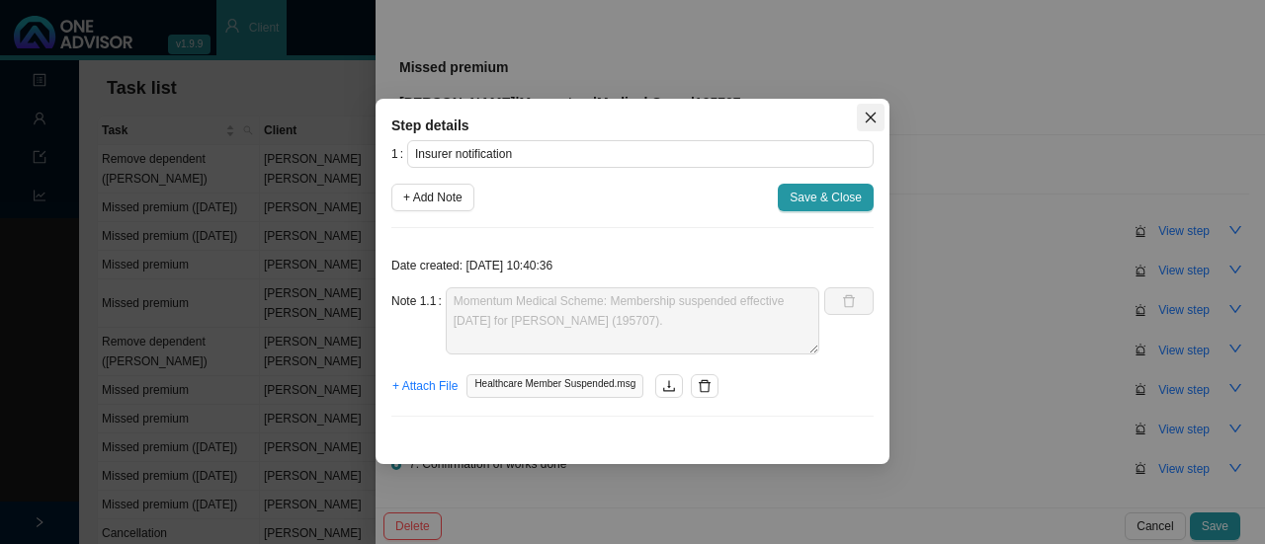
click at [876, 116] on icon "close" at bounding box center [871, 118] width 14 height 14
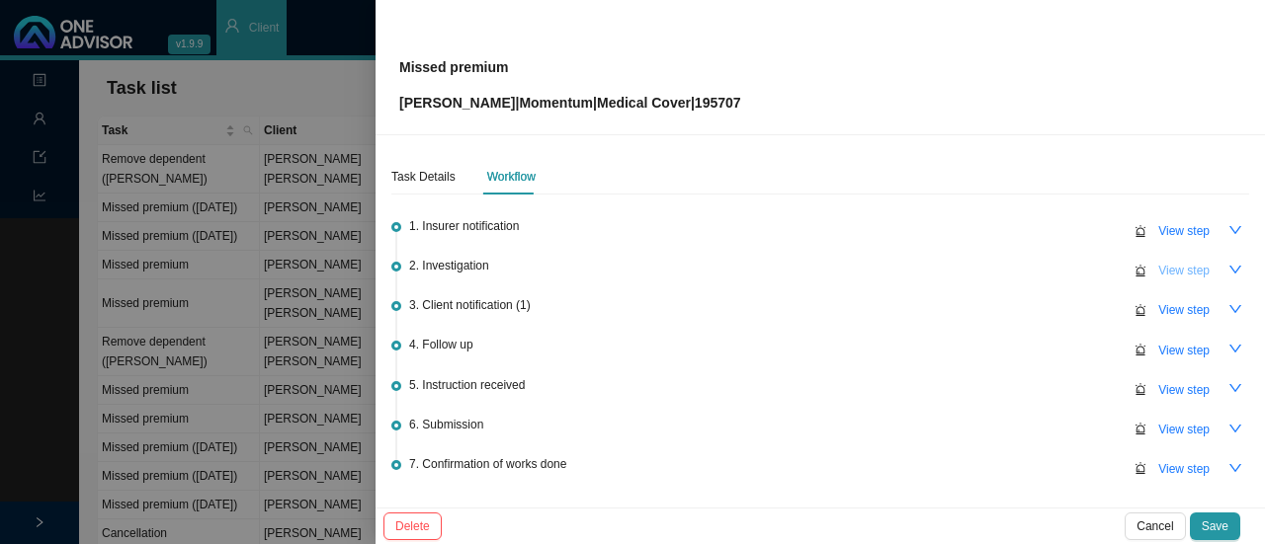
click at [1172, 274] on span "View step" at bounding box center [1183, 271] width 51 height 20
type input "Investigation"
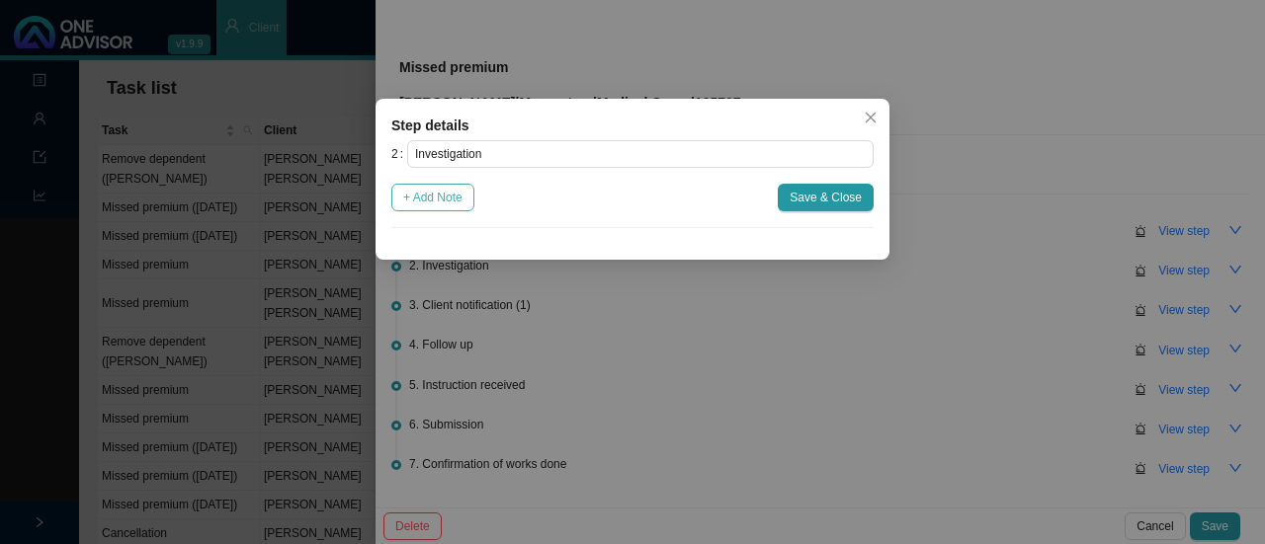
drag, startPoint x: 447, startPoint y: 203, endPoint x: 473, endPoint y: 234, distance: 41.4
click at [447, 202] on span "+ Add Note" at bounding box center [432, 198] width 59 height 20
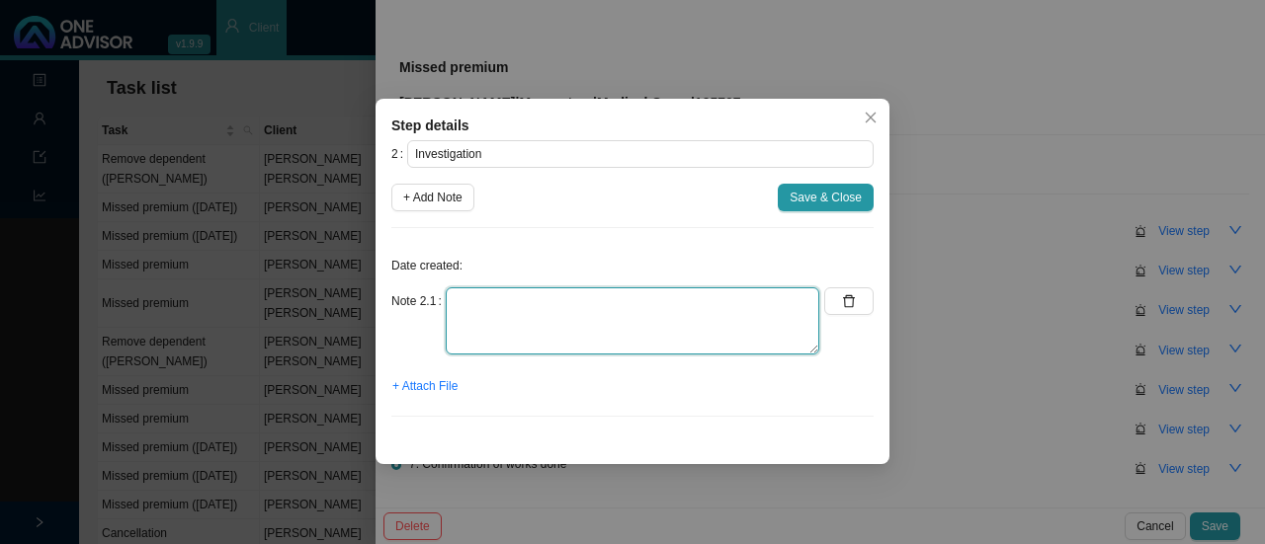
click at [496, 304] on textarea at bounding box center [632, 321] width 373 height 67
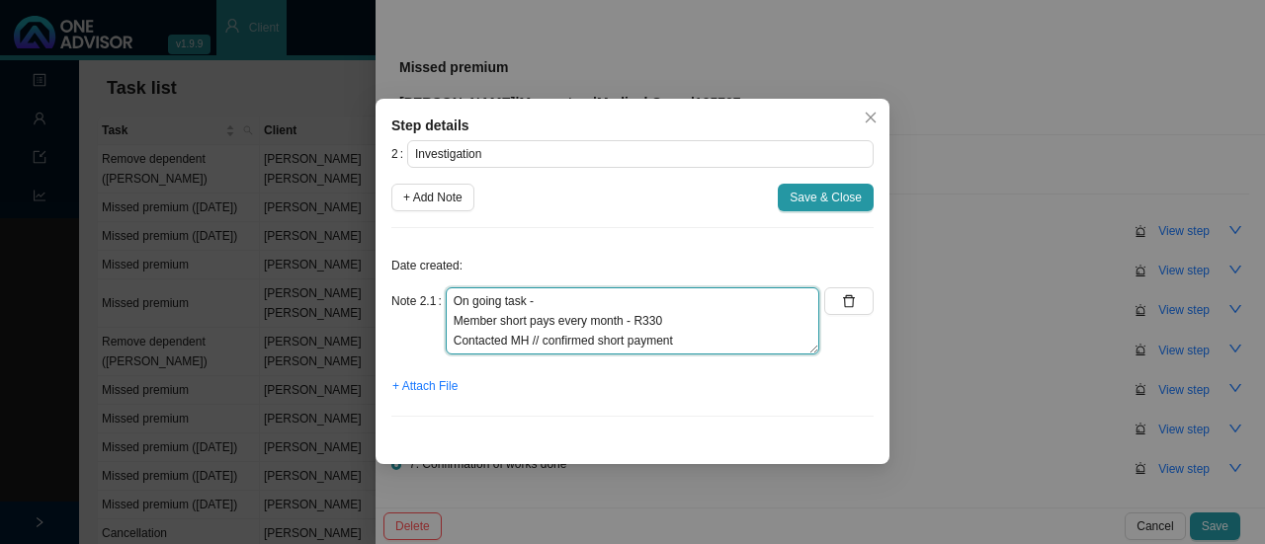
scroll to position [15, 0]
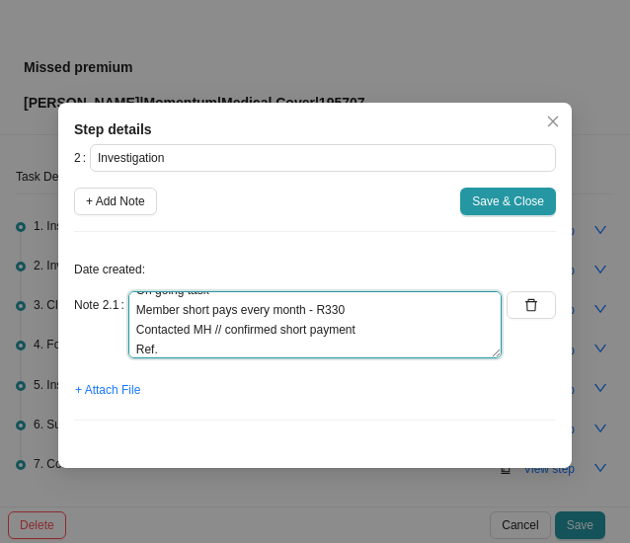
click at [166, 357] on textarea "On going task - Member short pays every month - R330 Contacted MH // confirmed …" at bounding box center [314, 324] width 373 height 67
paste textarea "697416281"
type textarea "On going task - Member short pays every month - R330 Contacted MH // confirmed …"
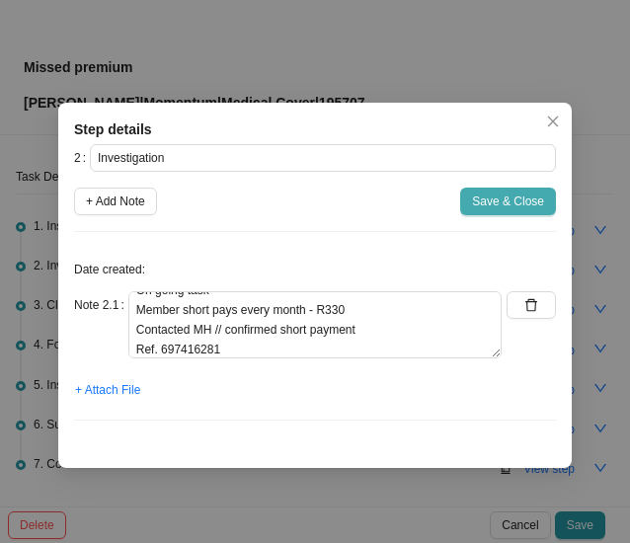
click at [506, 203] on span "Save & Close" at bounding box center [508, 202] width 72 height 20
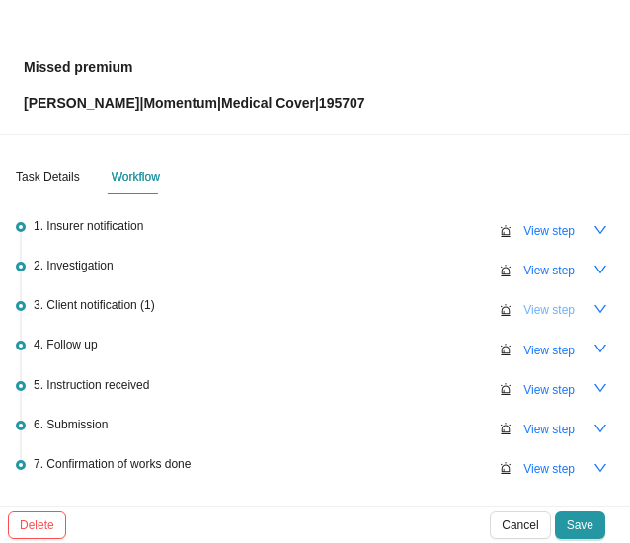
click at [537, 303] on span "View step" at bounding box center [549, 310] width 51 height 20
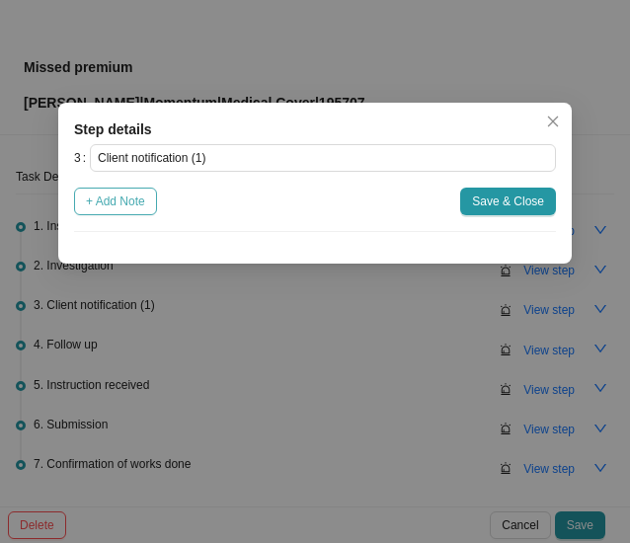
click at [93, 203] on span "+ Add Note" at bounding box center [115, 202] width 59 height 20
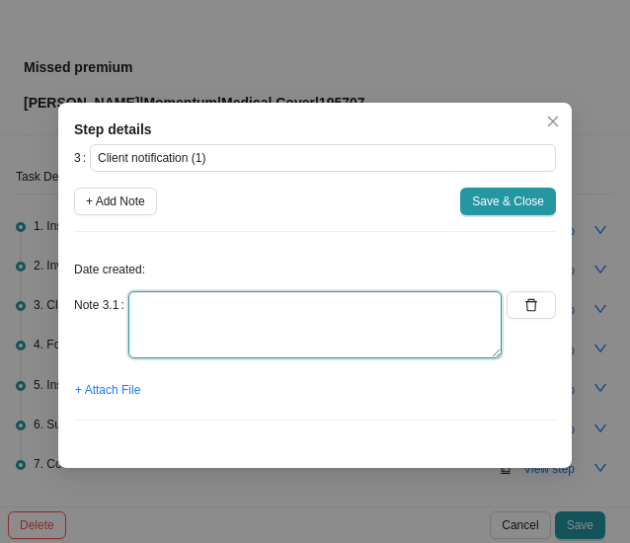
click at [166, 329] on textarea at bounding box center [314, 324] width 373 height 67
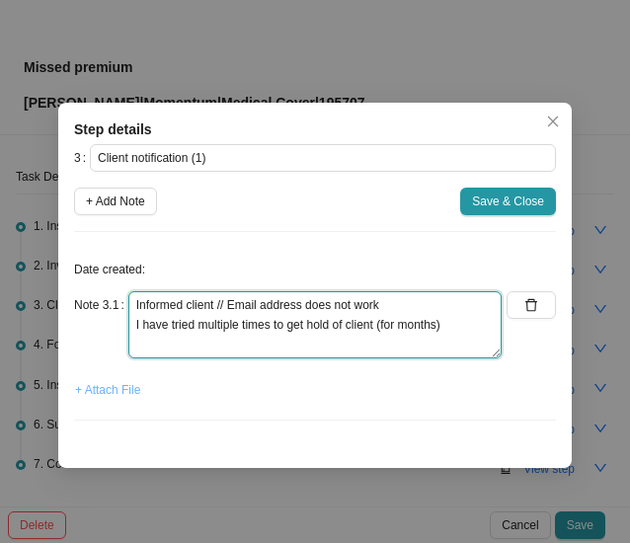
type textarea "Informed client // Email address does not work I have tried multiple times to g…"
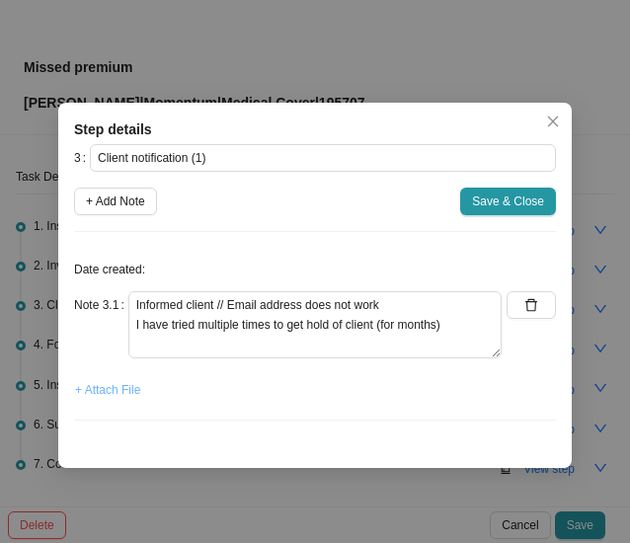
click at [110, 384] on span "+ Attach File" at bounding box center [107, 390] width 65 height 20
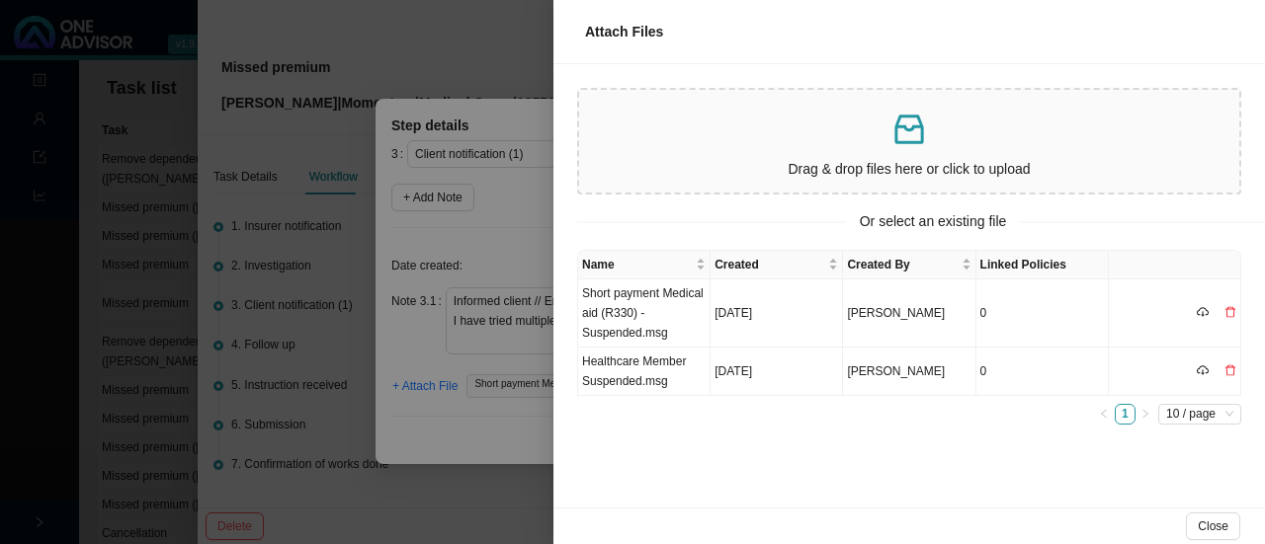
click at [516, 256] on div at bounding box center [632, 272] width 1265 height 544
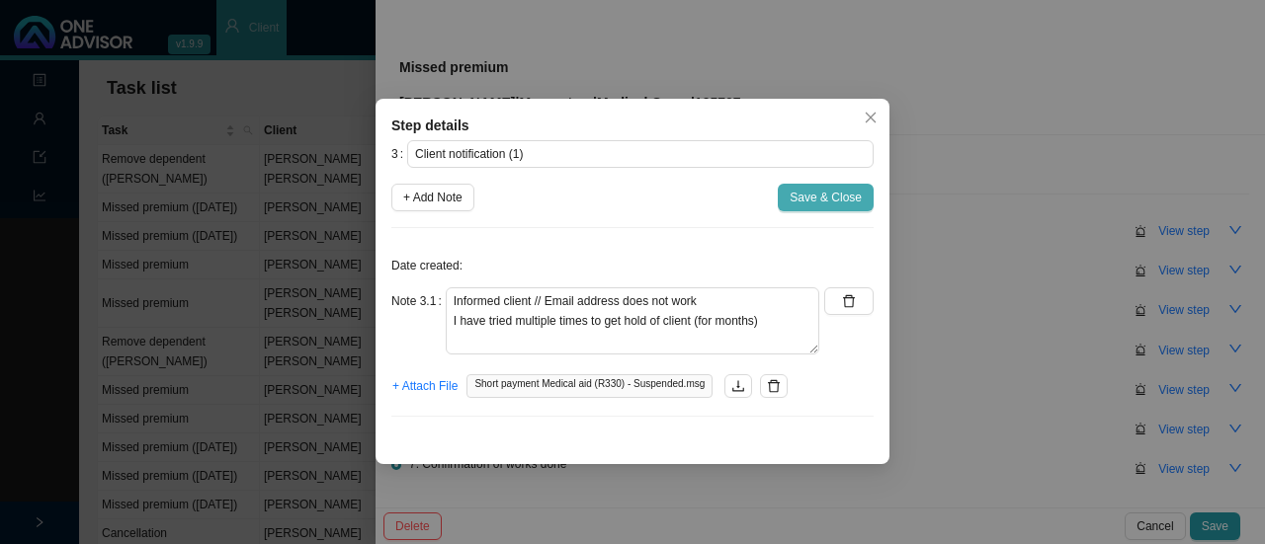
click at [852, 193] on span "Save & Close" at bounding box center [825, 198] width 72 height 20
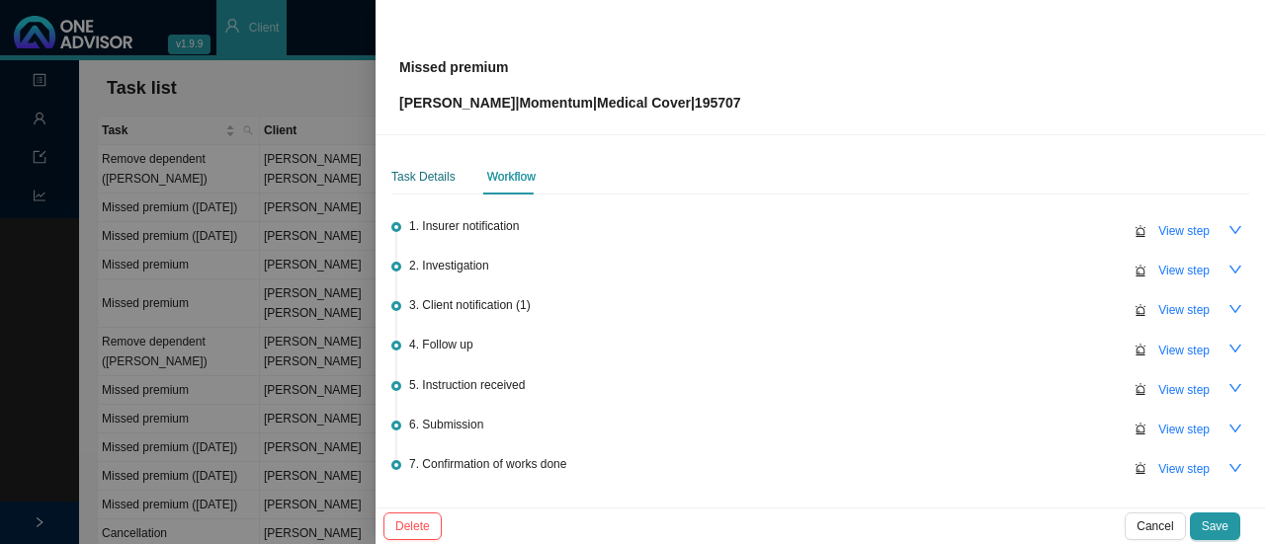
drag, startPoint x: 428, startPoint y: 170, endPoint x: 545, endPoint y: 197, distance: 120.6
click at [428, 169] on div "Task Details" at bounding box center [423, 177] width 64 height 20
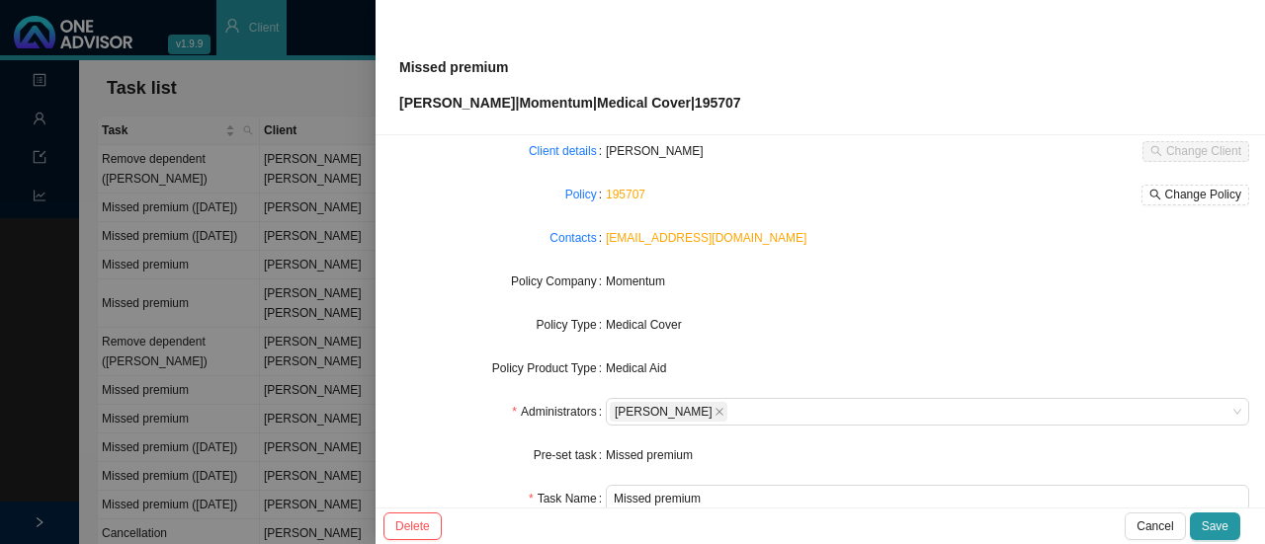
scroll to position [0, 0]
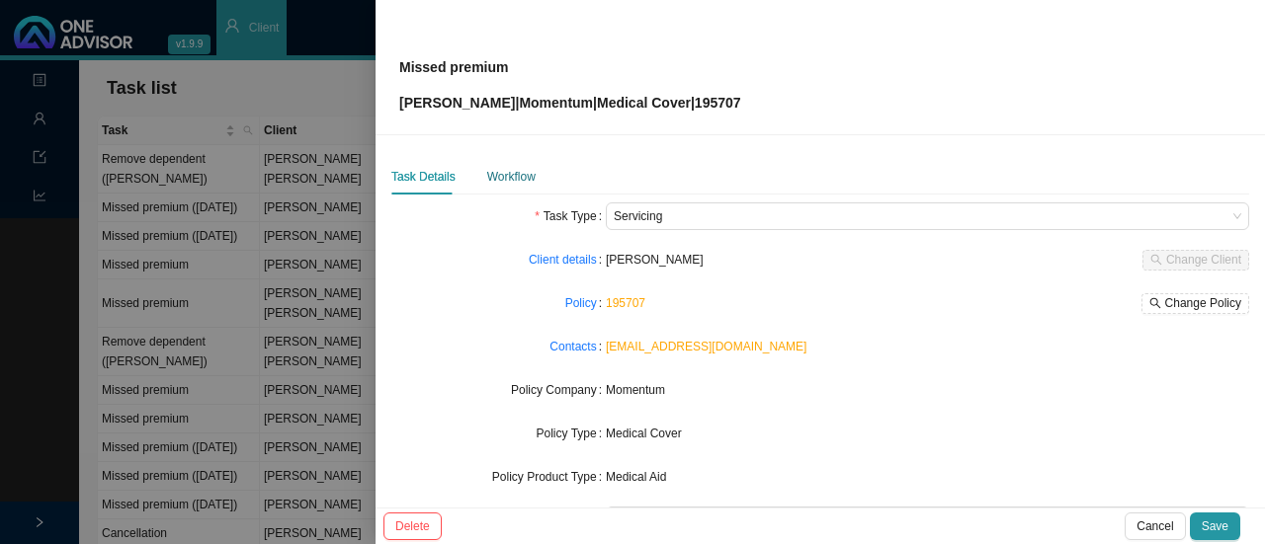
drag, startPoint x: 506, startPoint y: 170, endPoint x: 528, endPoint y: 185, distance: 26.3
click at [506, 171] on div "Workflow" at bounding box center [511, 177] width 48 height 20
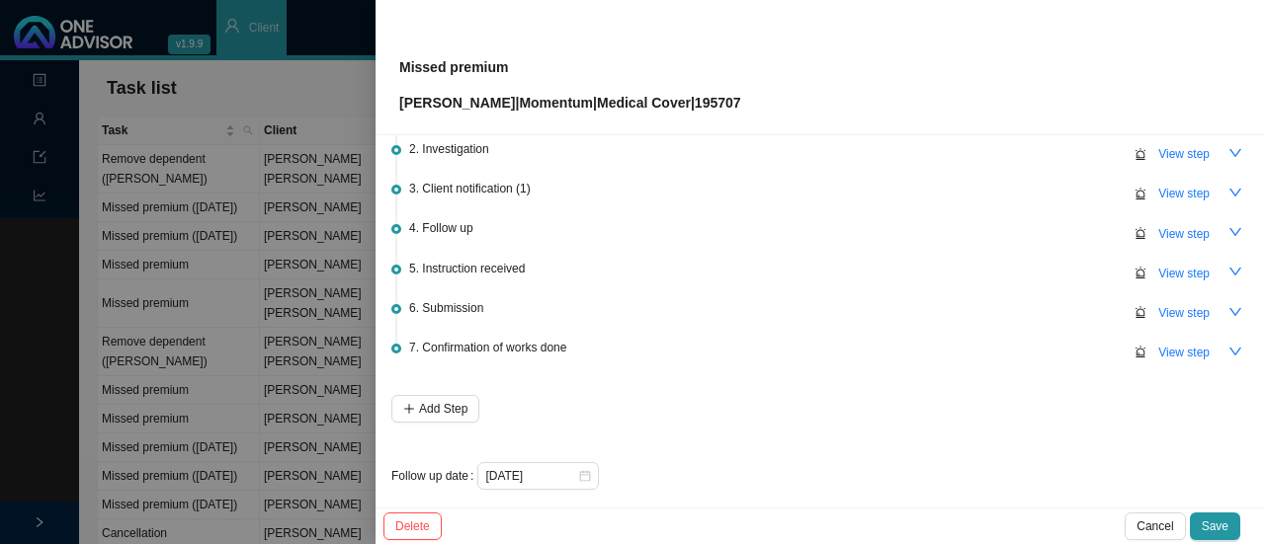
scroll to position [125, 0]
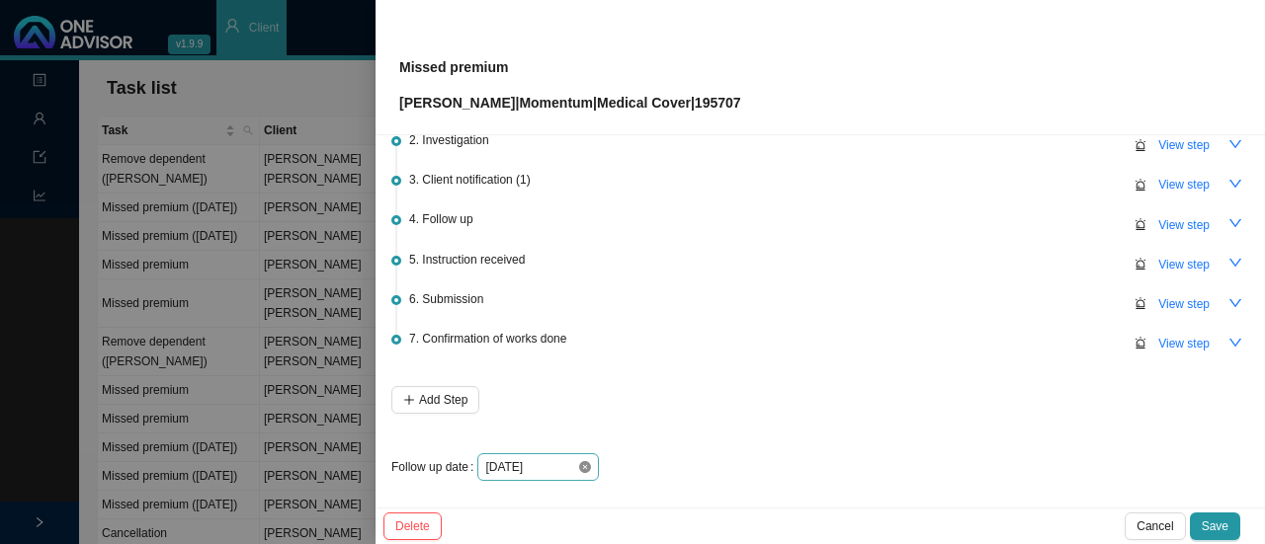
click at [580, 466] on icon "close-circle" at bounding box center [585, 467] width 12 height 12
click at [565, 463] on input at bounding box center [531, 467] width 92 height 20
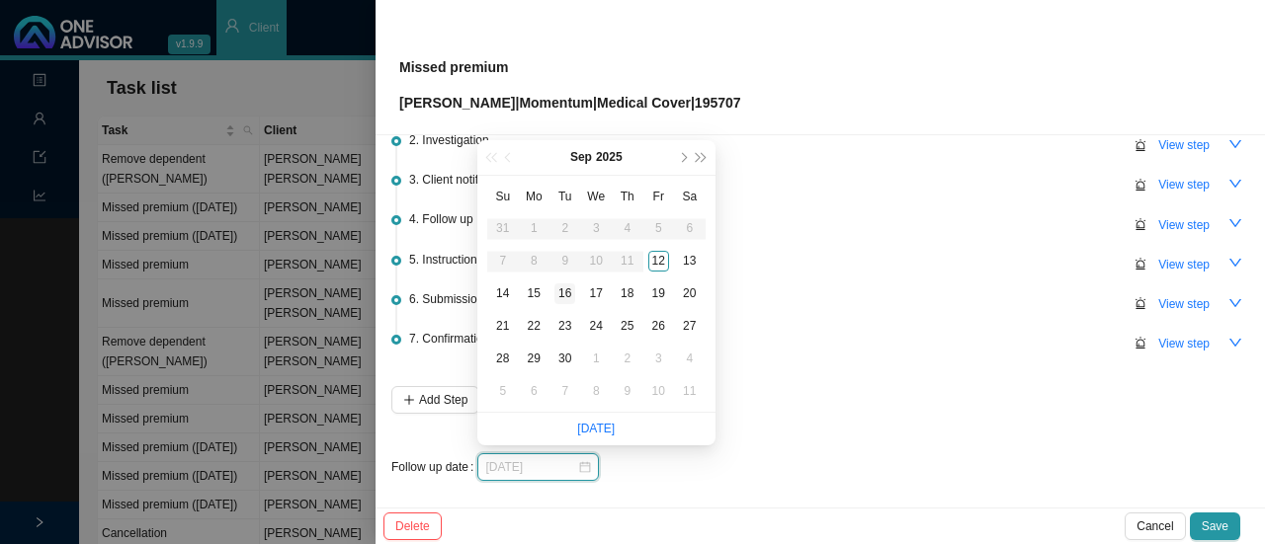
type input "[DATE]"
click at [561, 291] on div "16" at bounding box center [564, 294] width 21 height 21
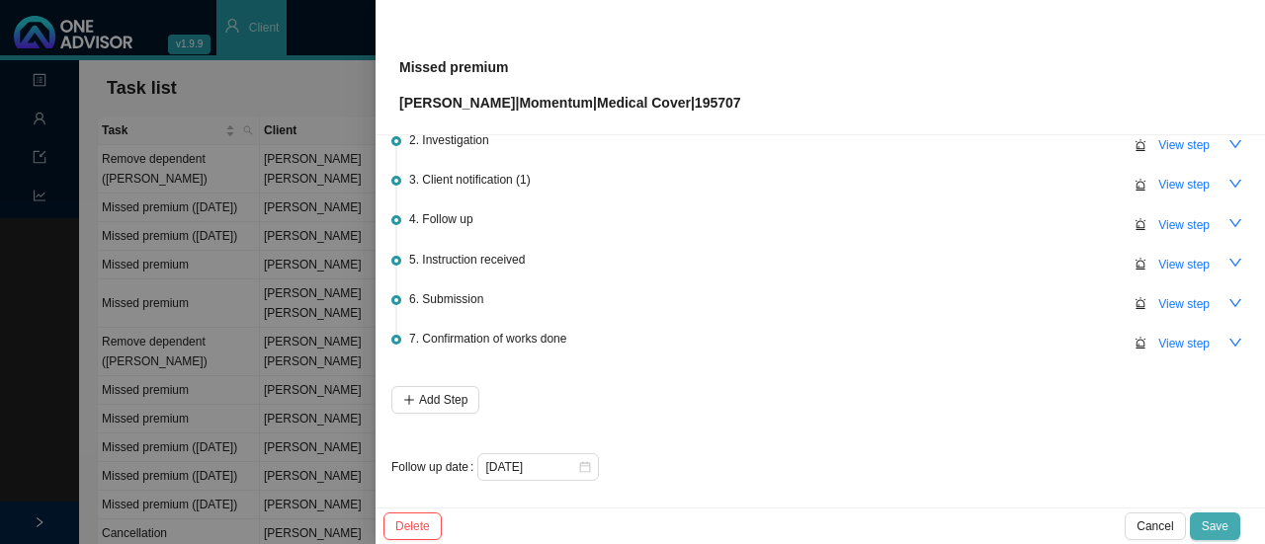
click at [1209, 520] on span "Save" at bounding box center [1214, 527] width 27 height 20
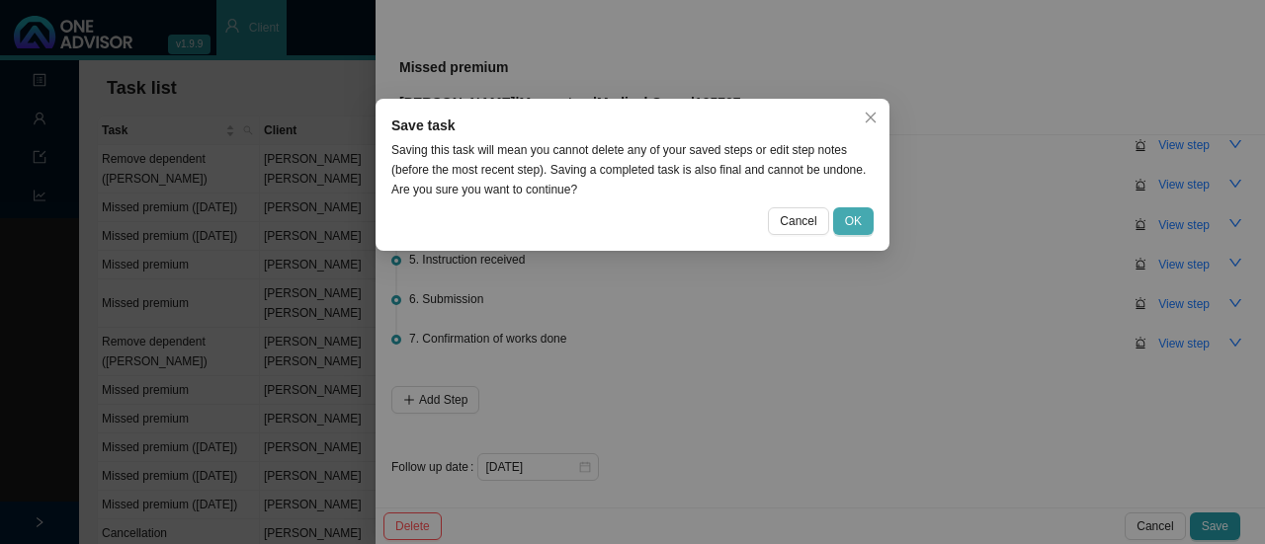
click at [844, 217] on button "OK" at bounding box center [853, 221] width 41 height 28
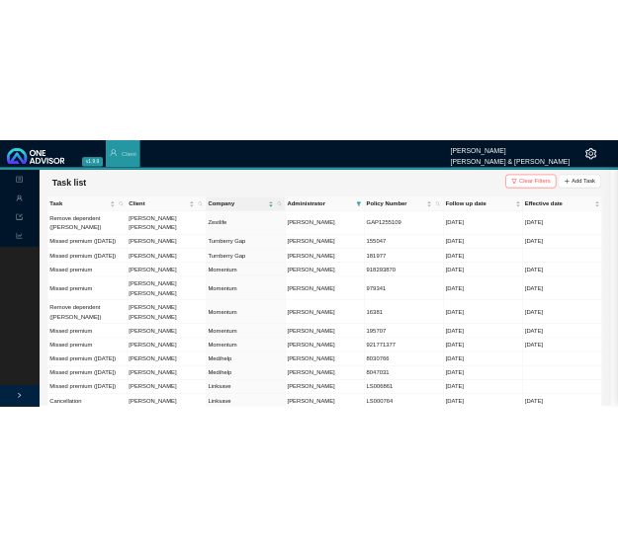
scroll to position [0, 0]
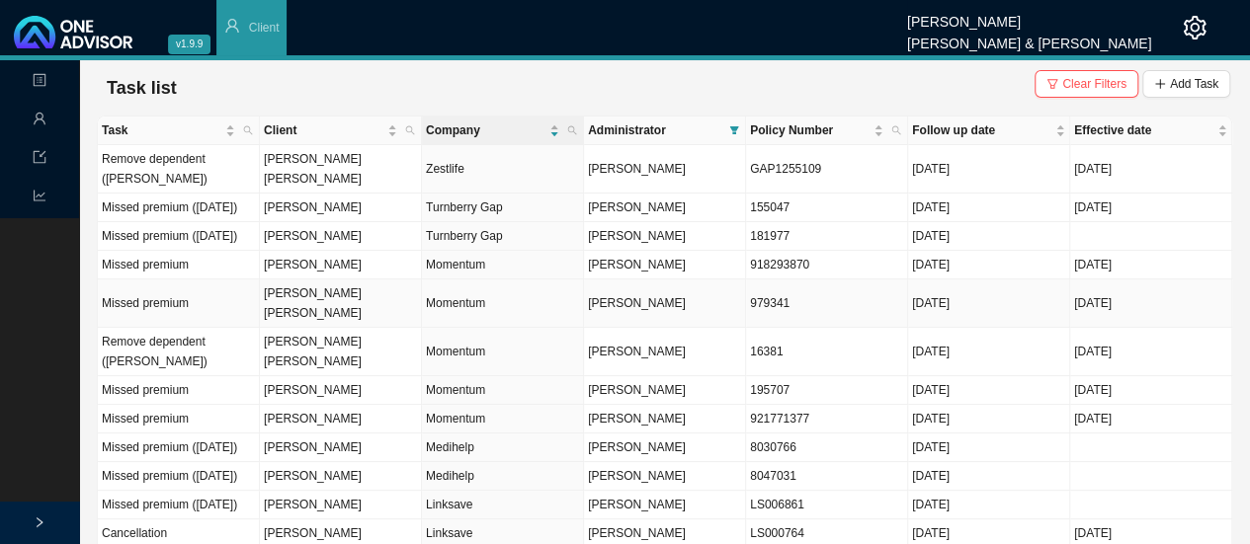
click at [449, 313] on td "Momentum" at bounding box center [503, 304] width 162 height 48
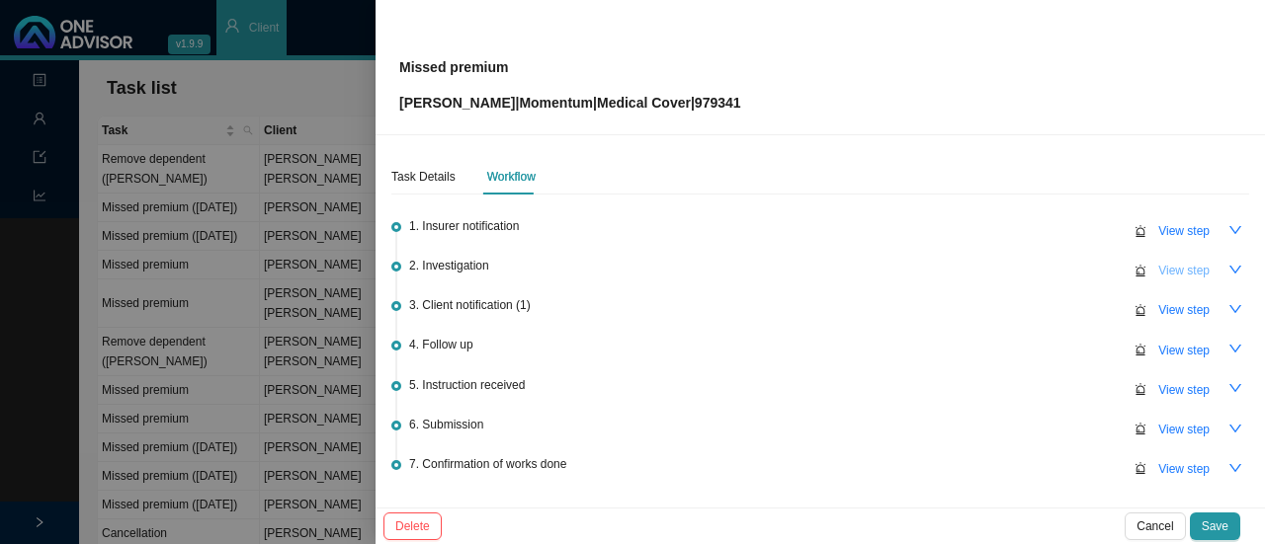
click at [1162, 273] on span "View step" at bounding box center [1183, 271] width 51 height 20
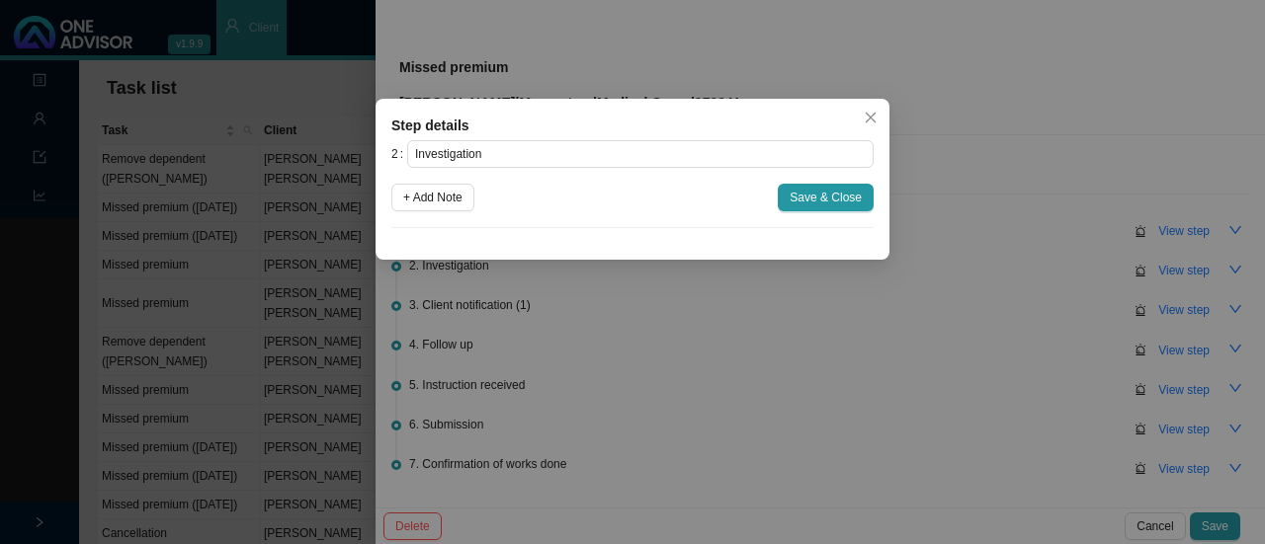
drag, startPoint x: 419, startPoint y: 187, endPoint x: 445, endPoint y: 224, distance: 45.5
click at [422, 188] on span "+ Add Note" at bounding box center [432, 198] width 59 height 20
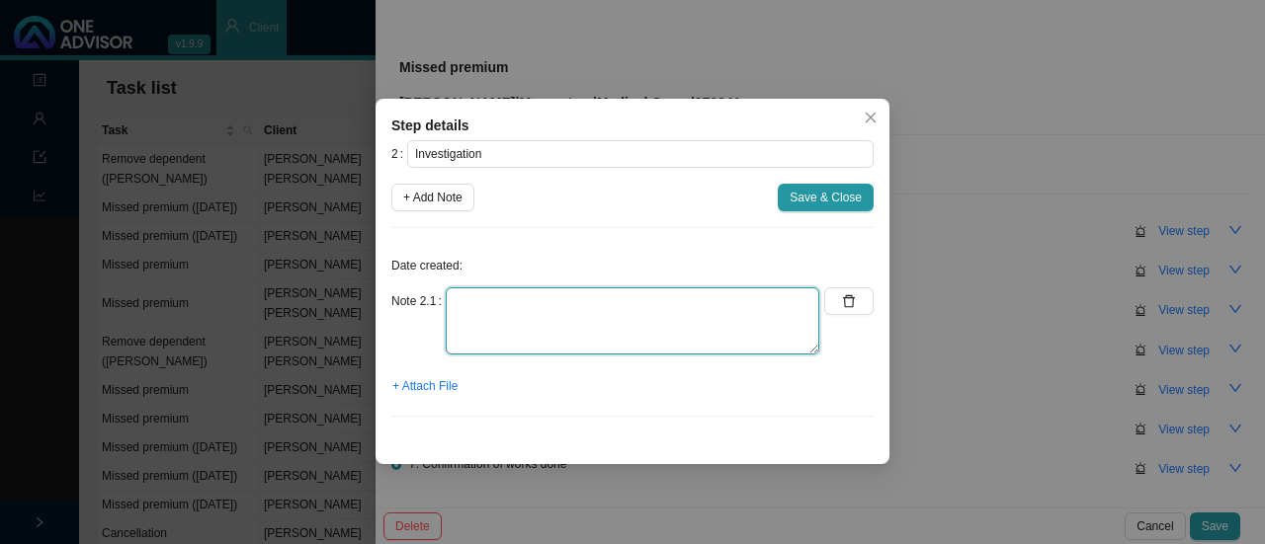
click at [484, 307] on textarea at bounding box center [632, 321] width 373 height 67
paste textarea "R14325.00 and the chat ref 697867803"
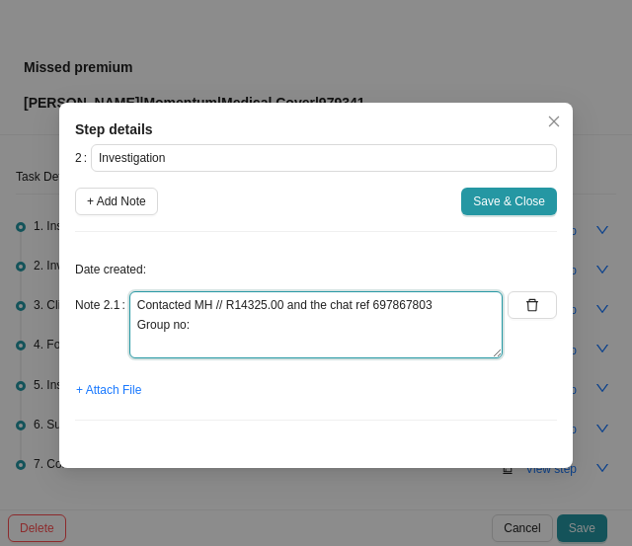
click at [218, 319] on textarea "Contacted MH // R14325.00 and the chat ref 697867803 Group no:" at bounding box center [315, 324] width 373 height 67
drag, startPoint x: 443, startPoint y: 309, endPoint x: 327, endPoint y: 307, distance: 115.6
click at [327, 307] on textarea "Contacted MH // R14325.00 and the chat ref 697867803 Group no: 195471010" at bounding box center [315, 324] width 373 height 67
click at [256, 322] on textarea "Contacted MH // R14325.00 and the Group no: 195471010" at bounding box center [315, 324] width 373 height 67
click at [338, 307] on textarea "Contacted MH // R14325.00 and the Group no: 195471010" at bounding box center [315, 324] width 373 height 67
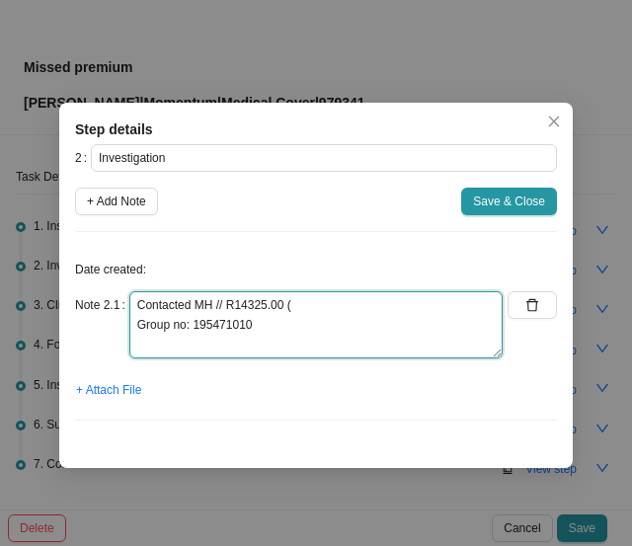
paste textarea "chat ref 697867803"
drag, startPoint x: 320, startPoint y: 305, endPoint x: 334, endPoint y: 307, distance: 14.0
click at [321, 305] on textarea "Contacted MH // R14325.00 (chat ref 697867803) Group no: 195471010" at bounding box center [315, 324] width 373 height 67
click at [319, 326] on textarea "Contacted MH // R14325.00 (Ref 697867803) Group no: 195471010" at bounding box center [315, 324] width 373 height 67
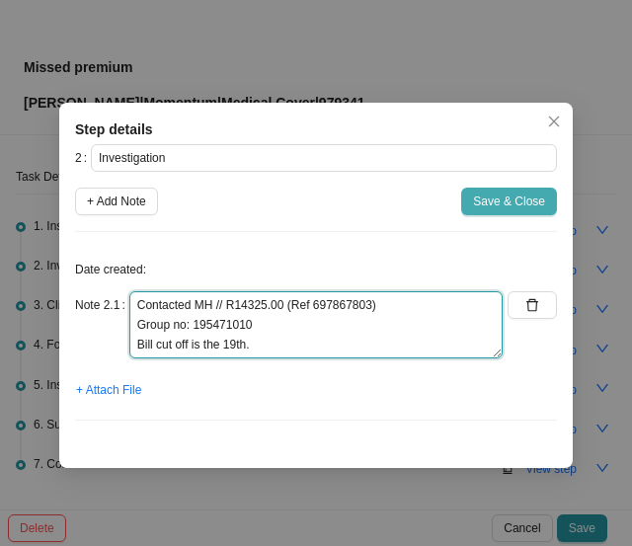
type textarea "Contacted MH // R14325.00 (Ref 697867803) Group no: 195471010 Bill cut off is t…"
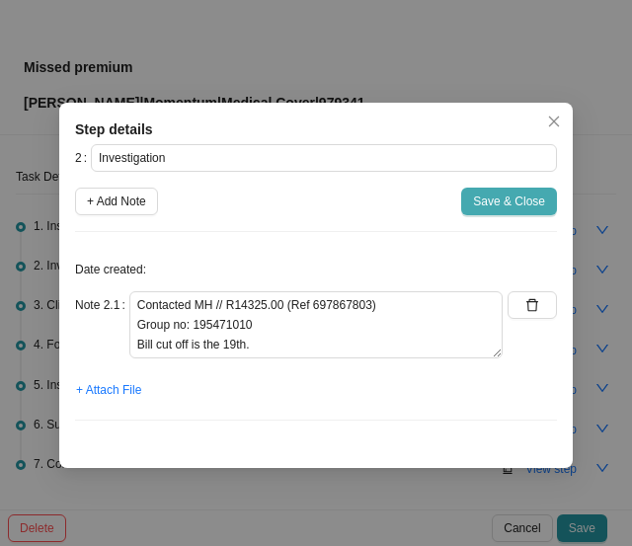
click at [484, 201] on span "Save & Close" at bounding box center [509, 202] width 72 height 20
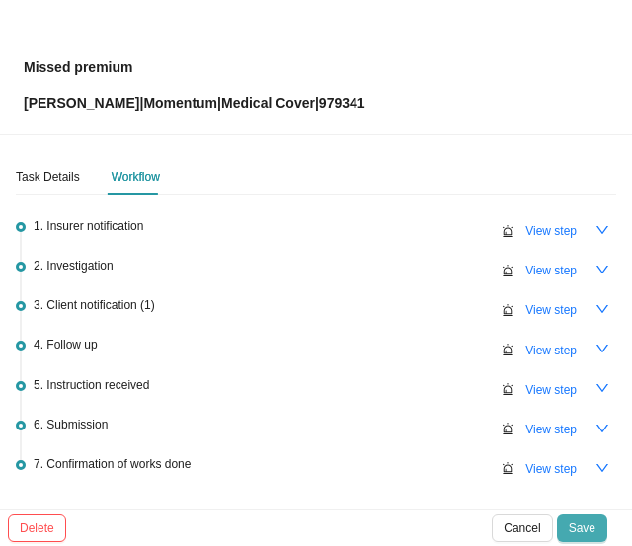
click at [585, 529] on span "Save" at bounding box center [582, 529] width 27 height 20
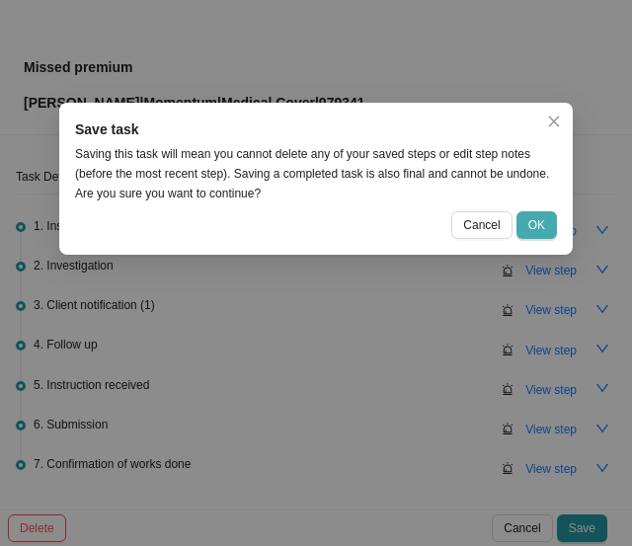
click at [528, 224] on button "OK" at bounding box center [537, 225] width 41 height 28
